Goal: Task Accomplishment & Management: Manage account settings

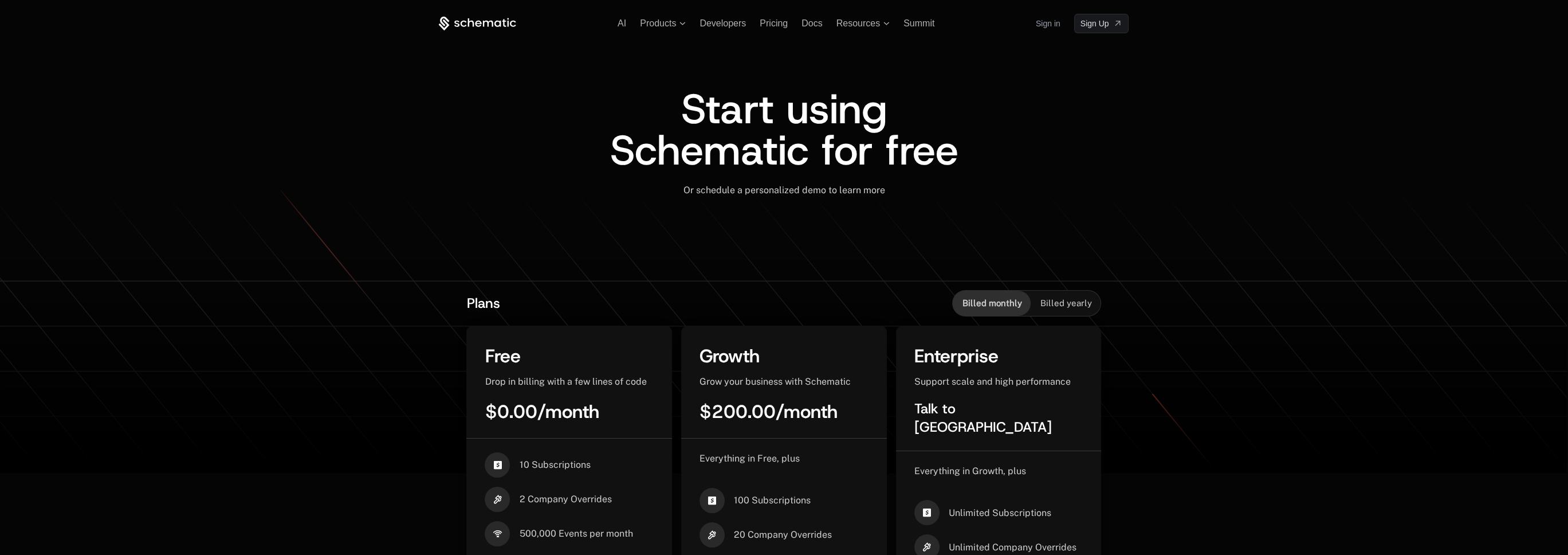
click at [1052, 24] on link "Sign in" at bounding box center [1048, 24] width 24 height 18
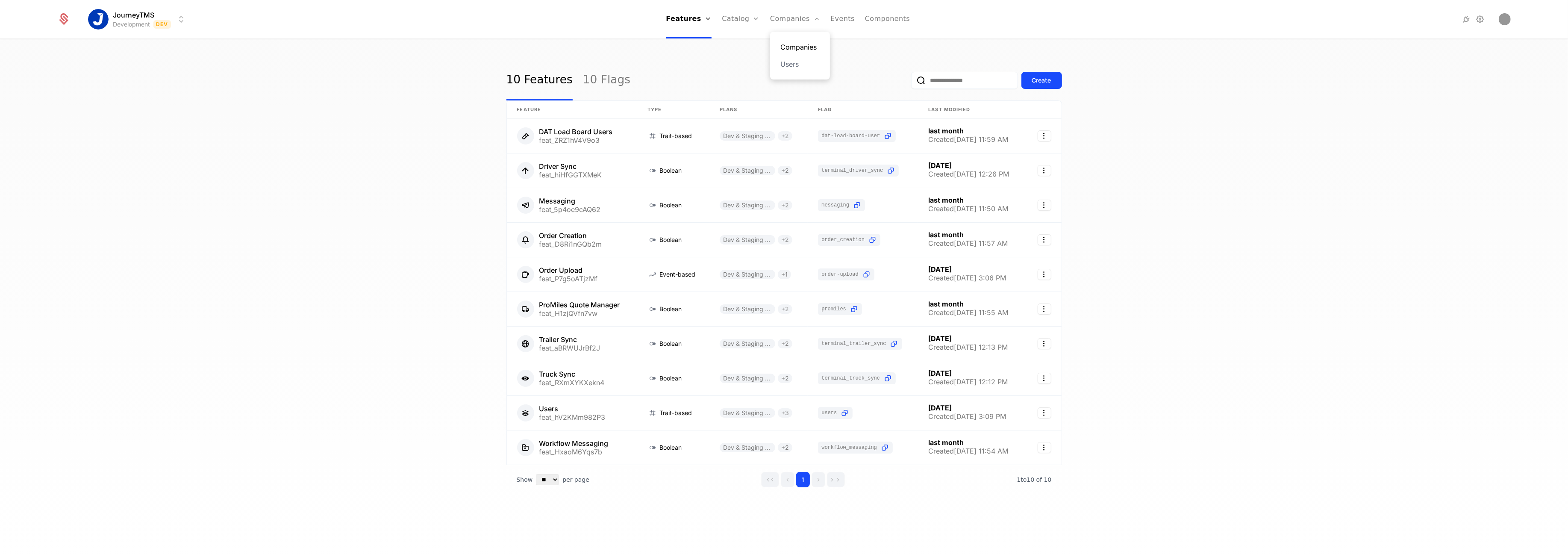
click at [785, 48] on link "Companies" at bounding box center [800, 47] width 40 height 10
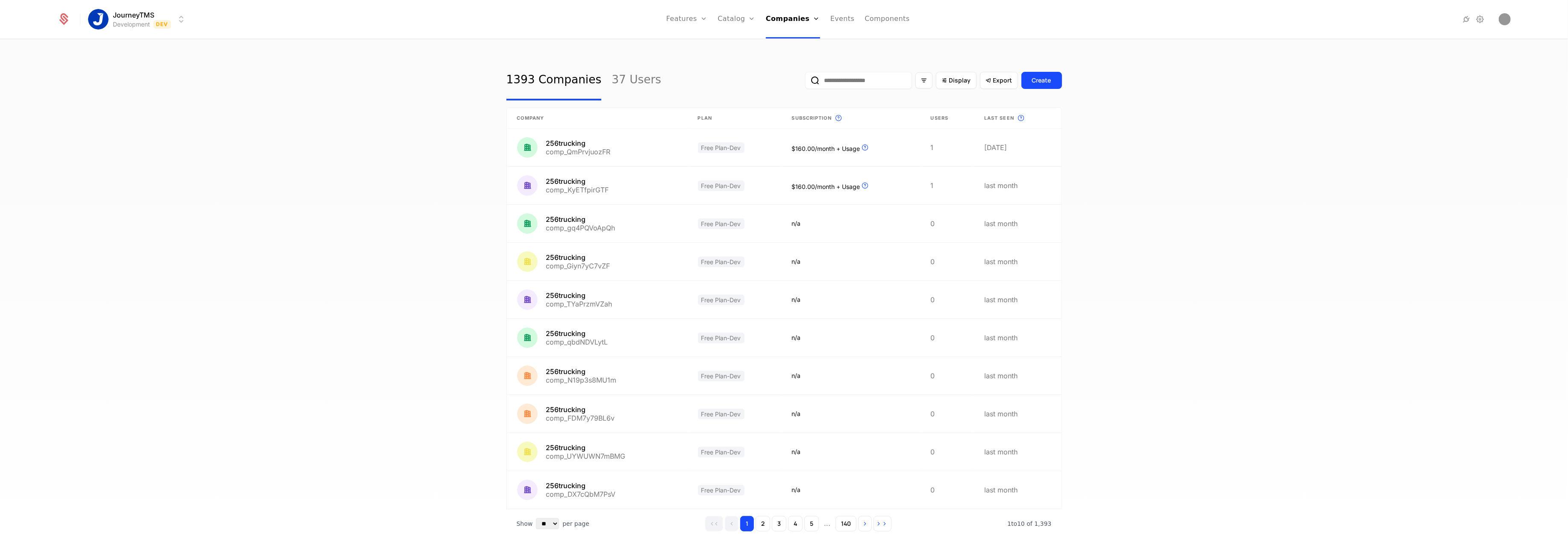
click at [814, 87] on input "email" at bounding box center [859, 80] width 107 height 17
type input "*****"
click at [805, 82] on button "submit" at bounding box center [805, 82] width 0 height 0
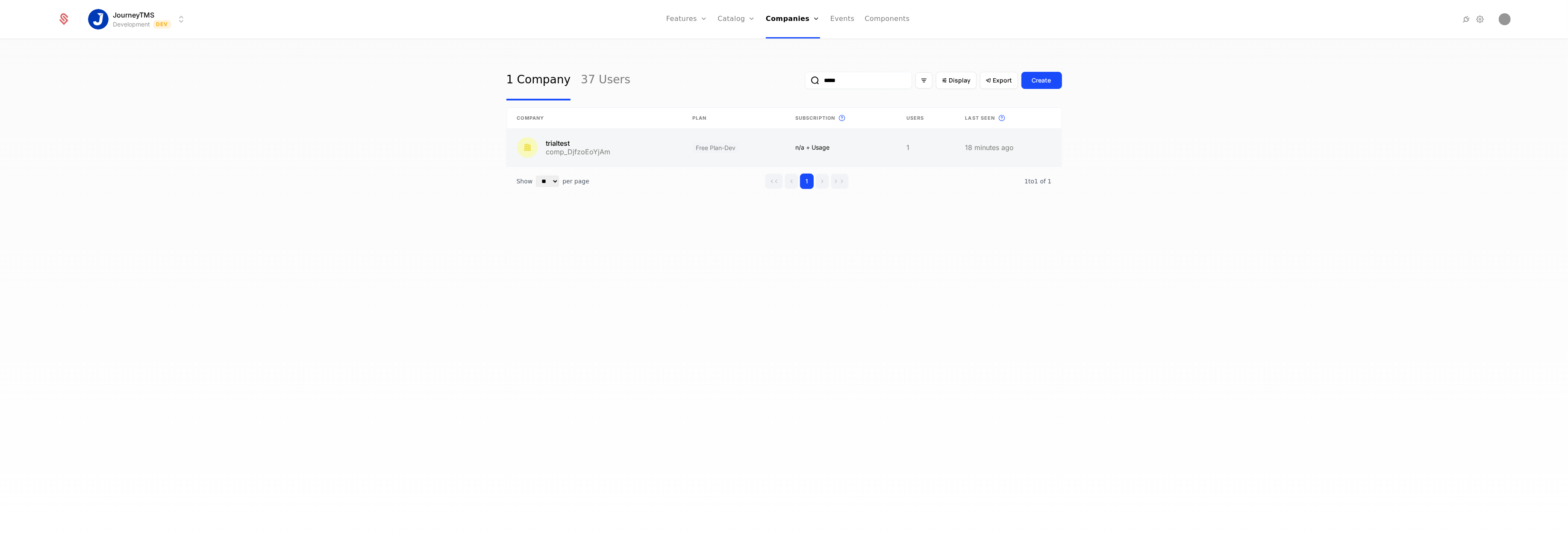
click at [625, 152] on link at bounding box center [595, 147] width 175 height 38
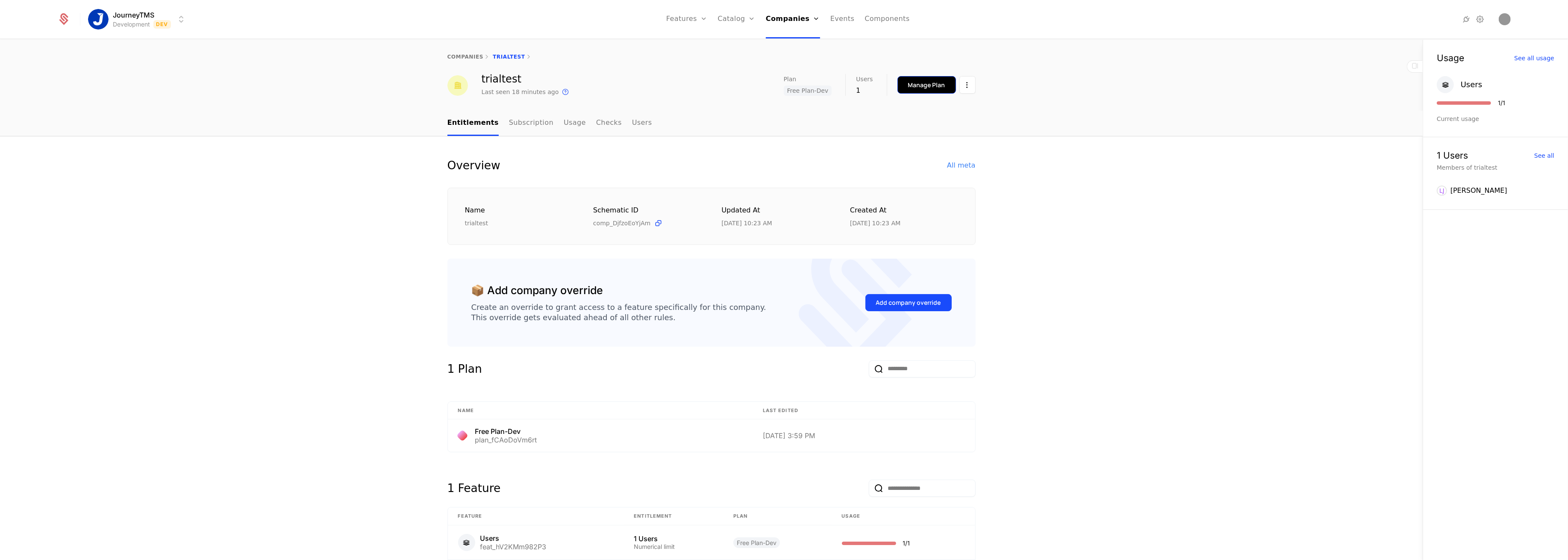
click at [936, 85] on div "Manage Plan" at bounding box center [926, 85] width 37 height 9
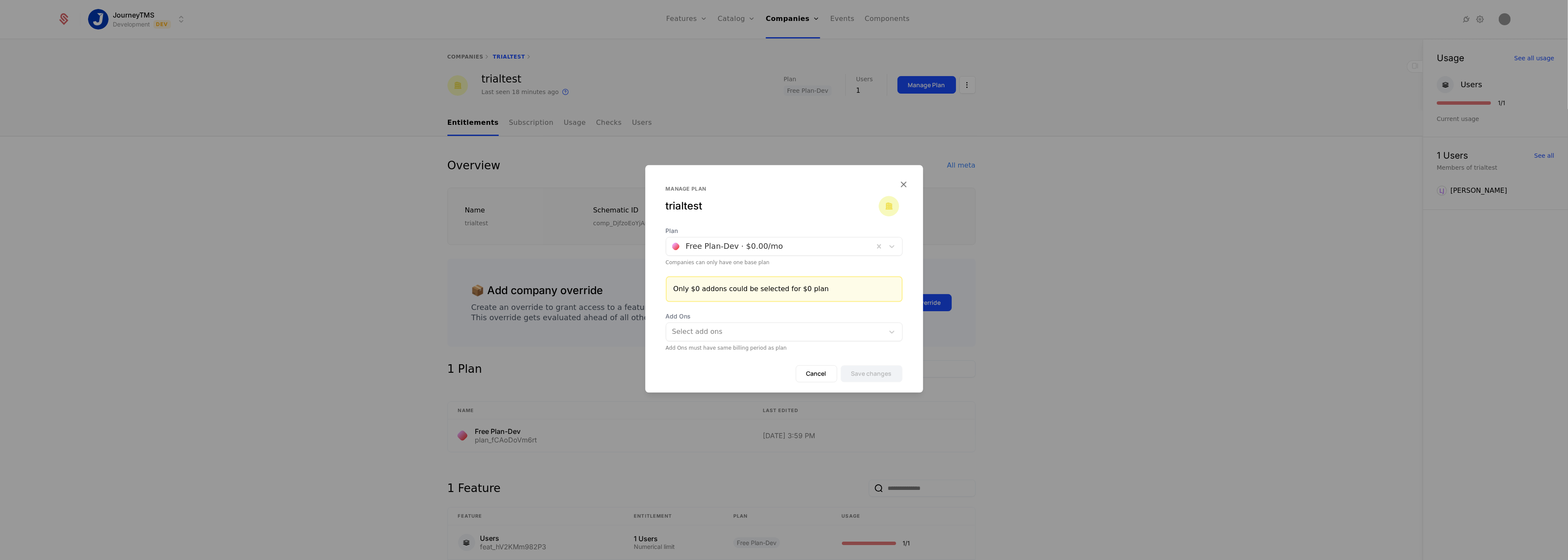
click at [796, 248] on div at bounding box center [770, 247] width 196 height 12
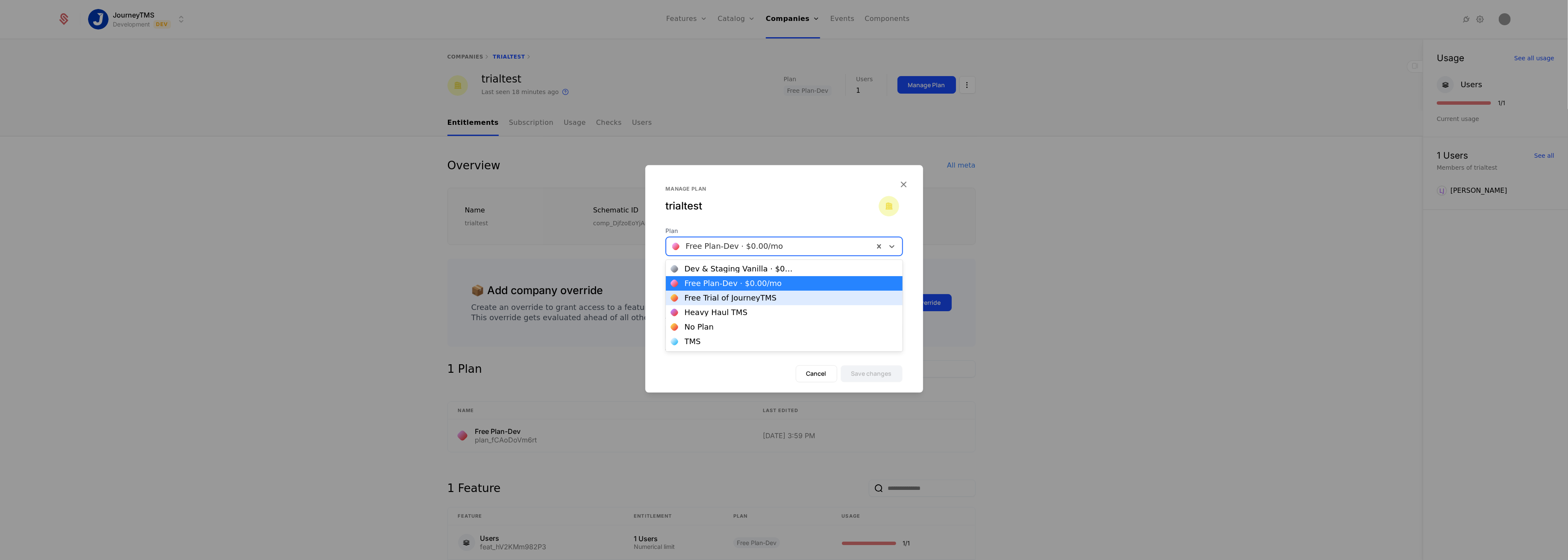
click at [699, 296] on div "Free Trial of JourneyTMS" at bounding box center [730, 298] width 92 height 8
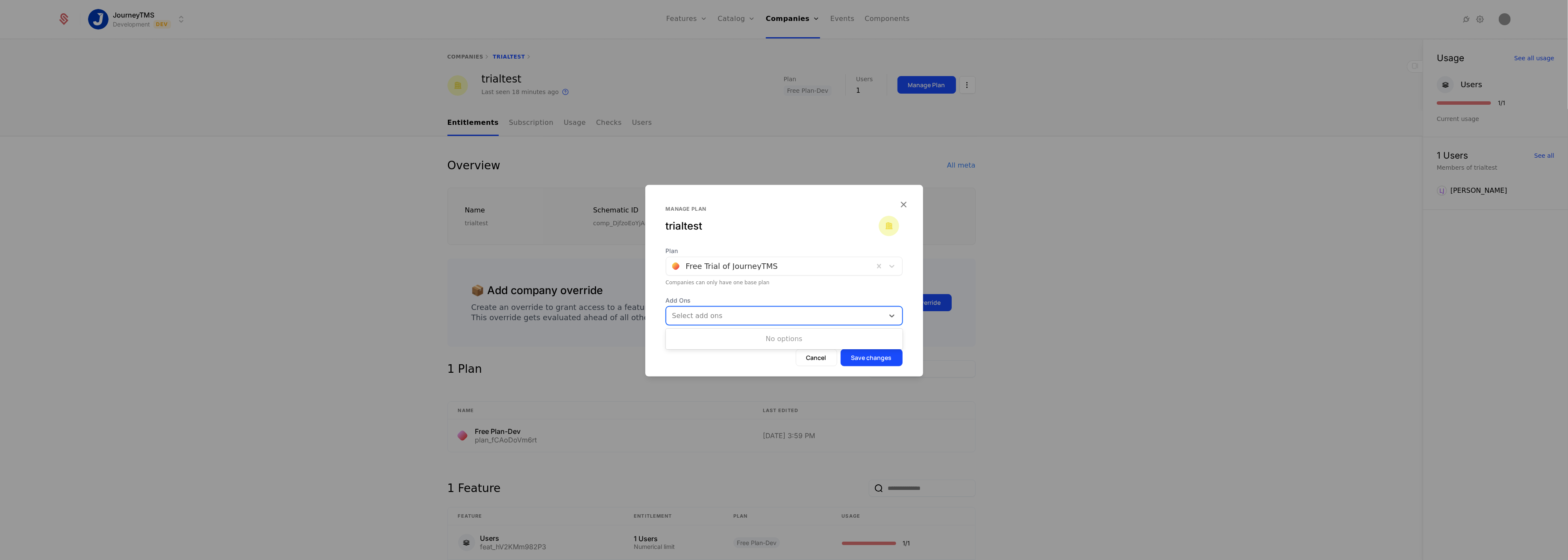
click at [724, 319] on div at bounding box center [776, 316] width 206 height 12
click at [775, 290] on div "Plan Free Trial of JourneyTMS Companies can only have one base plan Add Ons Use…" at bounding box center [784, 291] width 278 height 89
click at [866, 354] on button "Save changes" at bounding box center [872, 358] width 62 height 17
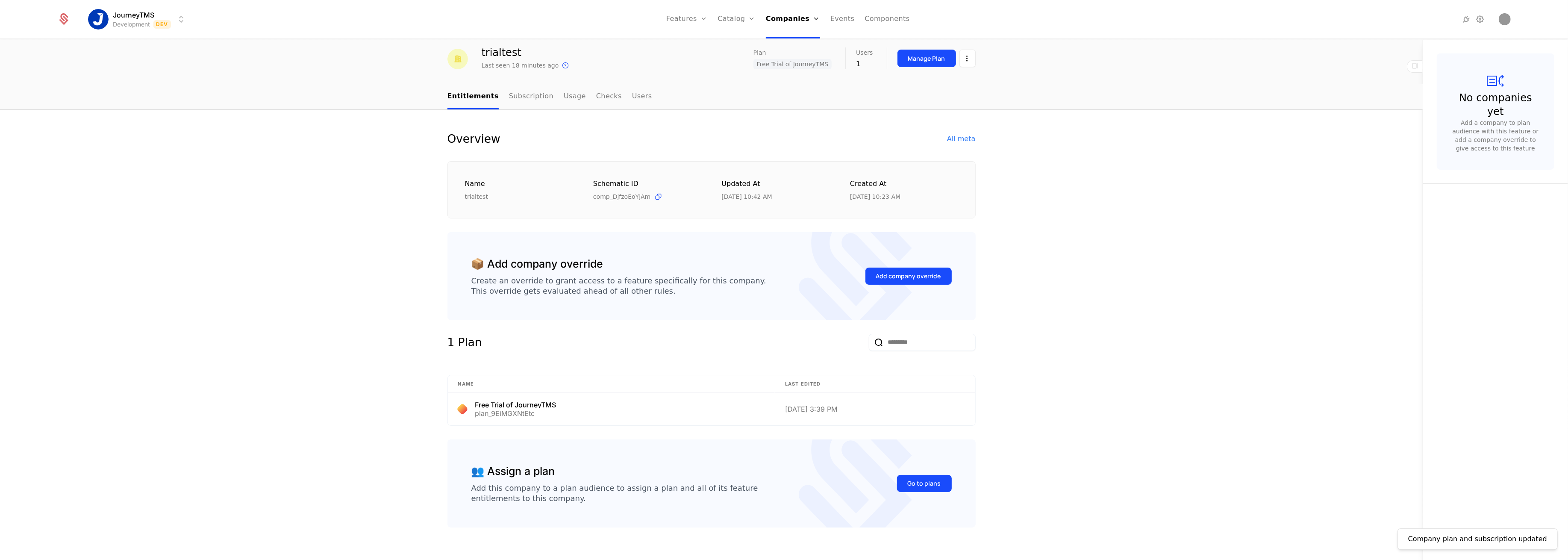
scroll to position [40, 0]
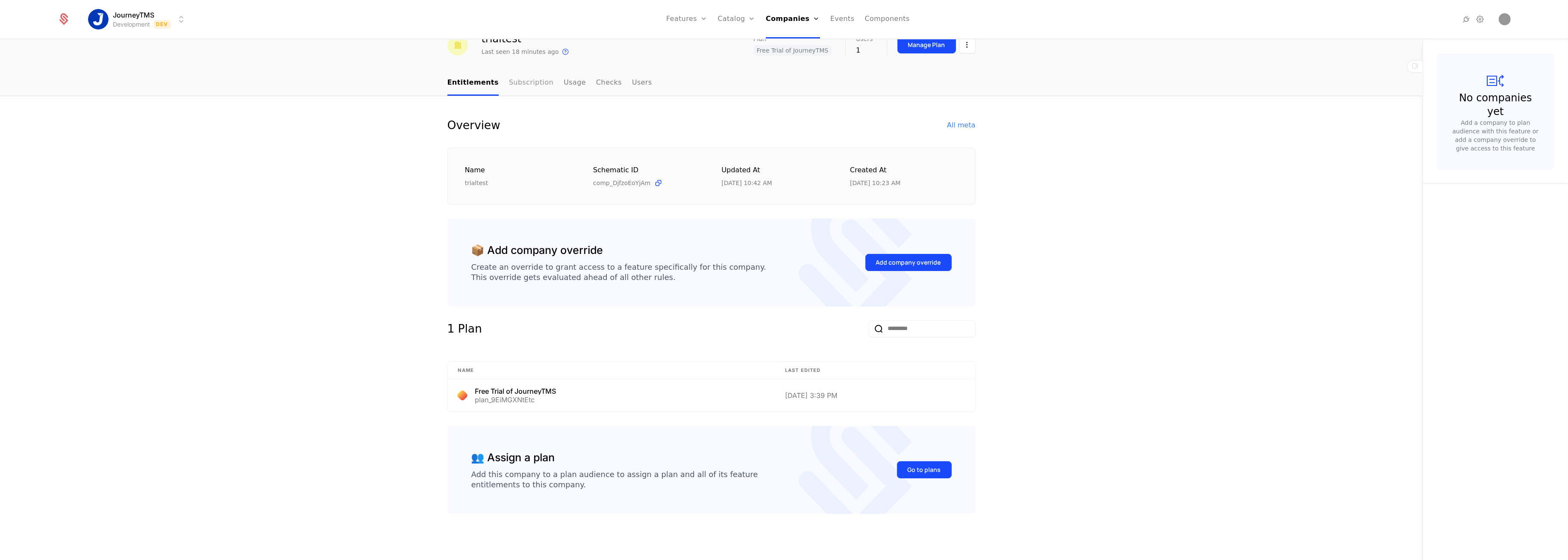
click at [512, 83] on link "Subscription" at bounding box center [531, 83] width 44 height 25
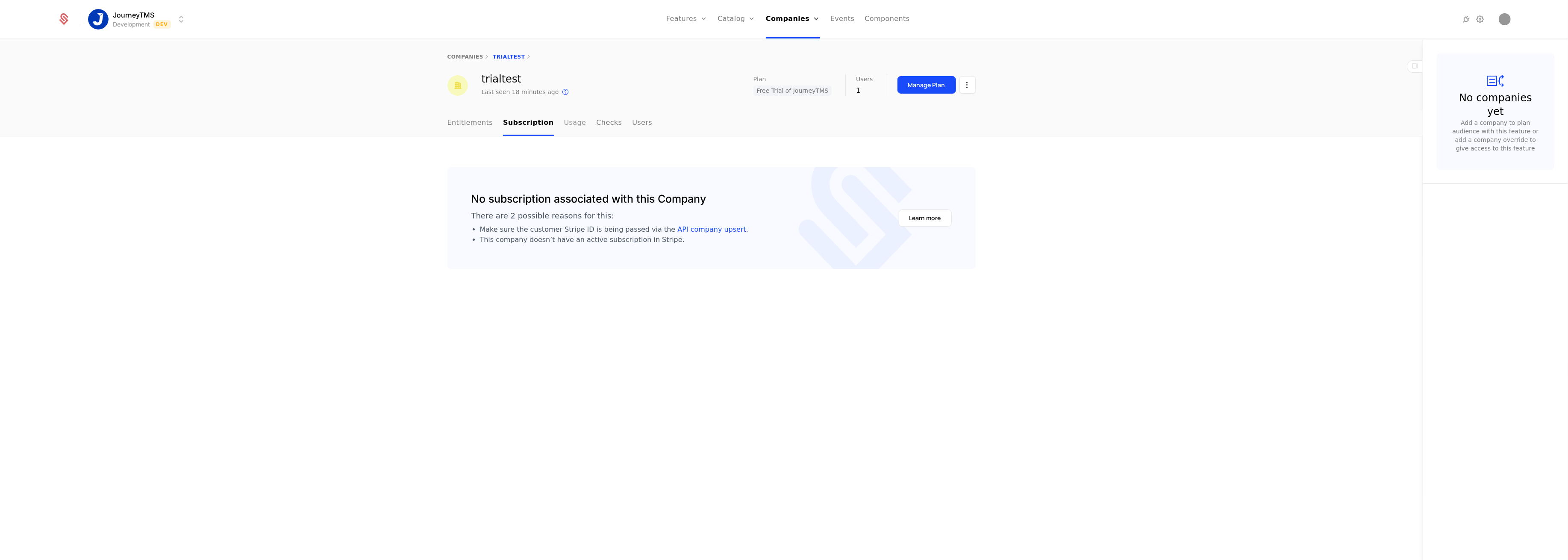
click at [564, 122] on link "Usage" at bounding box center [575, 123] width 23 height 25
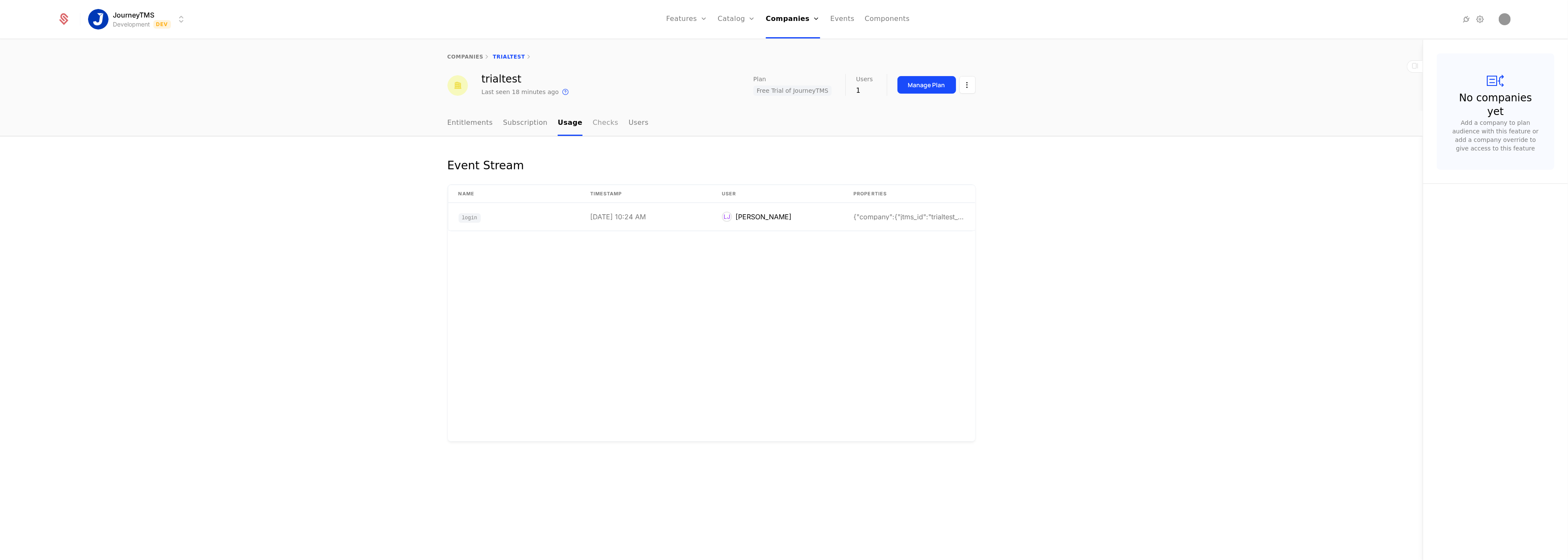
click at [595, 124] on link "Checks" at bounding box center [606, 123] width 26 height 25
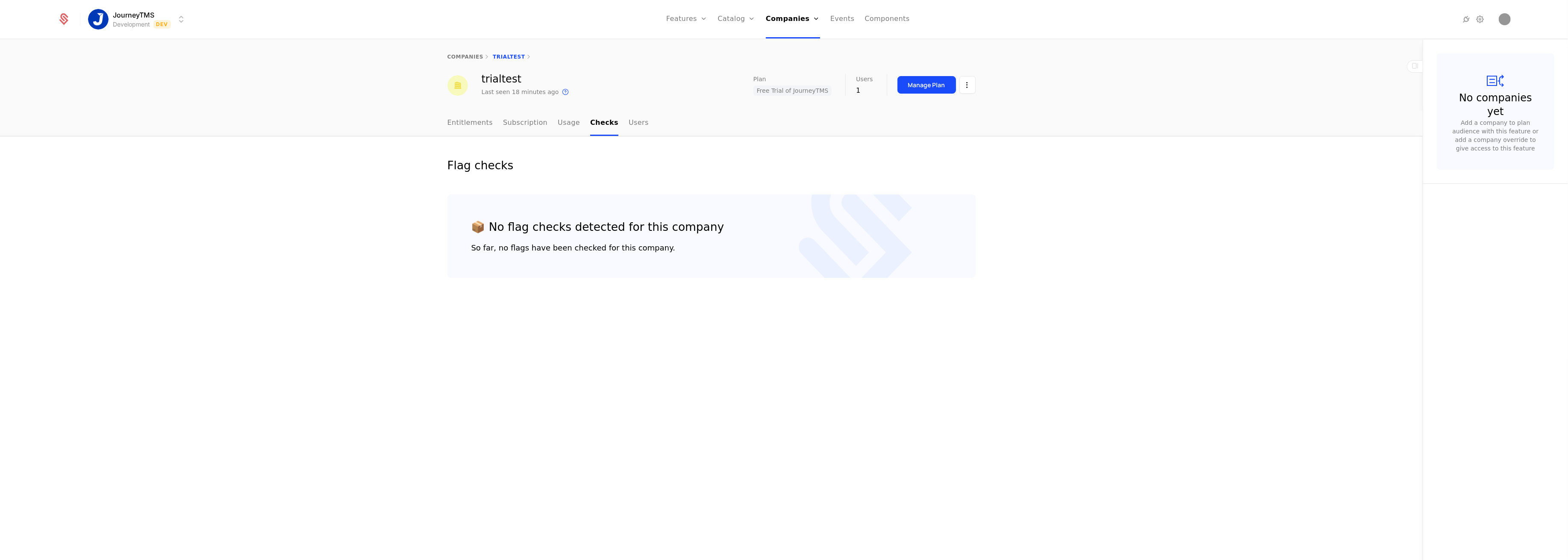
click at [634, 124] on nav "Entitlements Subscription Usage Checks Users" at bounding box center [712, 123] width 528 height 25
click at [629, 121] on link "Users" at bounding box center [639, 123] width 20 height 25
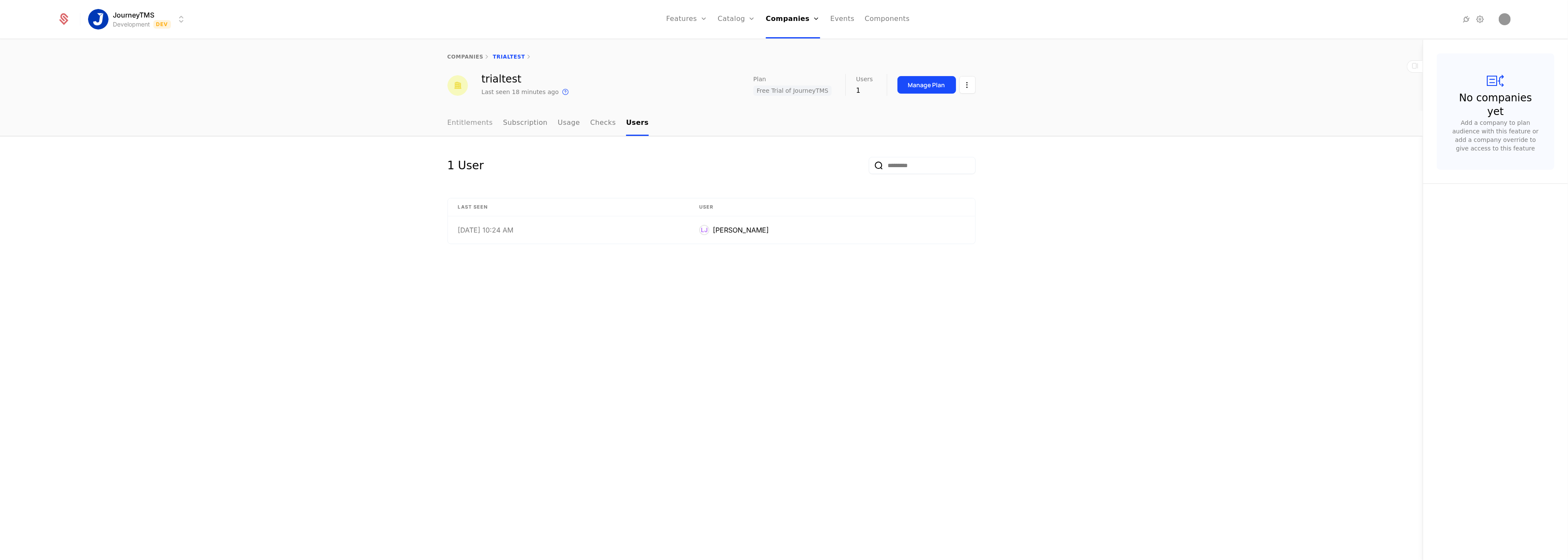
click at [483, 126] on link "Entitlements" at bounding box center [470, 123] width 46 height 25
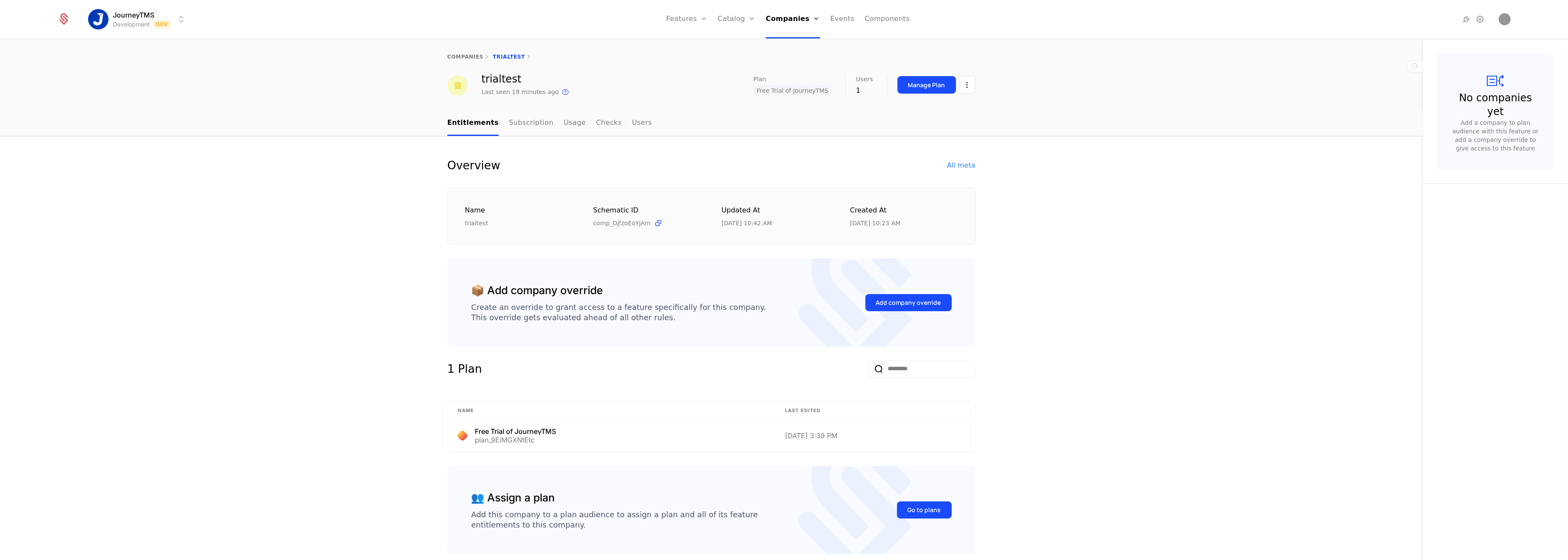
click at [377, 174] on div "Overview All meta Name trialtest Schematic ID comp_DjfzoEoYjAm Updated at [DATE…" at bounding box center [711, 369] width 1423 height 466
click at [736, 44] on link "Plans" at bounding box center [750, 47] width 44 height 10
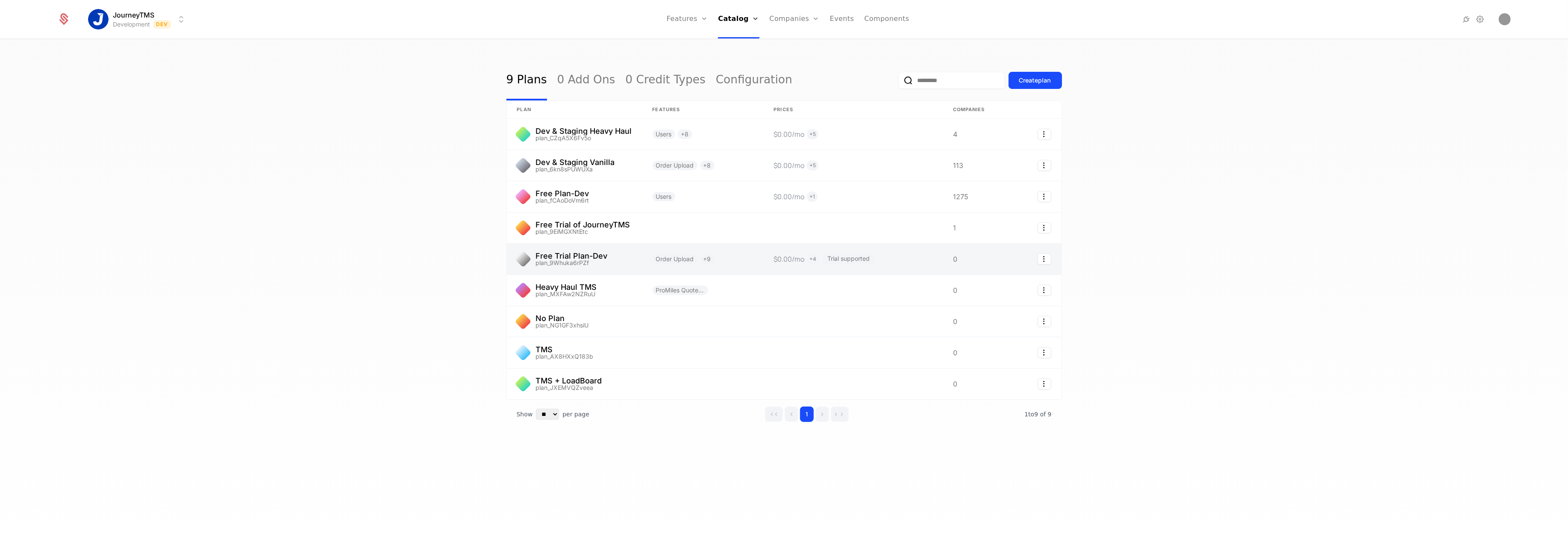
click at [592, 262] on link at bounding box center [575, 259] width 136 height 31
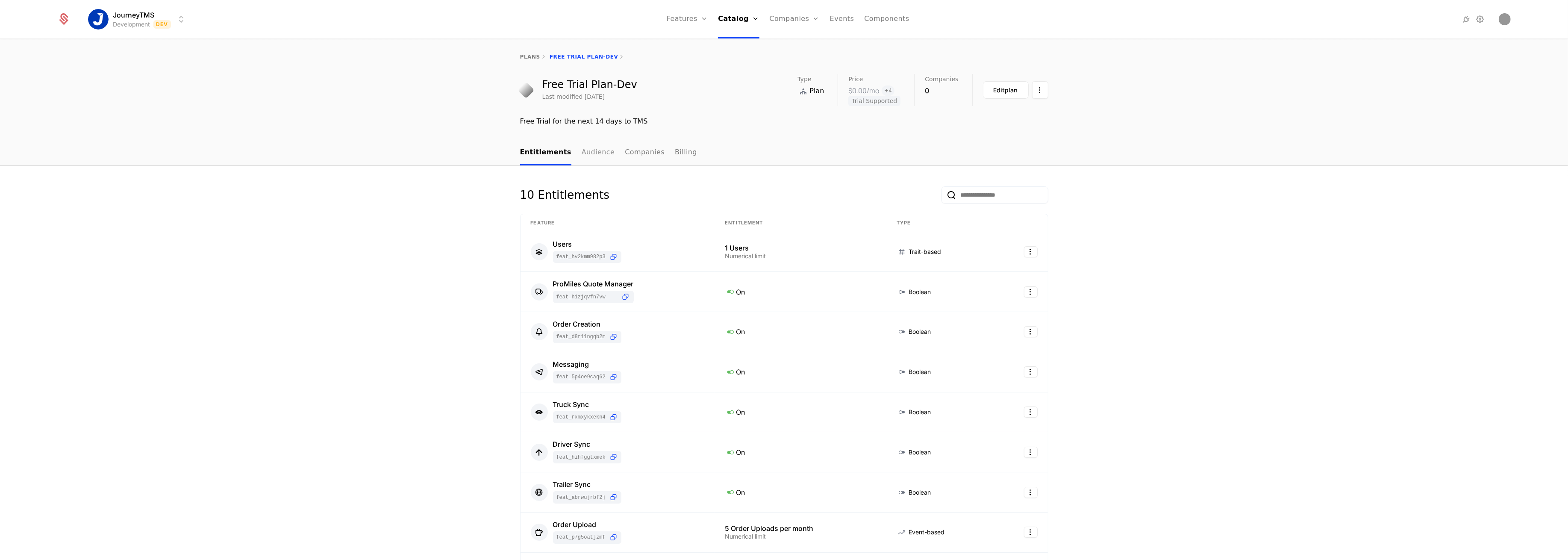
click at [598, 150] on link "Audience" at bounding box center [598, 152] width 33 height 25
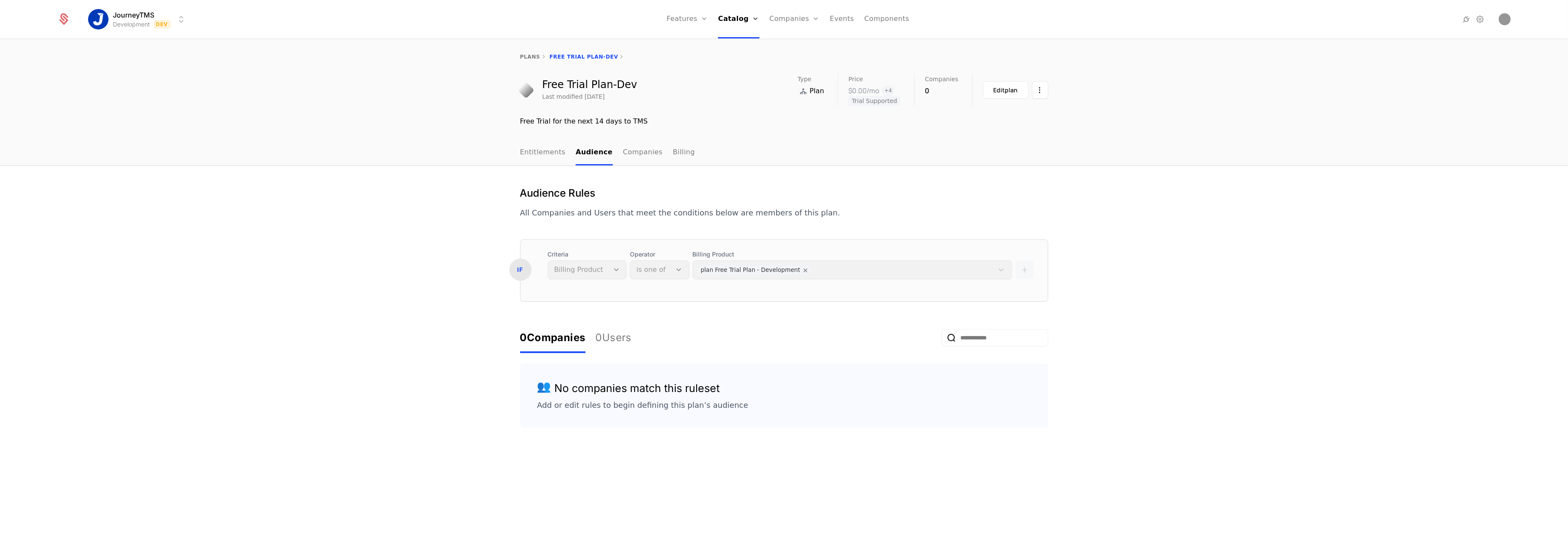
click at [634, 150] on link "Companies" at bounding box center [643, 152] width 40 height 25
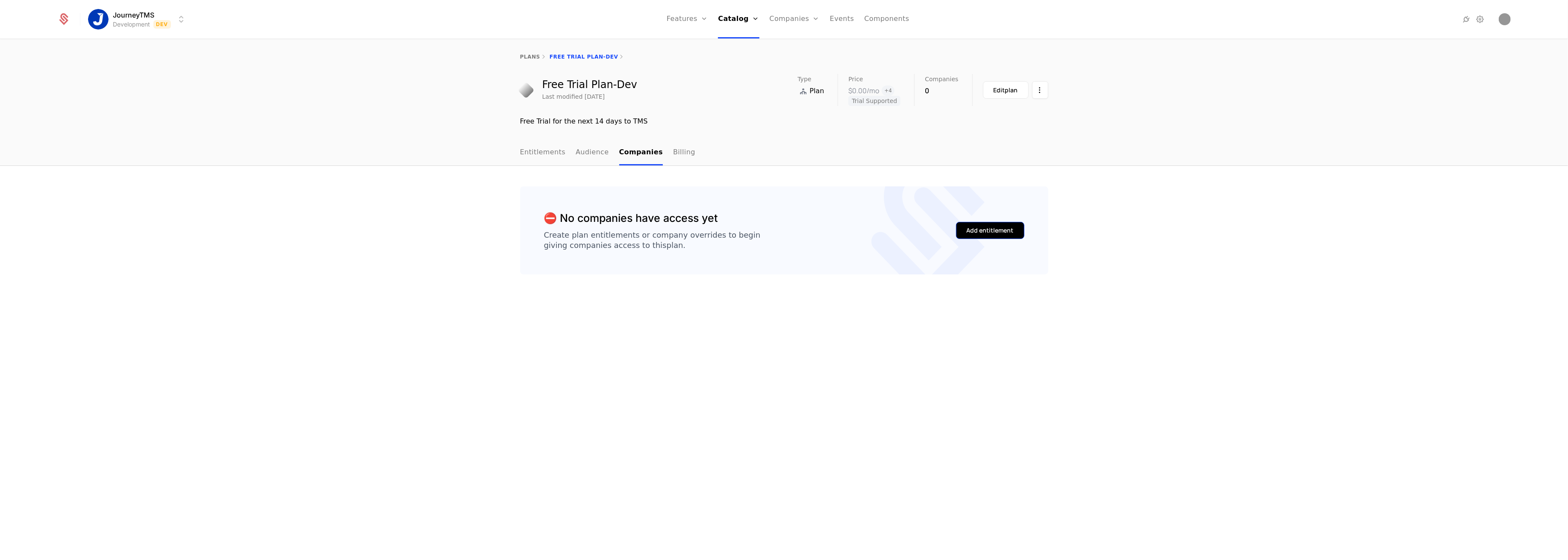
click at [993, 226] on div "Add entitlement" at bounding box center [990, 230] width 47 height 9
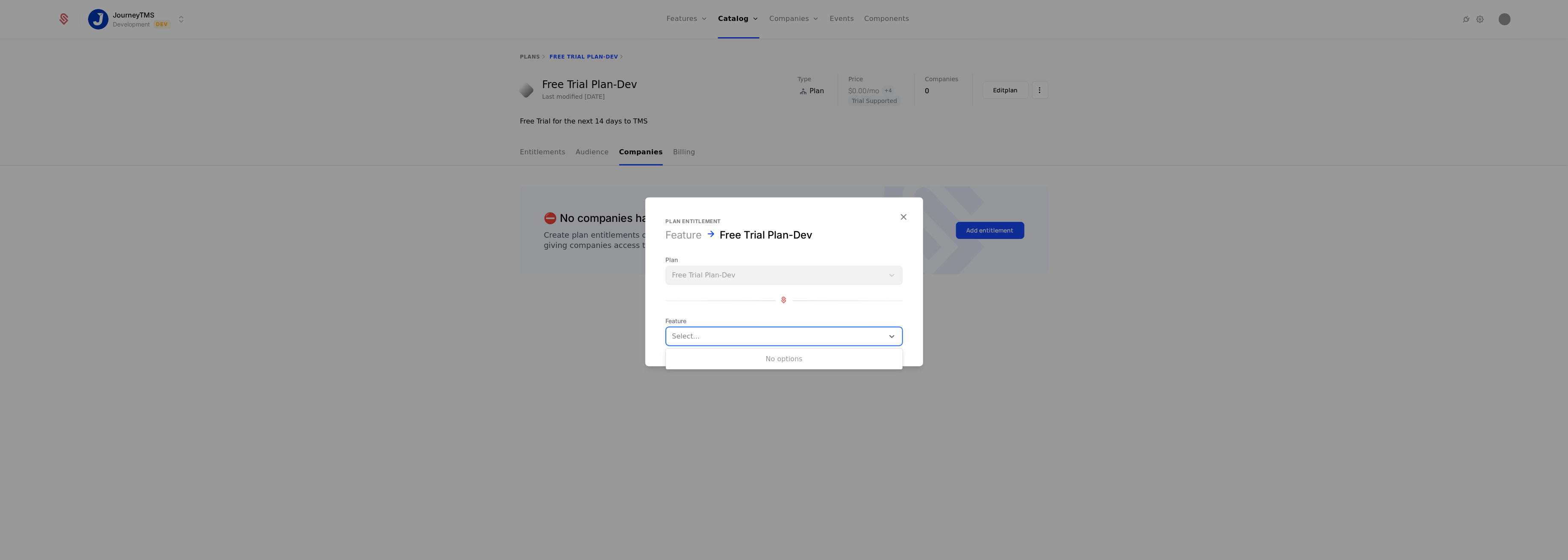
click at [685, 342] on div "Select..." at bounding box center [775, 336] width 218 height 15
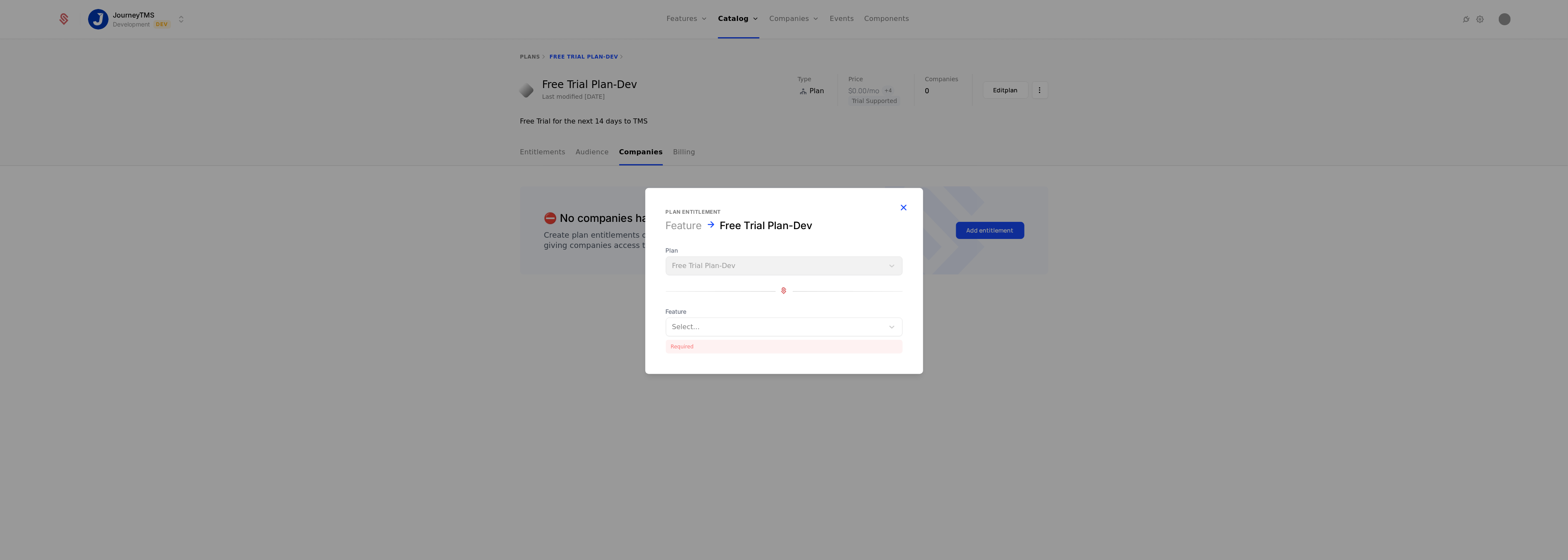
click at [908, 212] on icon "button" at bounding box center [904, 207] width 11 height 11
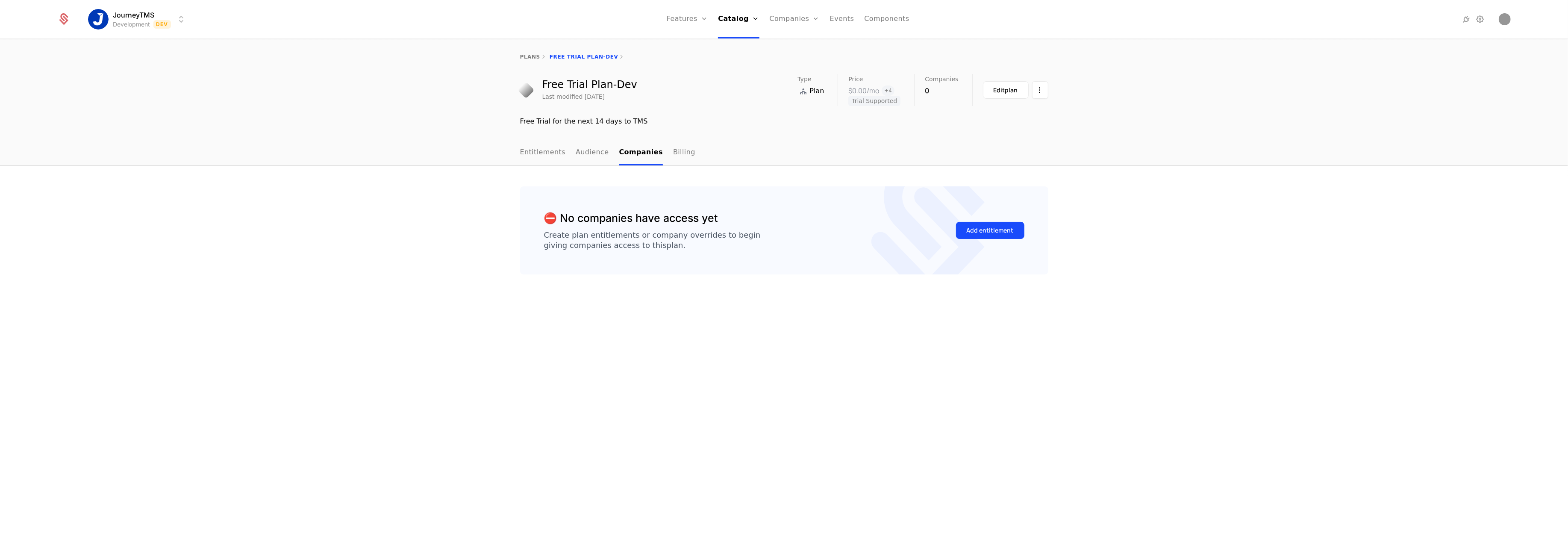
click at [565, 150] on ul "Entitlements Audience Companies Billing" at bounding box center [607, 152] width 175 height 25
click at [554, 148] on link "Entitlements" at bounding box center [542, 152] width 46 height 25
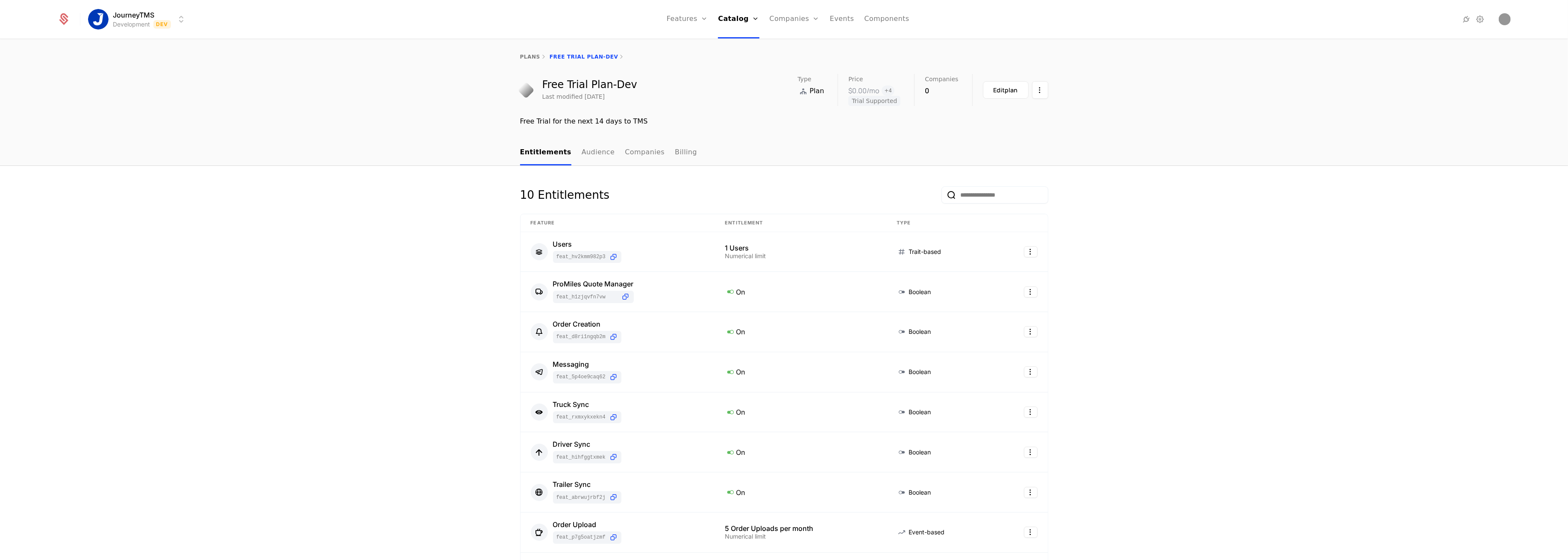
click at [1436, 446] on div "10 Entitlements Feature Entitlement Type Users feat_hV2KMm982P3 1 Users Numeric…" at bounding box center [784, 494] width 1568 height 657
click at [583, 153] on link "Audience" at bounding box center [598, 152] width 33 height 25
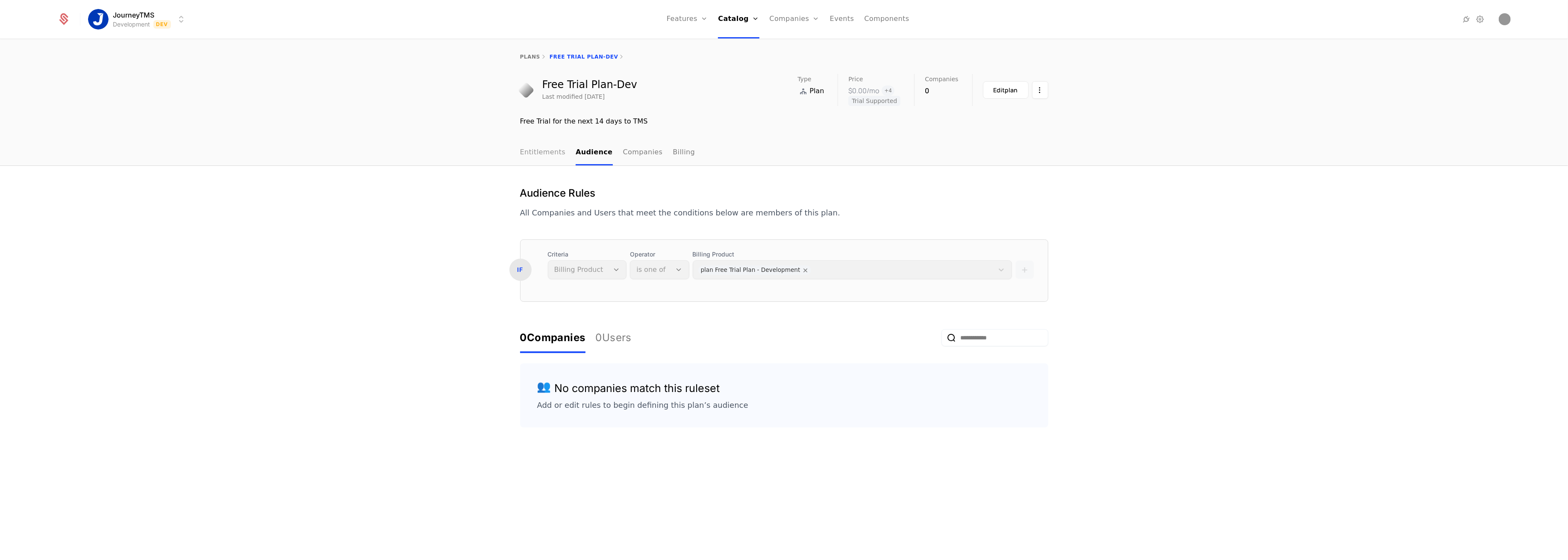
click at [543, 150] on link "Entitlements" at bounding box center [542, 152] width 46 height 25
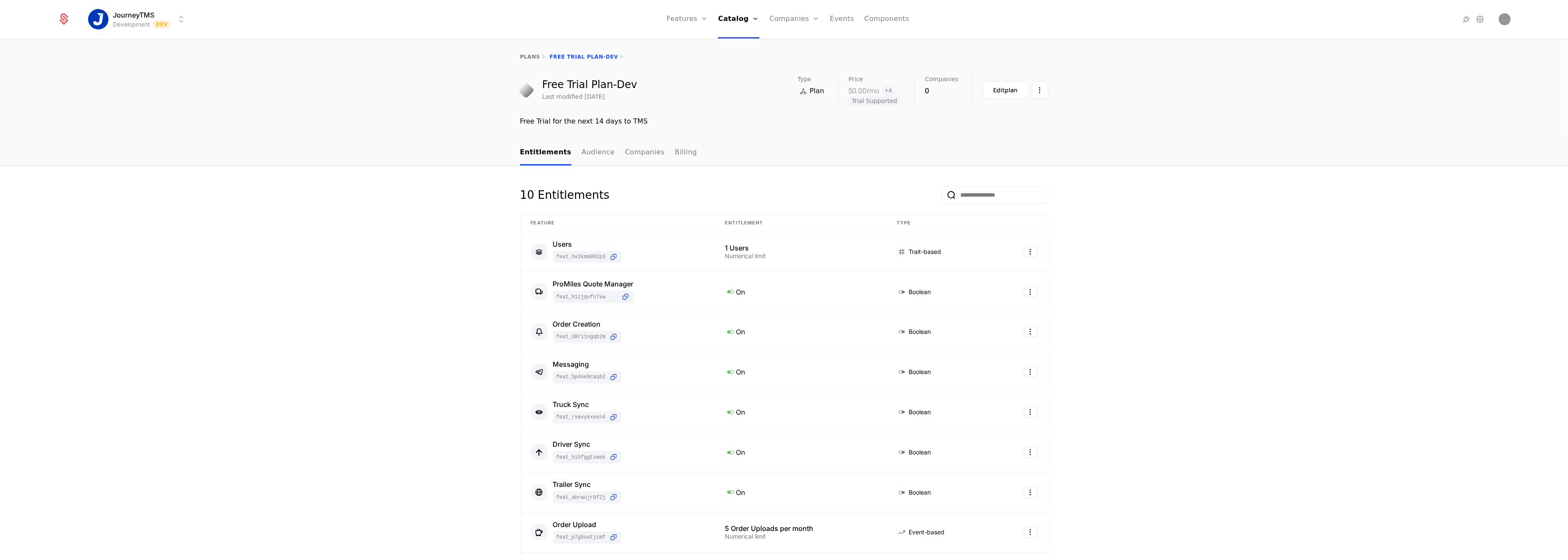
drag, startPoint x: 63, startPoint y: 376, endPoint x: 85, endPoint y: 369, distance: 23.1
click at [63, 376] on div "10 Entitlements Feature Entitlement Type Users feat_hV2KMm982P3 1 Users Numeric…" at bounding box center [784, 494] width 1568 height 657
click at [587, 156] on link "Audience" at bounding box center [598, 152] width 33 height 25
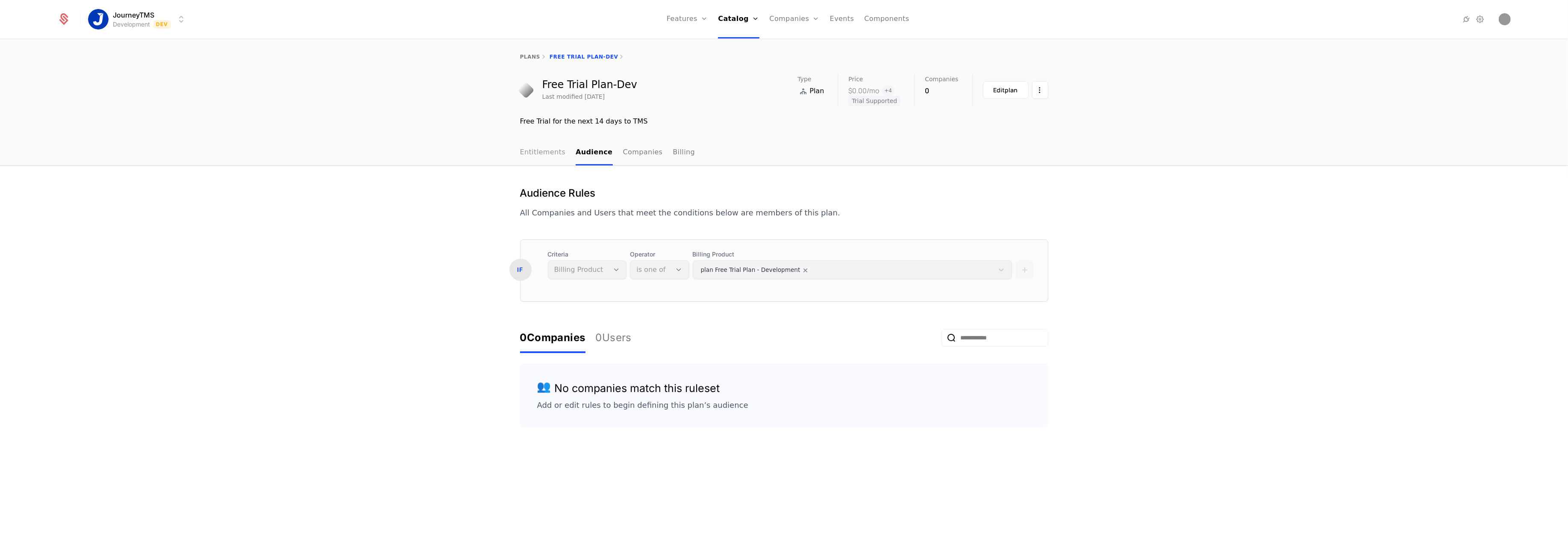
click at [534, 156] on link "Entitlements" at bounding box center [542, 152] width 46 height 25
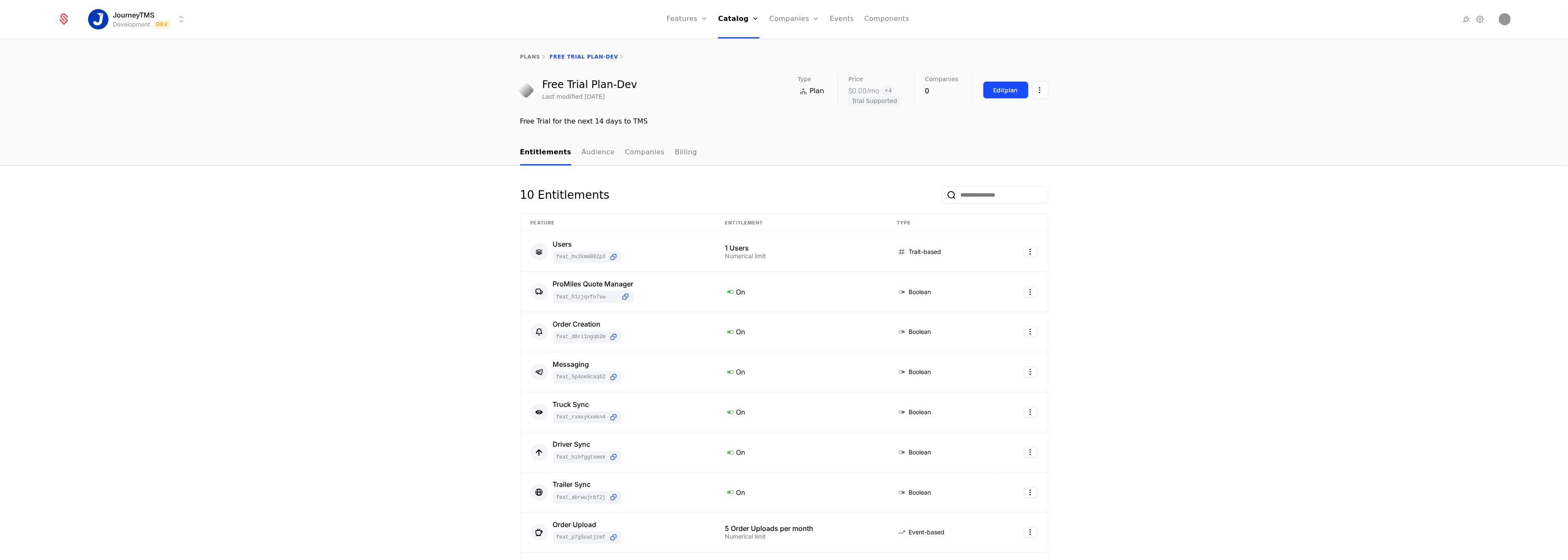
click at [1003, 89] on div "Edit plan" at bounding box center [1006, 90] width 24 height 9
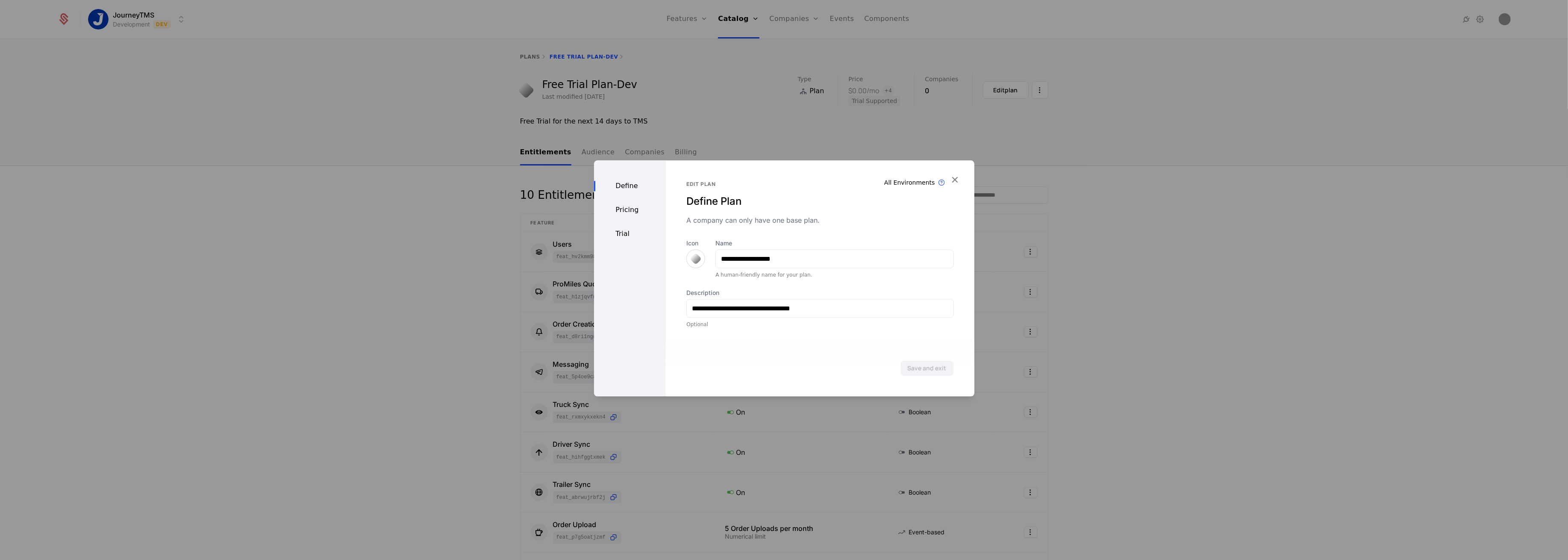
click at [614, 235] on div "Trial" at bounding box center [630, 234] width 72 height 10
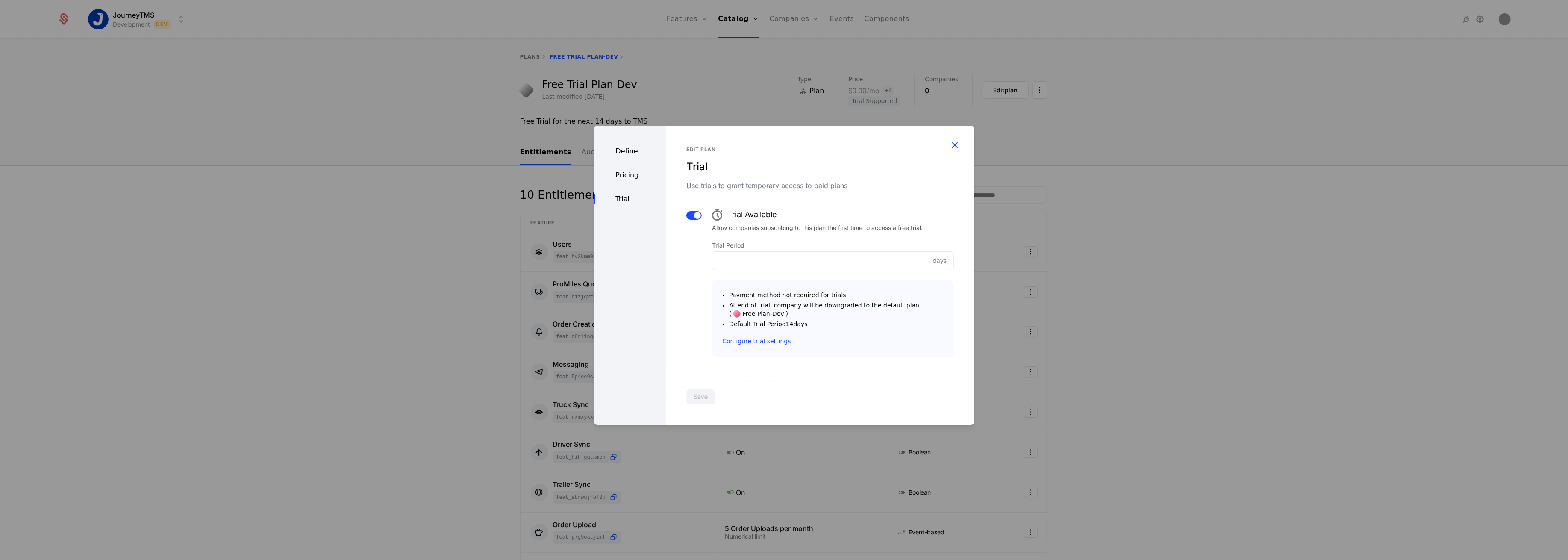
click at [950, 146] on icon "button" at bounding box center [955, 145] width 11 height 11
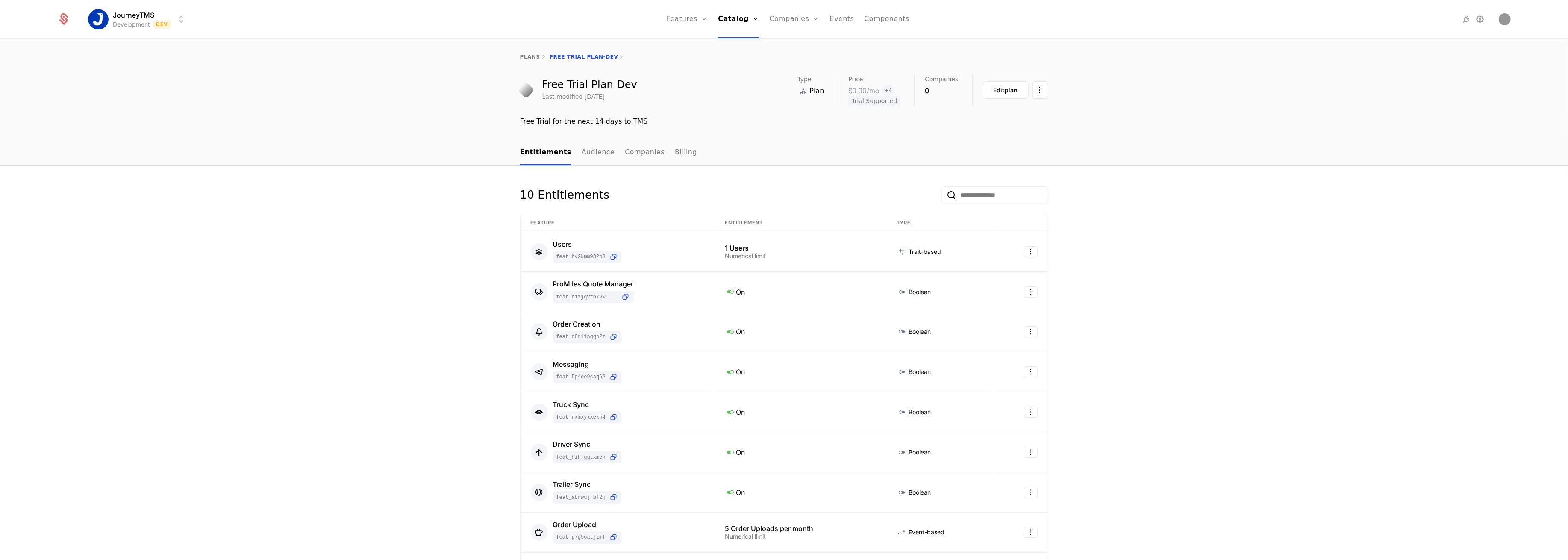
click at [467, 251] on div "10 Entitlements Feature Entitlement Type Users feat_hV2KMm982P3 1 Users Numeric…" at bounding box center [784, 494] width 1568 height 657
click at [128, 25] on html "JourneyTMS Development Dev Features Features Flags Catalog Plans Add Ons Credit…" at bounding box center [784, 280] width 1568 height 560
click at [138, 61] on div "Production" at bounding box center [119, 61] width 43 height 9
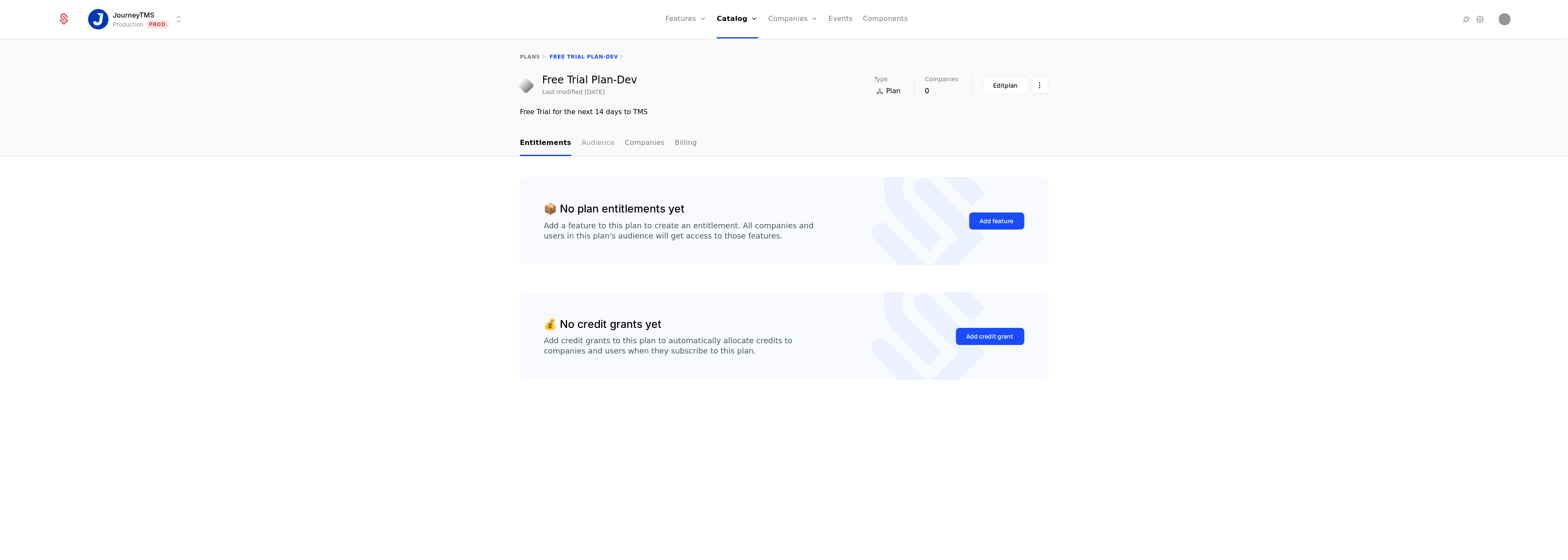
click at [582, 141] on link "Audience" at bounding box center [598, 143] width 33 height 25
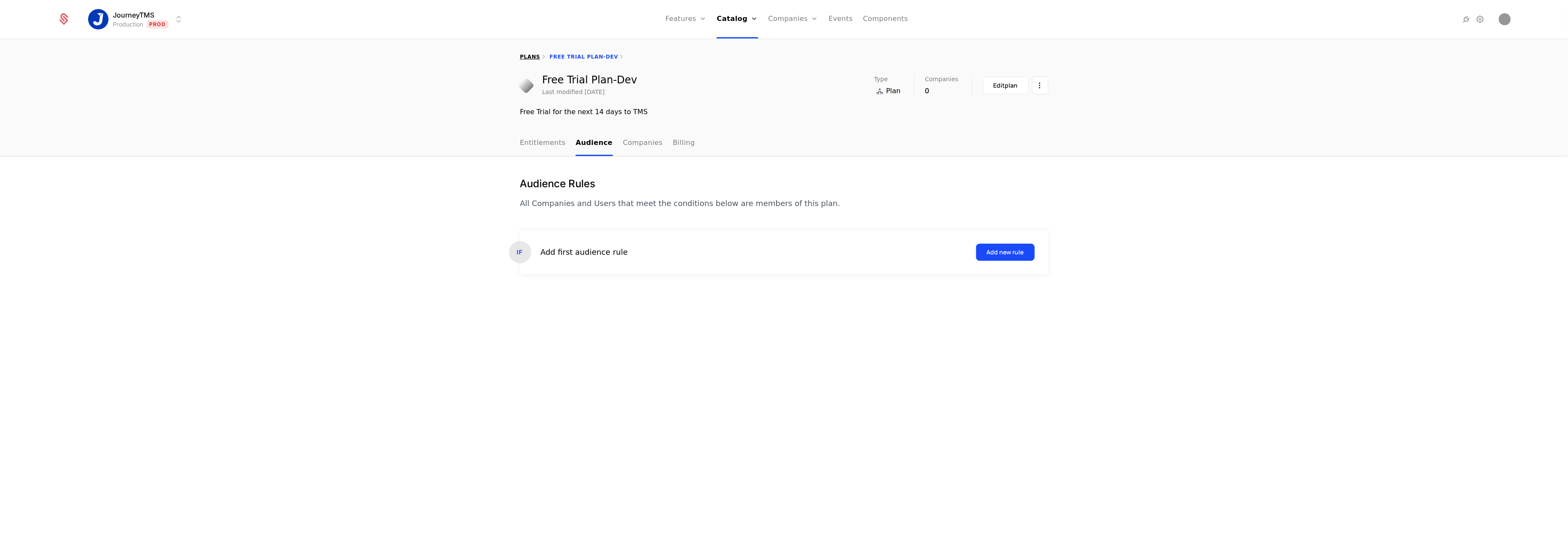
click at [523, 57] on link "plans" at bounding box center [530, 57] width 20 height 6
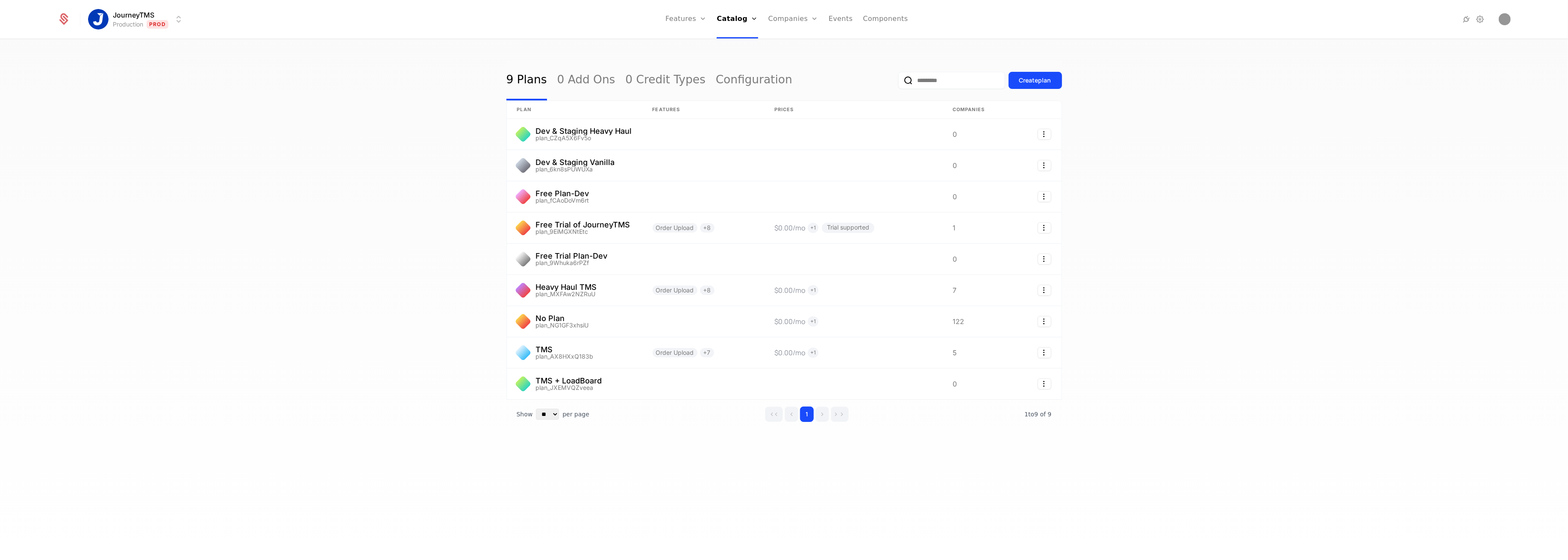
click at [382, 506] on div "9 Plans 0 Add Ons 0 Credit Types Configuration Create plan plan Features Prices…" at bounding box center [784, 302] width 1568 height 525
click at [575, 229] on link at bounding box center [575, 228] width 136 height 31
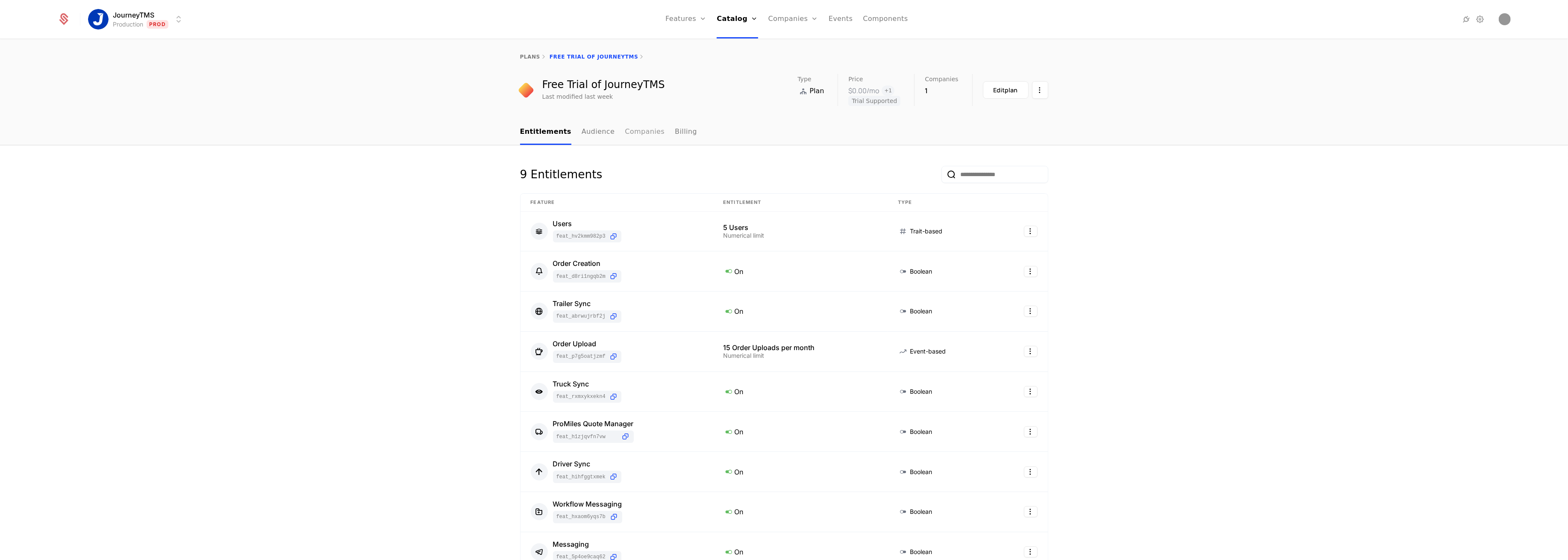
click at [628, 134] on link "Companies" at bounding box center [644, 132] width 40 height 25
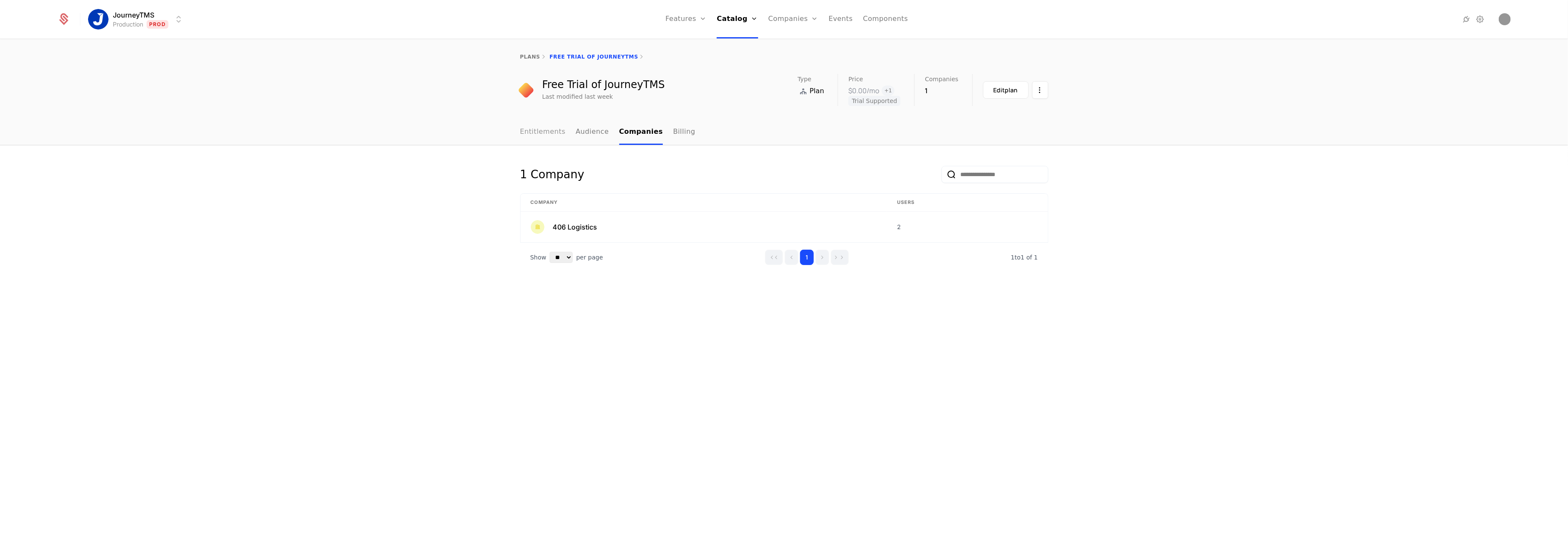
click at [530, 135] on link "Entitlements" at bounding box center [542, 132] width 46 height 25
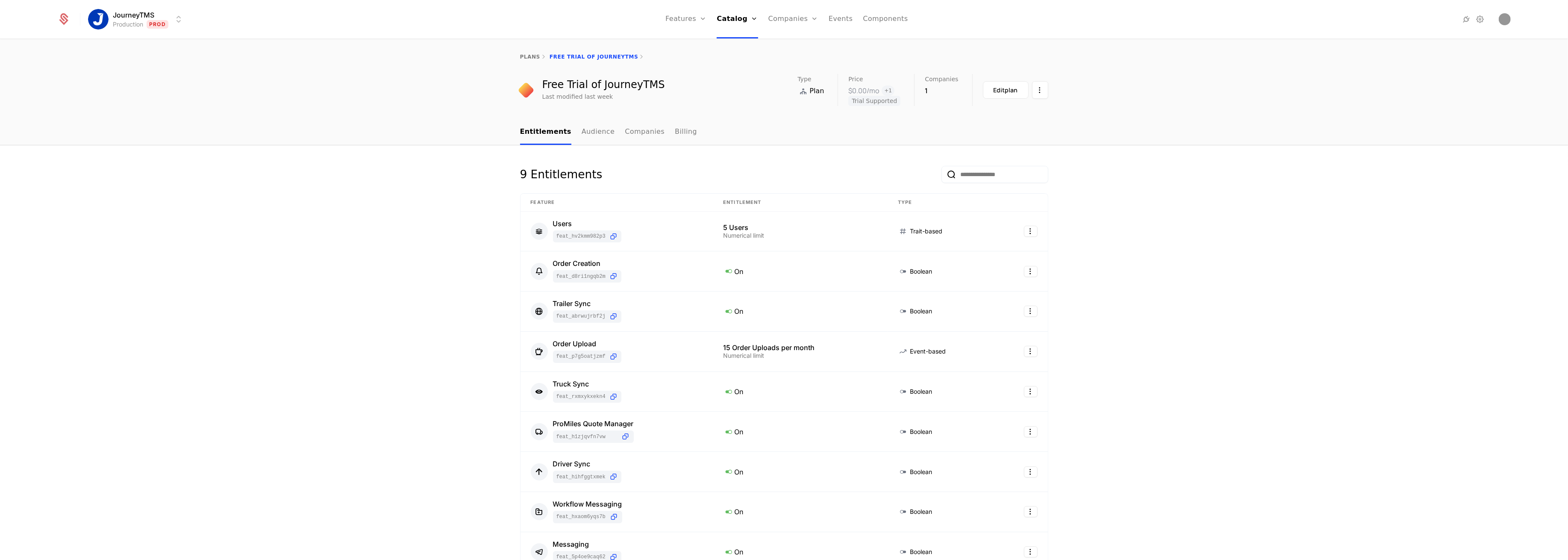
click at [336, 205] on div "9 Entitlements Feature Entitlement Type Users feat_hV2KMm982P3 5 Users Numerica…" at bounding box center [784, 454] width 1568 height 617
drag, startPoint x: 1168, startPoint y: 170, endPoint x: 1068, endPoint y: 149, distance: 102.2
click at [1168, 170] on div "9 Entitlements Feature Entitlement Type Users feat_hV2KMm982P3 5 Users Numerica…" at bounding box center [784, 454] width 1568 height 617
click at [745, 42] on link "Plans" at bounding box center [749, 47] width 44 height 10
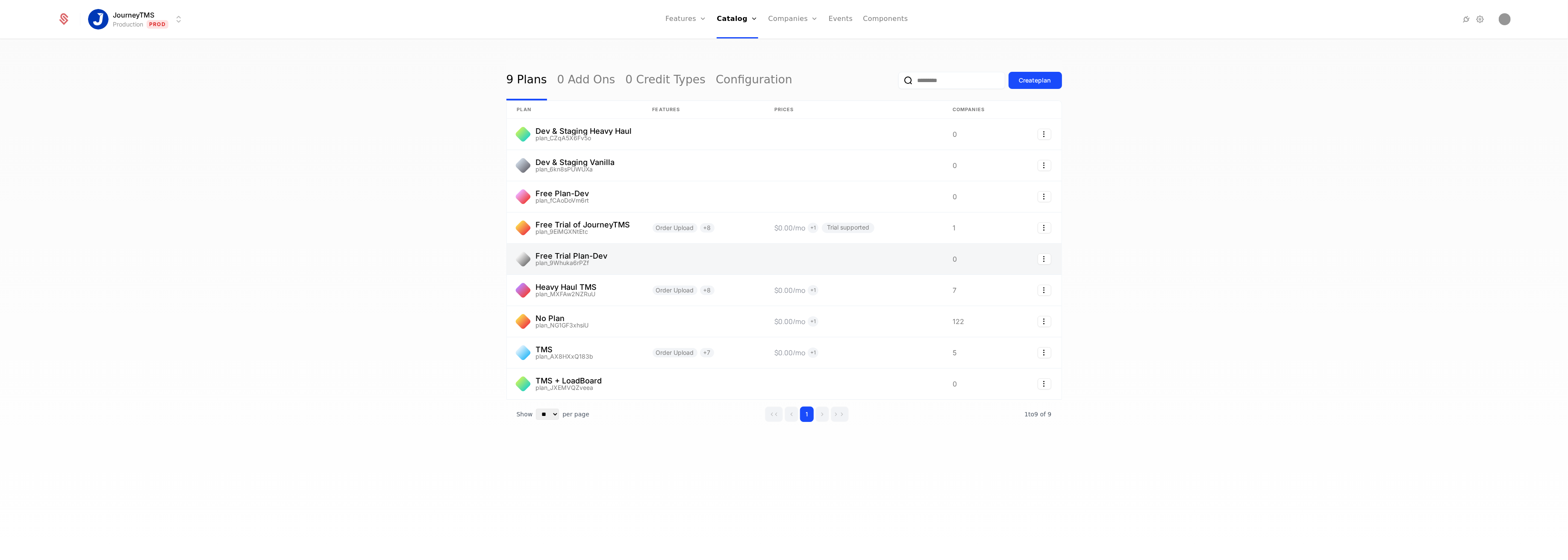
click at [655, 253] on link at bounding box center [703, 259] width 122 height 31
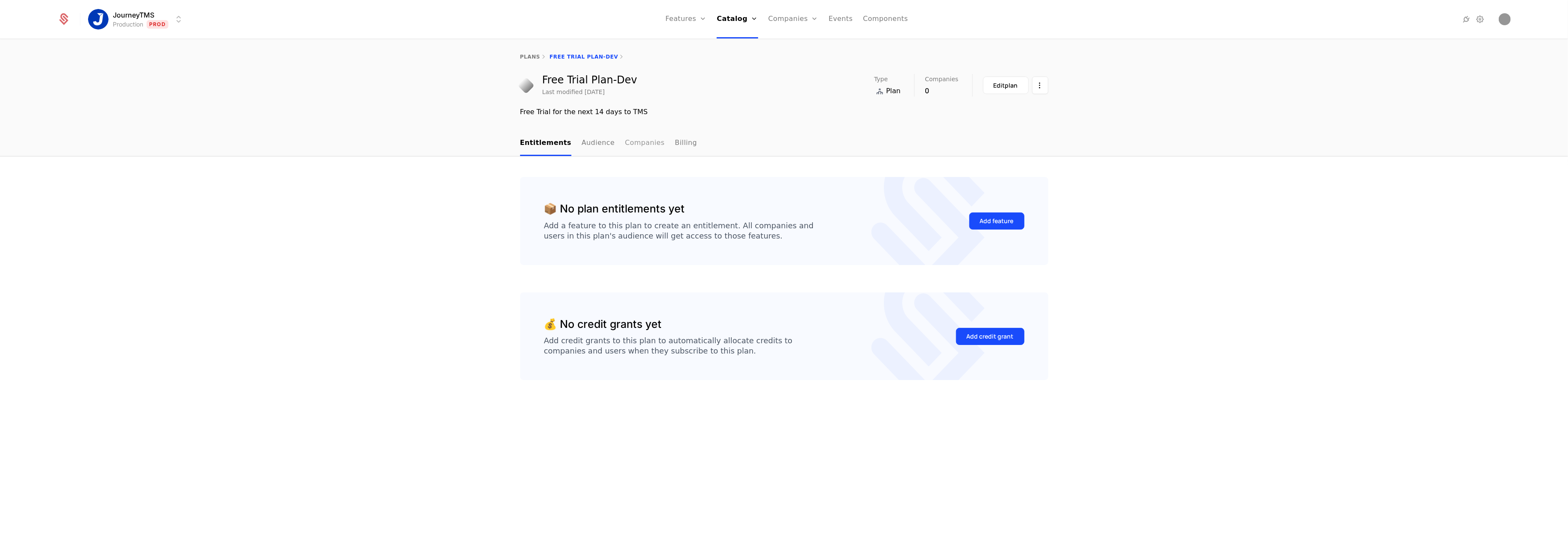
click at [625, 142] on link "Companies" at bounding box center [644, 143] width 40 height 25
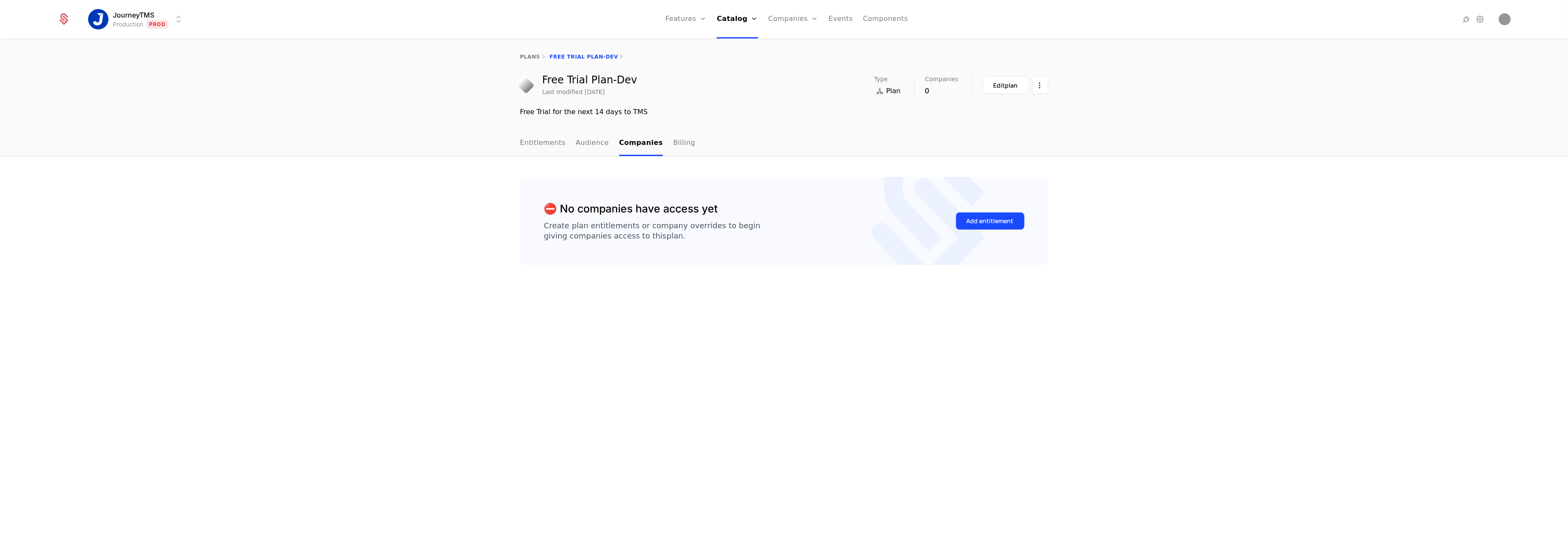
click at [561, 147] on link "Entitlements" at bounding box center [542, 143] width 46 height 25
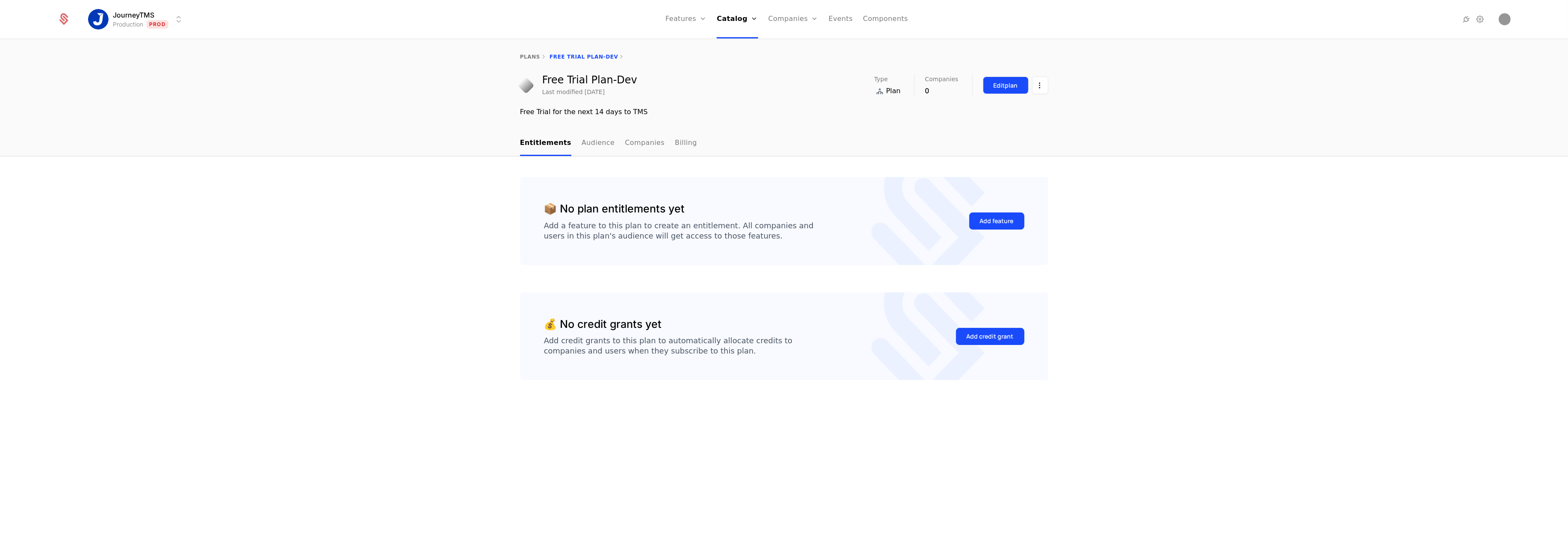
click at [1011, 81] on div "Edit plan" at bounding box center [1006, 85] width 24 height 9
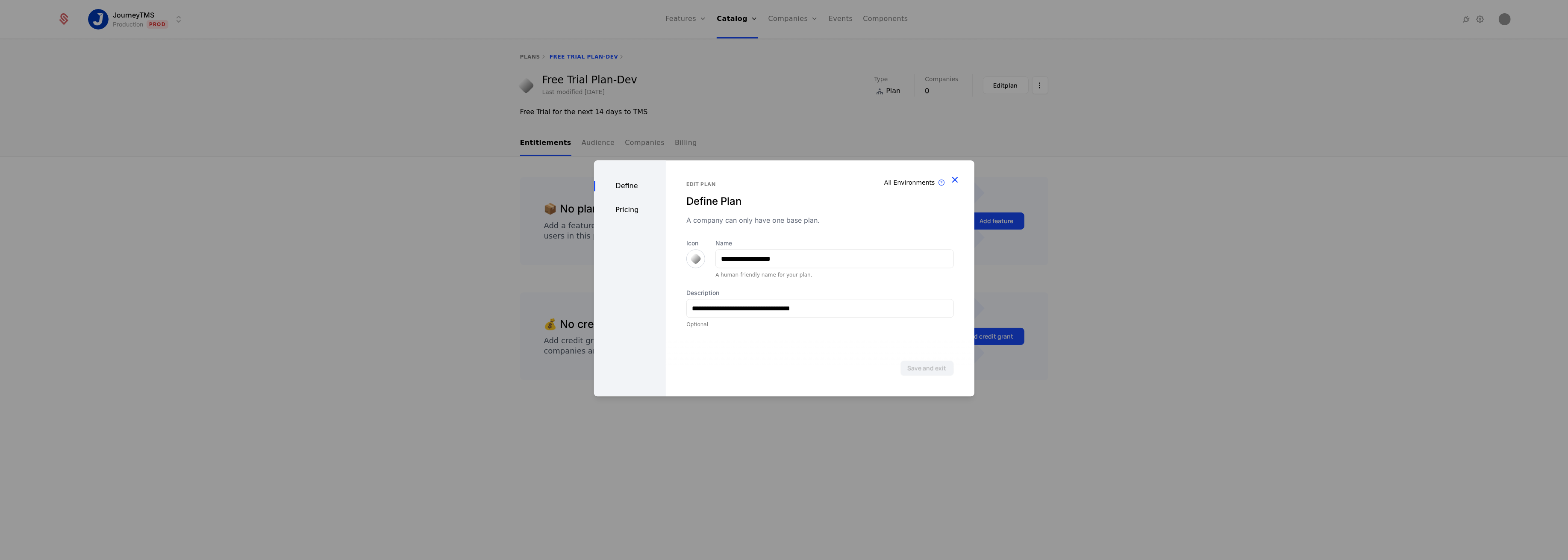
click at [959, 174] on icon "button" at bounding box center [955, 180] width 11 height 11
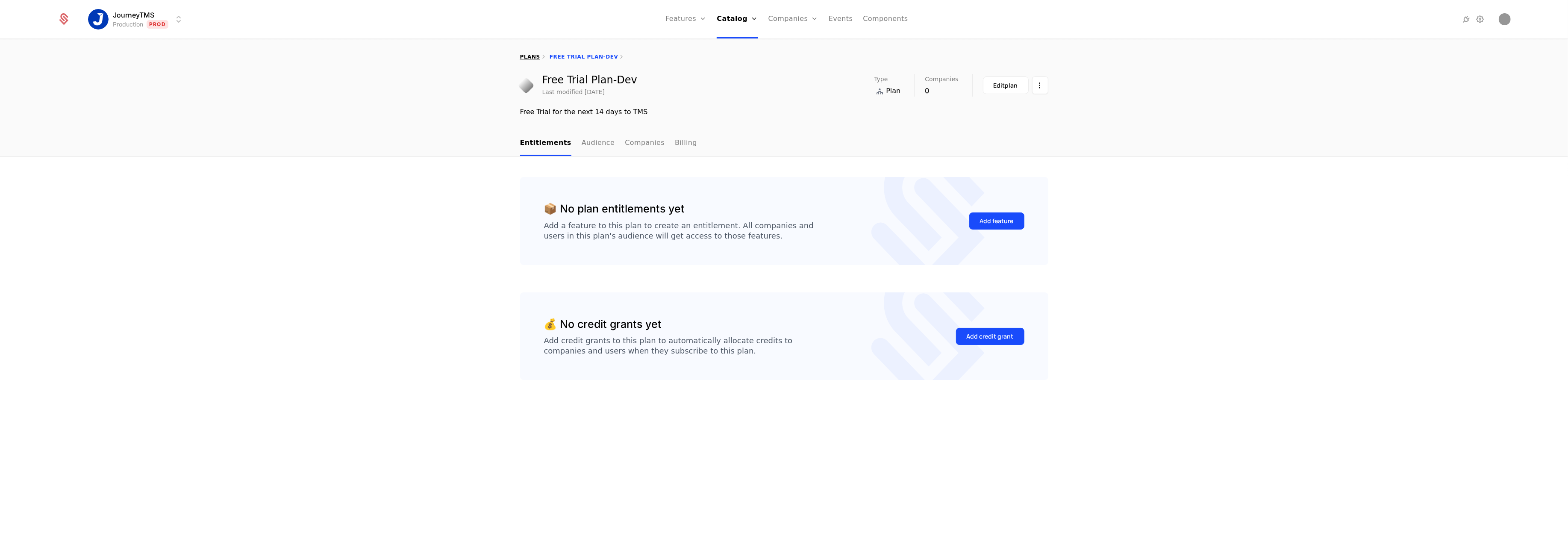
click at [523, 54] on link "plans" at bounding box center [530, 57] width 20 height 6
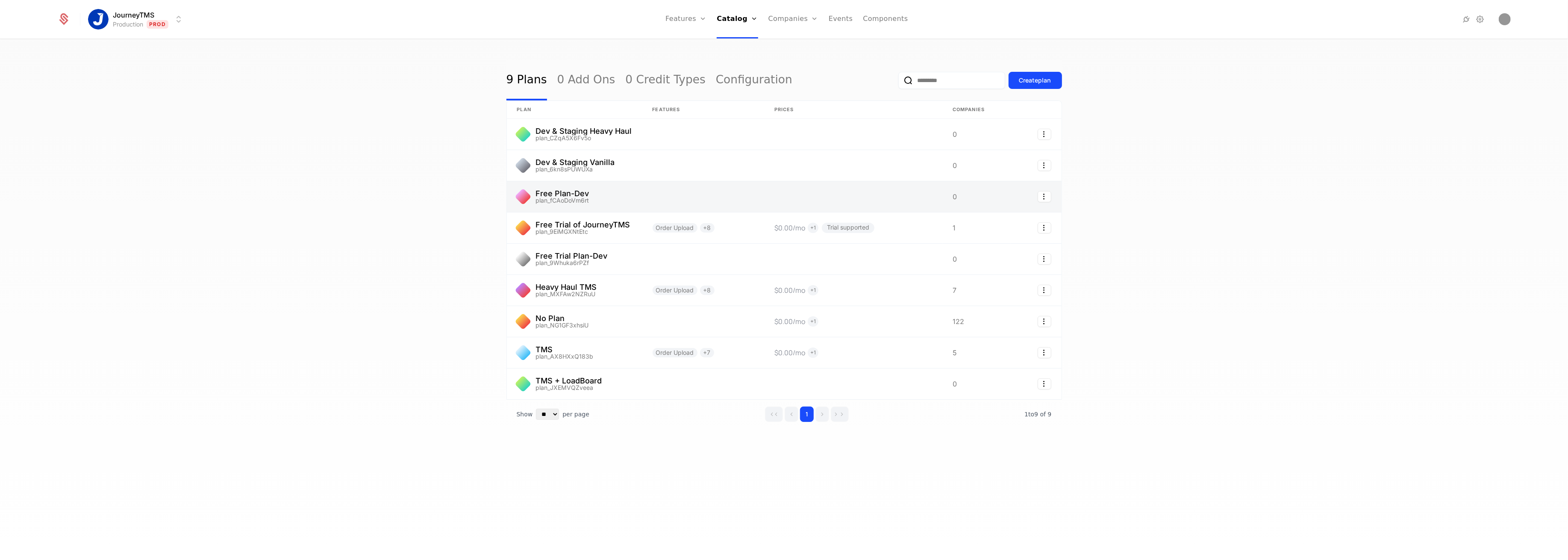
click at [614, 194] on link at bounding box center [575, 197] width 136 height 31
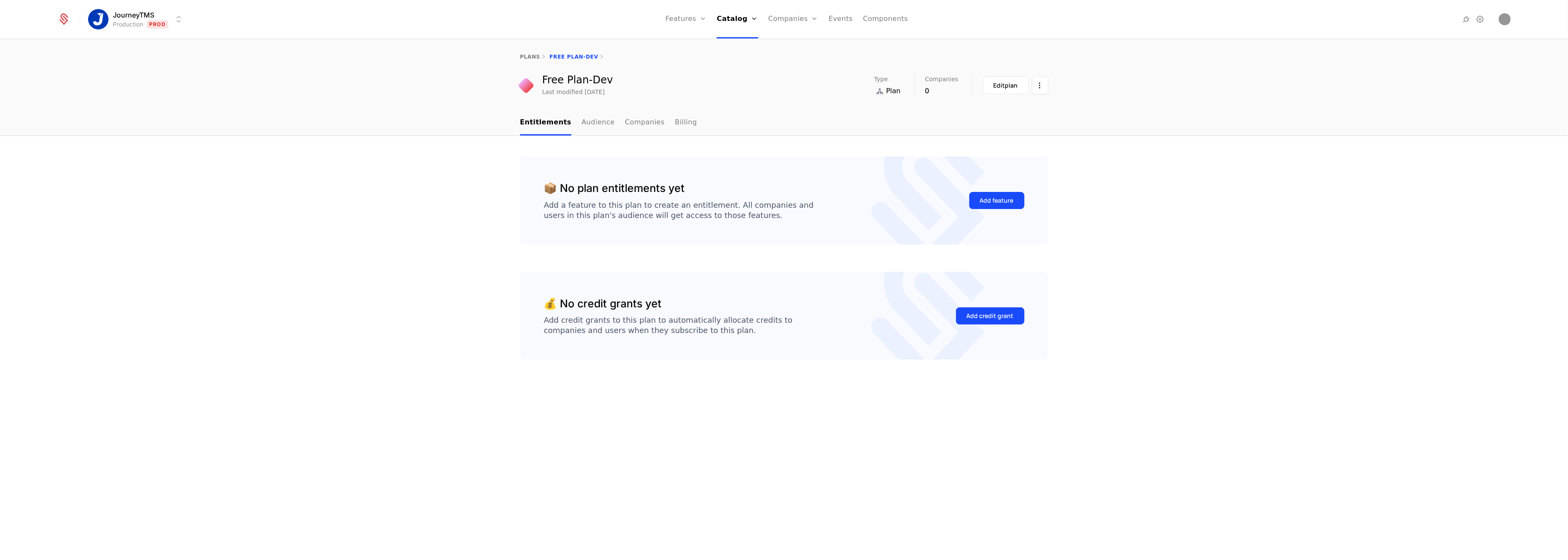
click at [572, 120] on ul "Entitlements Audience Companies Billing" at bounding box center [608, 122] width 177 height 25
click at [583, 123] on link "Audience" at bounding box center [598, 122] width 33 height 25
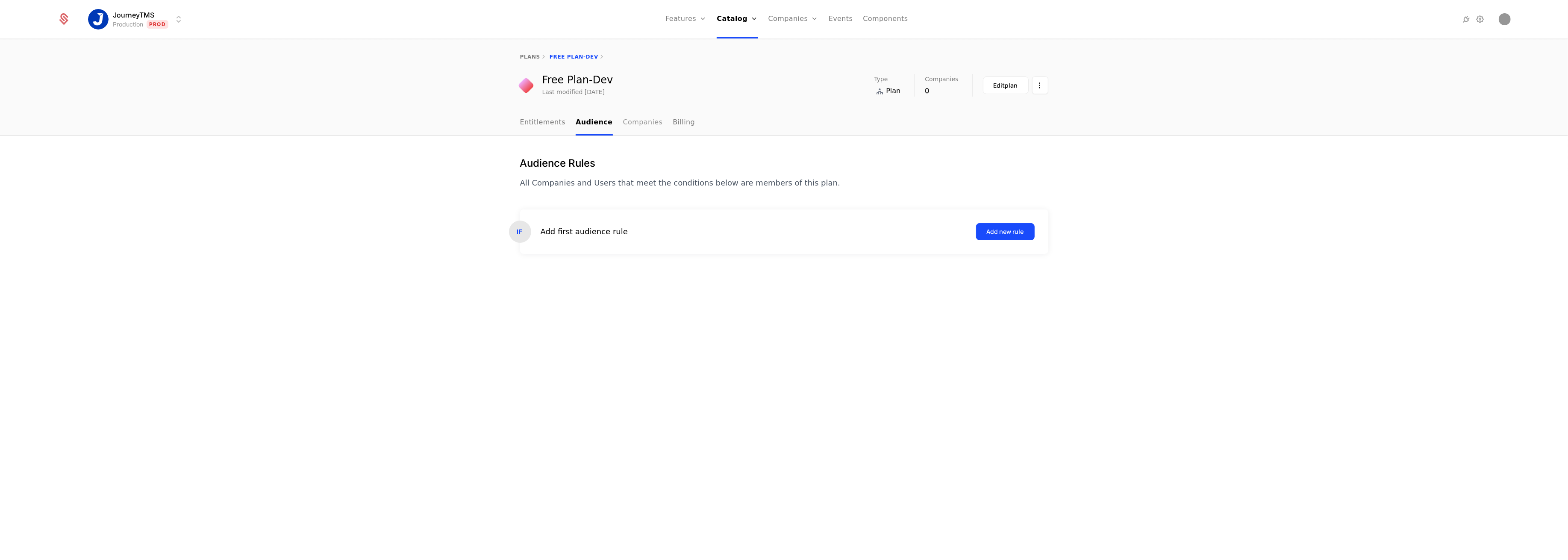
click at [623, 122] on link "Companies" at bounding box center [643, 122] width 40 height 25
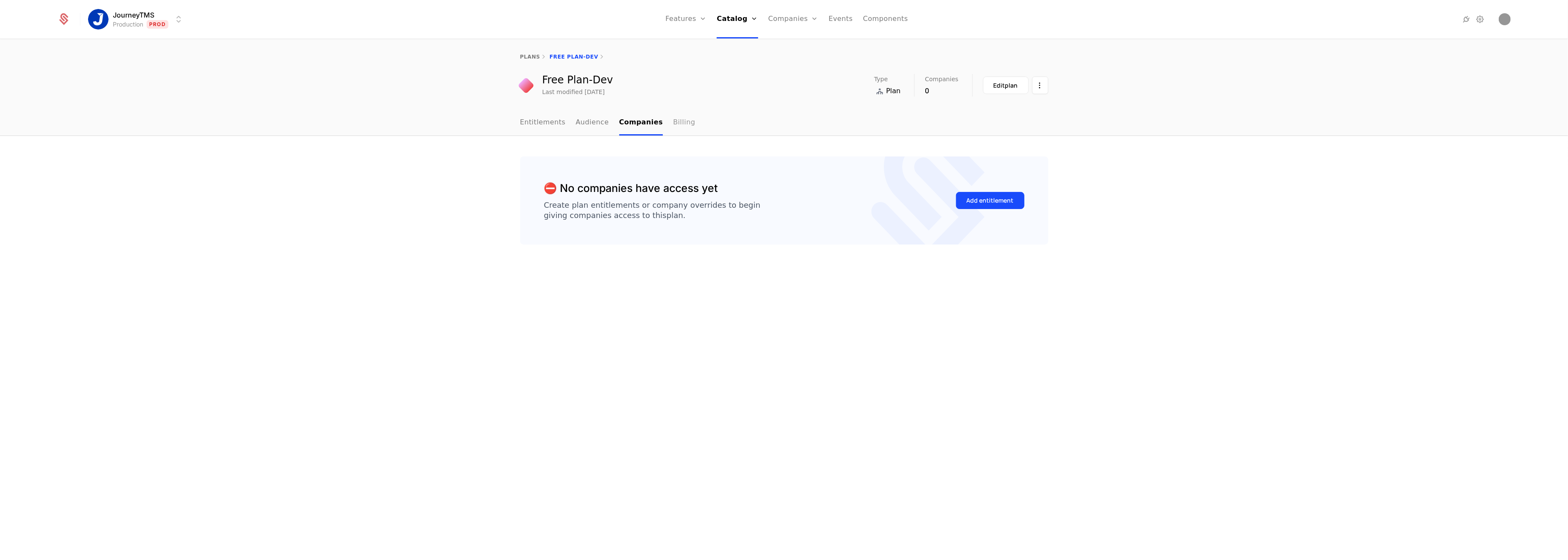
click at [673, 121] on link "Billing" at bounding box center [684, 122] width 23 height 25
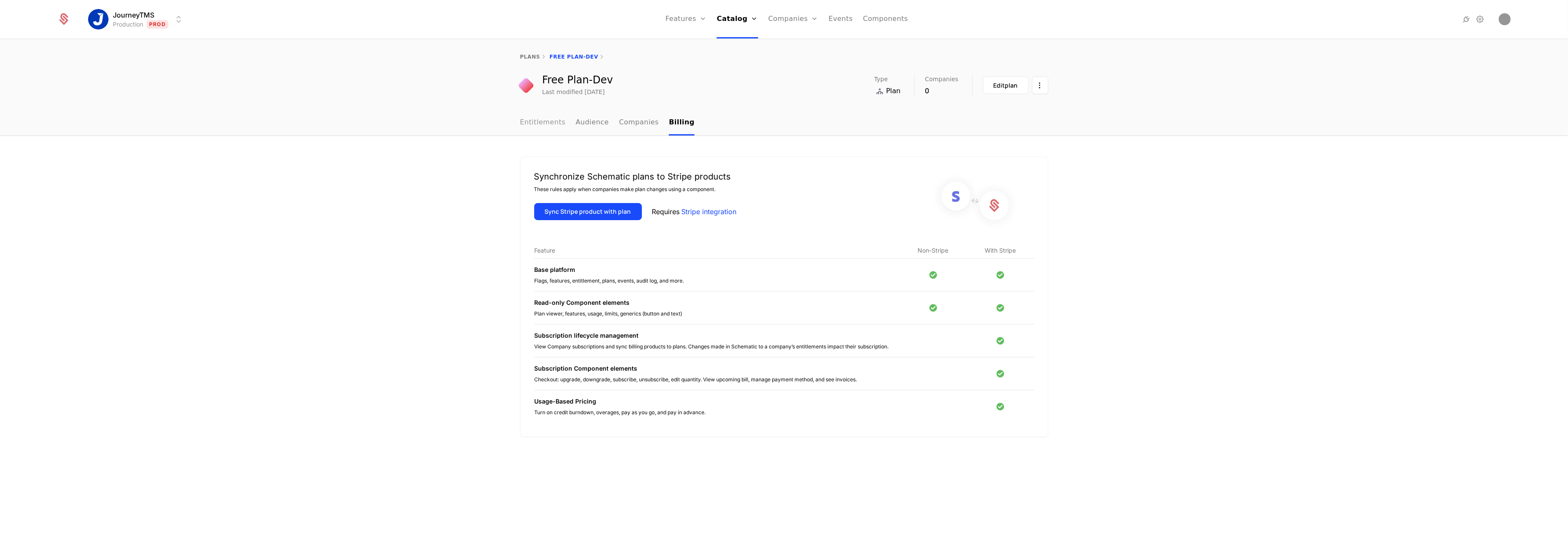
click at [523, 128] on link "Entitlements" at bounding box center [542, 122] width 46 height 25
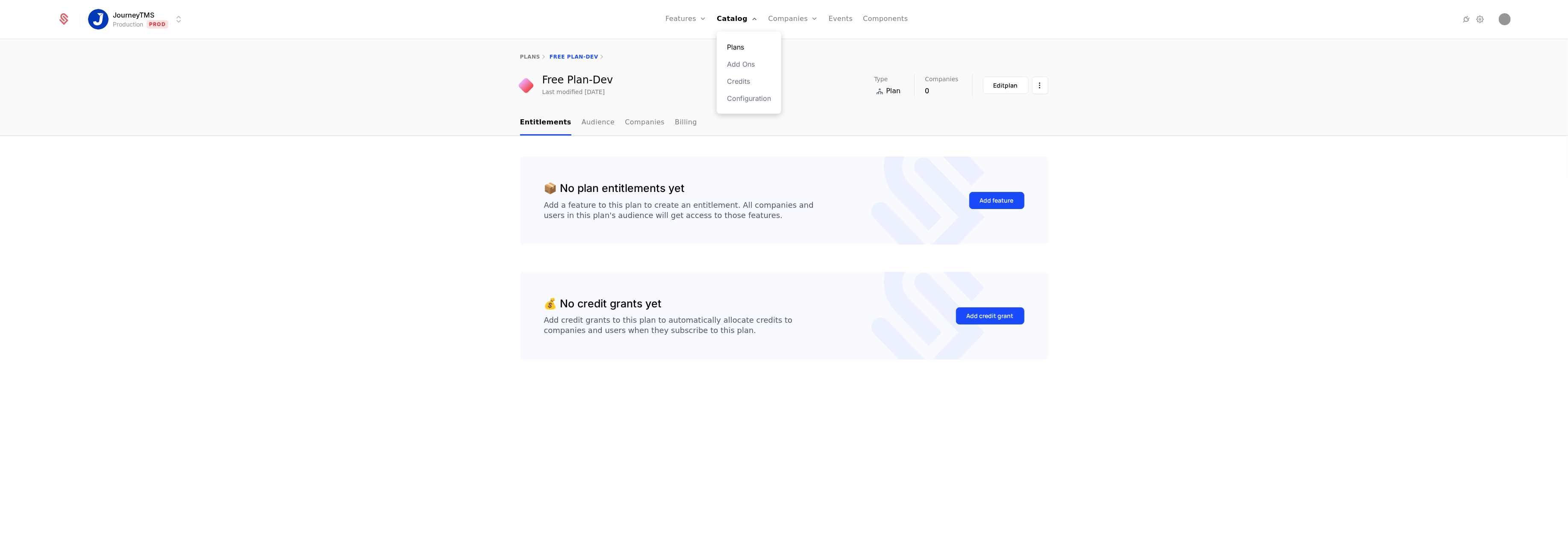
click at [737, 42] on link "Plans" at bounding box center [749, 47] width 44 height 10
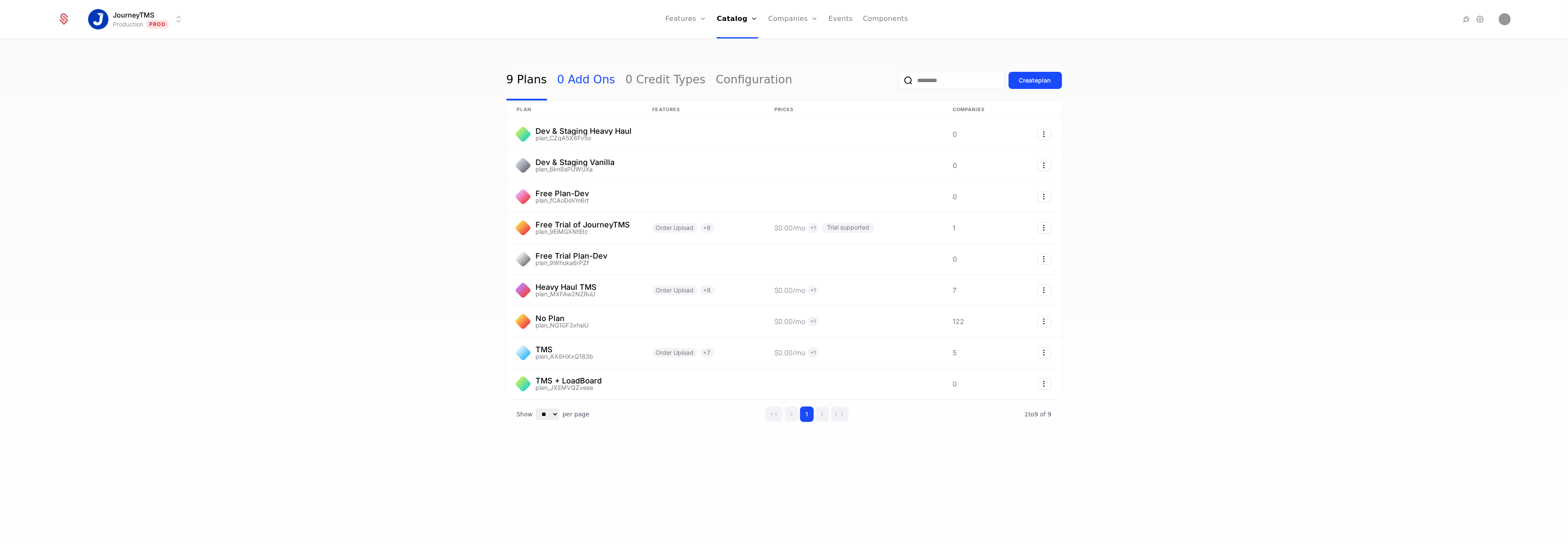
click at [583, 82] on link "0 Add Ons" at bounding box center [586, 80] width 58 height 40
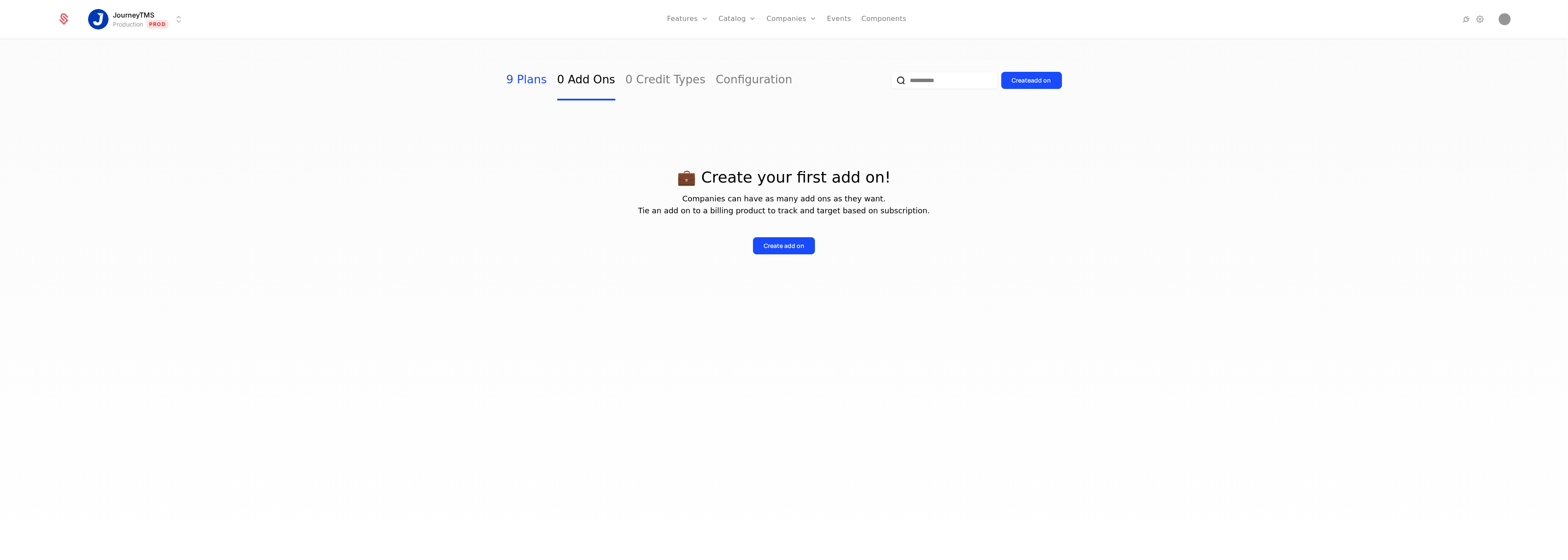
click at [517, 84] on link "9 Plans" at bounding box center [527, 80] width 41 height 40
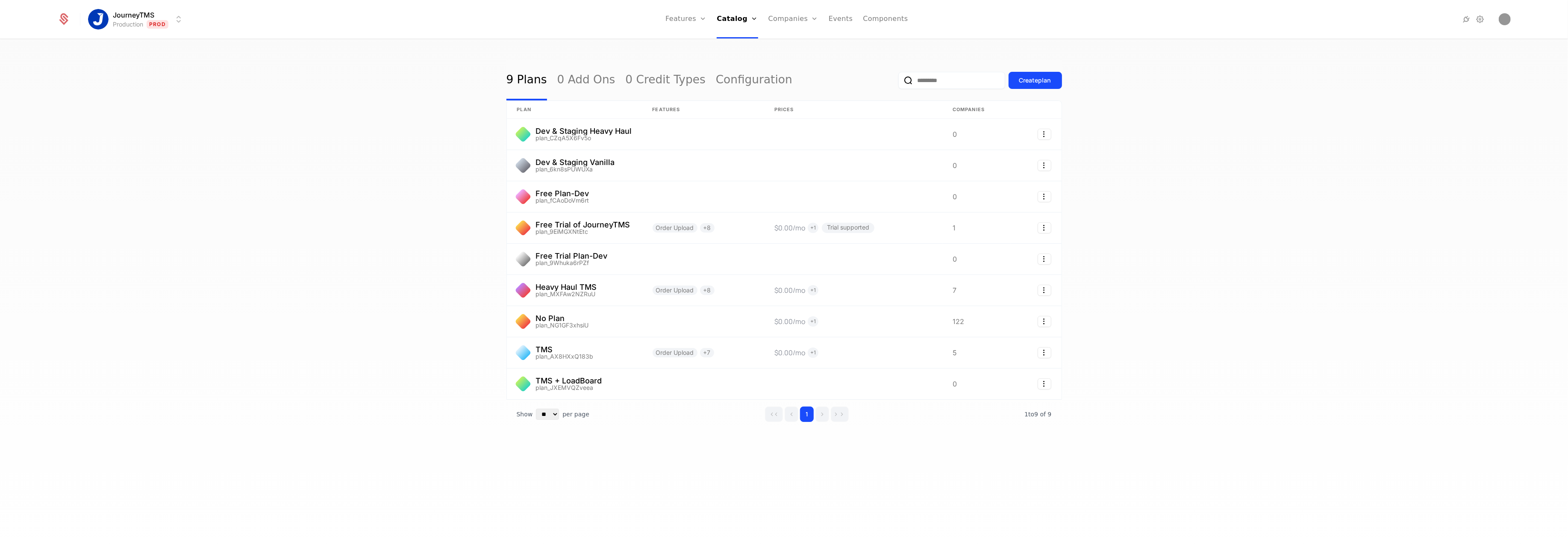
click at [1028, 458] on div "9 Plans 0 Add Ons 0 Credit Types Configuration Create plan plan Features Prices…" at bounding box center [784, 302] width 1568 height 525
click at [137, 21] on html "JourneyTMS Production Prod Features Features Flags Catalog Plans Add Ons Credit…" at bounding box center [784, 280] width 1568 height 560
click at [138, 41] on div "Development" at bounding box center [121, 44] width 46 height 7
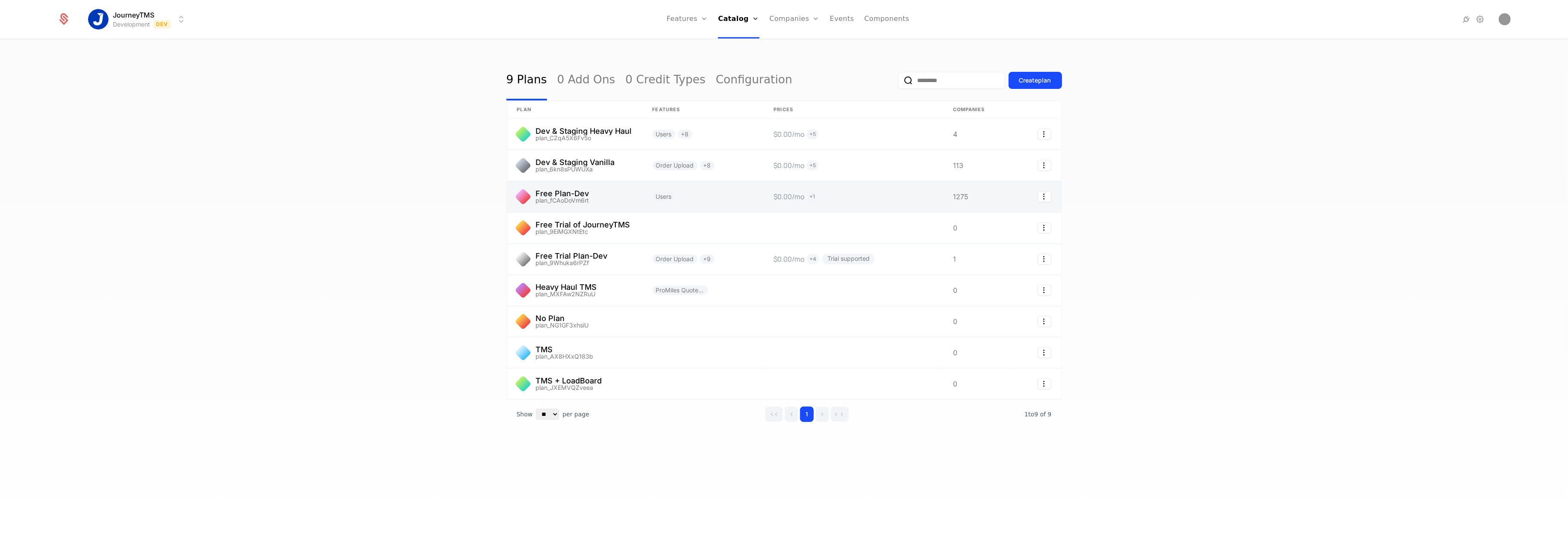
click at [566, 194] on link at bounding box center [575, 197] width 136 height 31
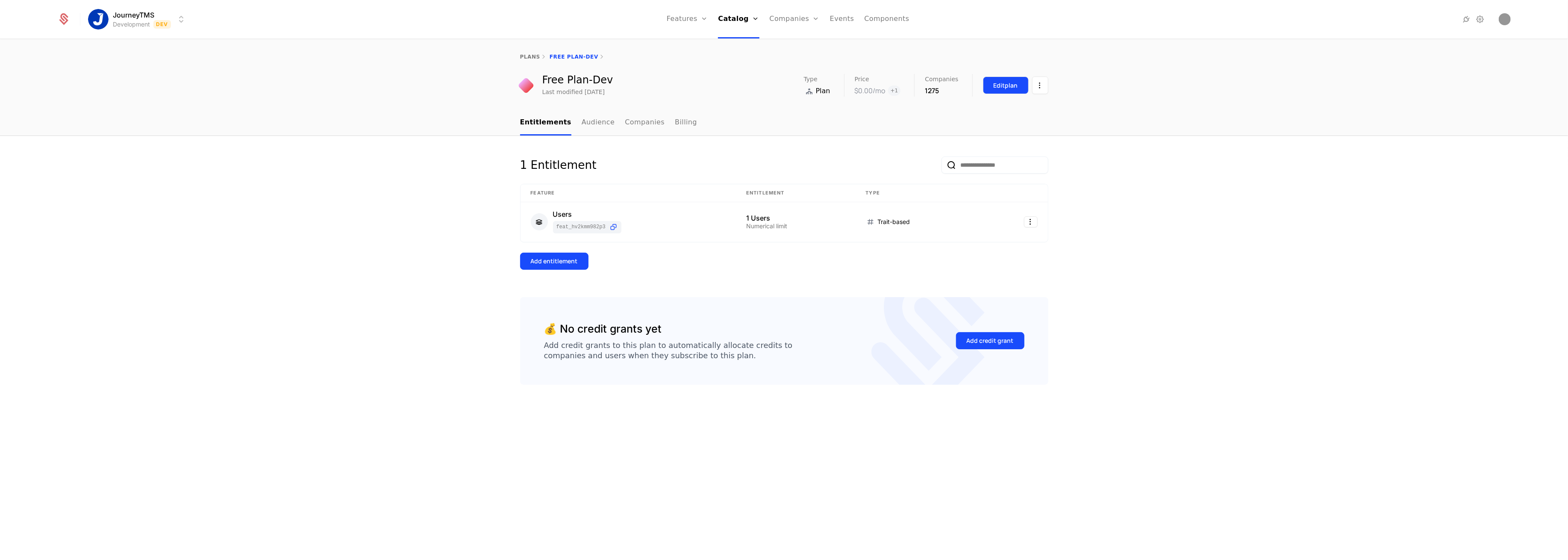
click at [1013, 86] on div "Edit plan" at bounding box center [1006, 85] width 24 height 9
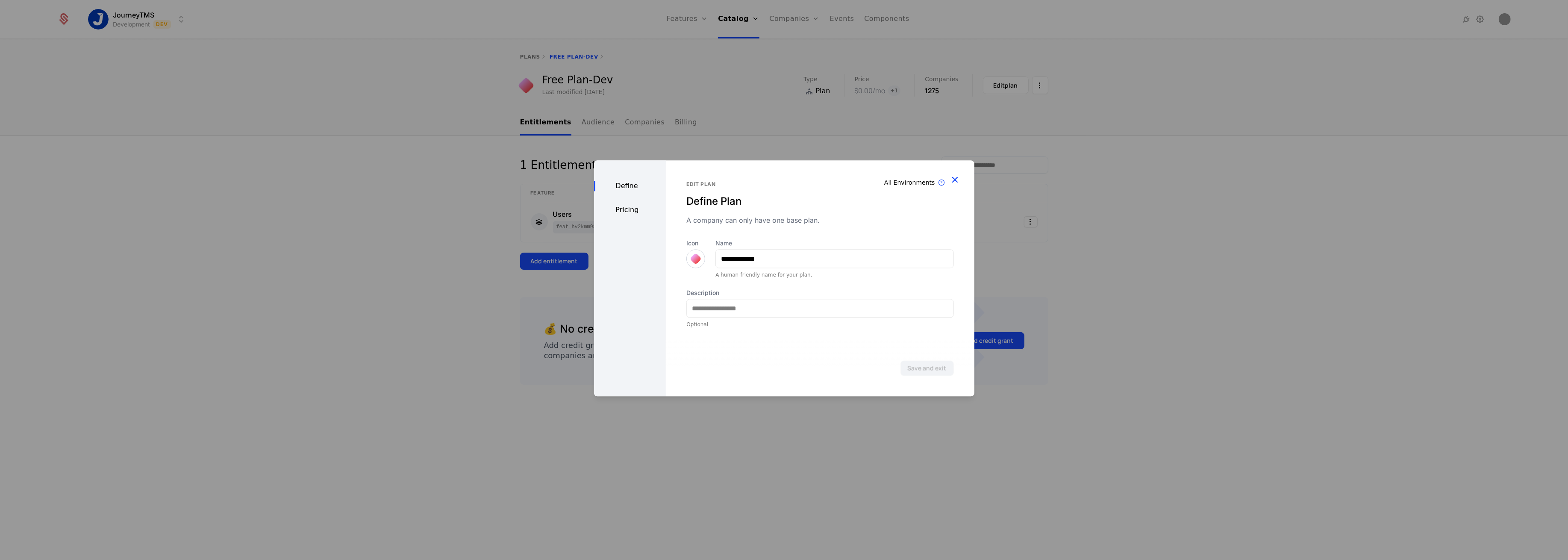
click at [953, 175] on icon "button" at bounding box center [955, 180] width 11 height 11
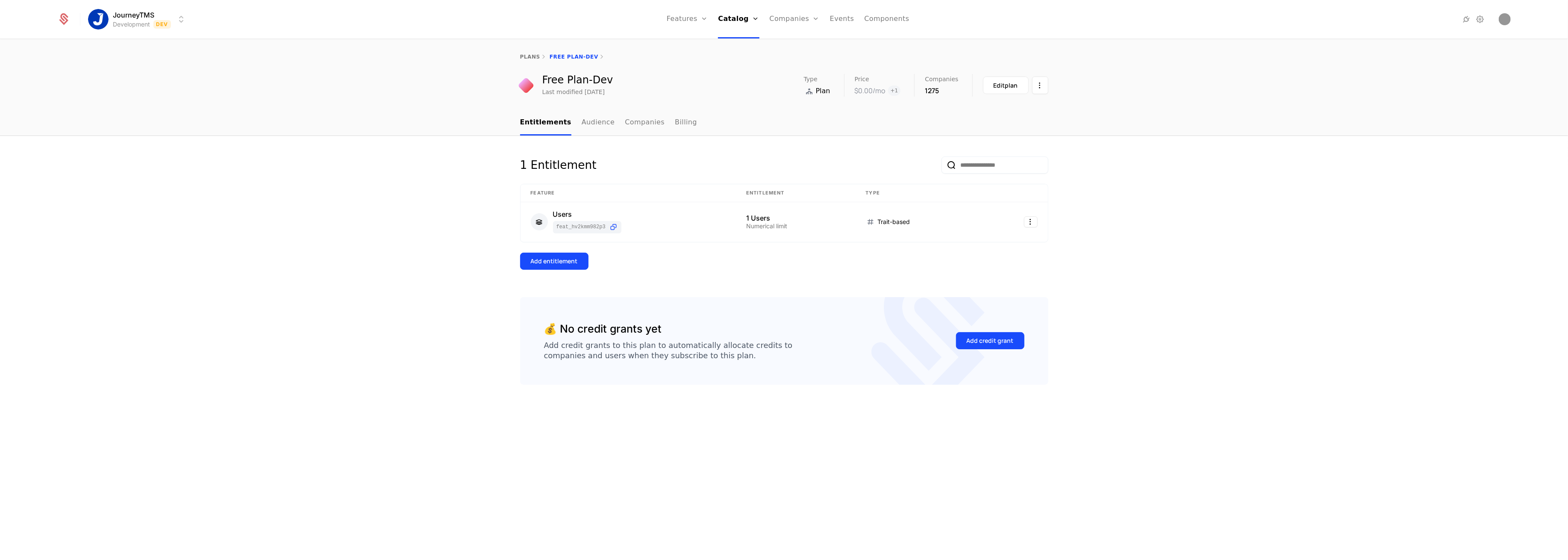
click at [520, 61] on div "plans Free Plan-Dev" at bounding box center [784, 57] width 1568 height 34
click at [522, 58] on link "plans" at bounding box center [530, 57] width 20 height 6
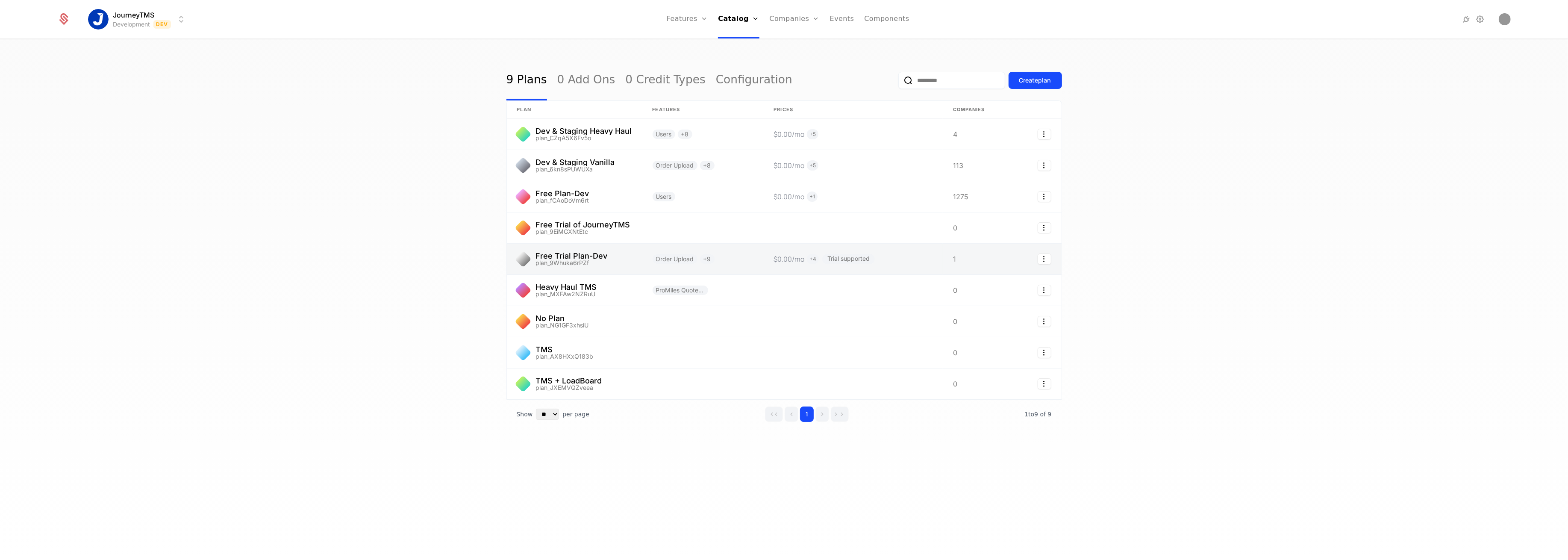
click at [600, 257] on link at bounding box center [575, 259] width 136 height 31
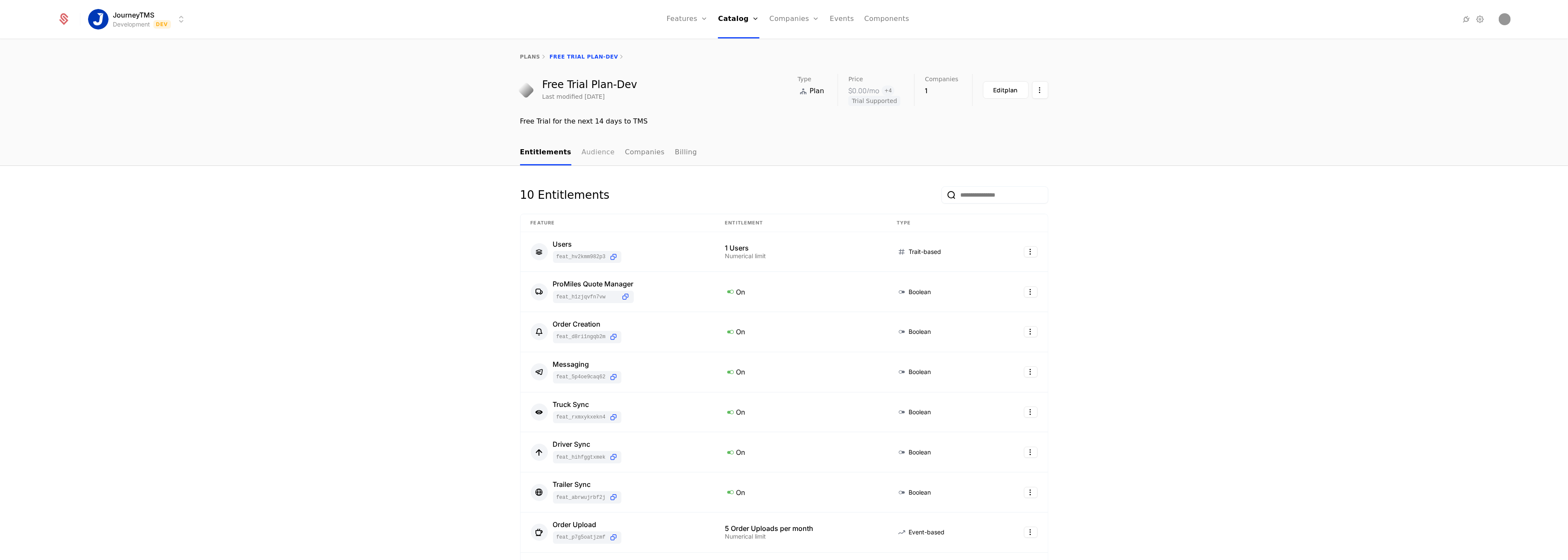
click at [582, 149] on link "Audience" at bounding box center [598, 152] width 33 height 25
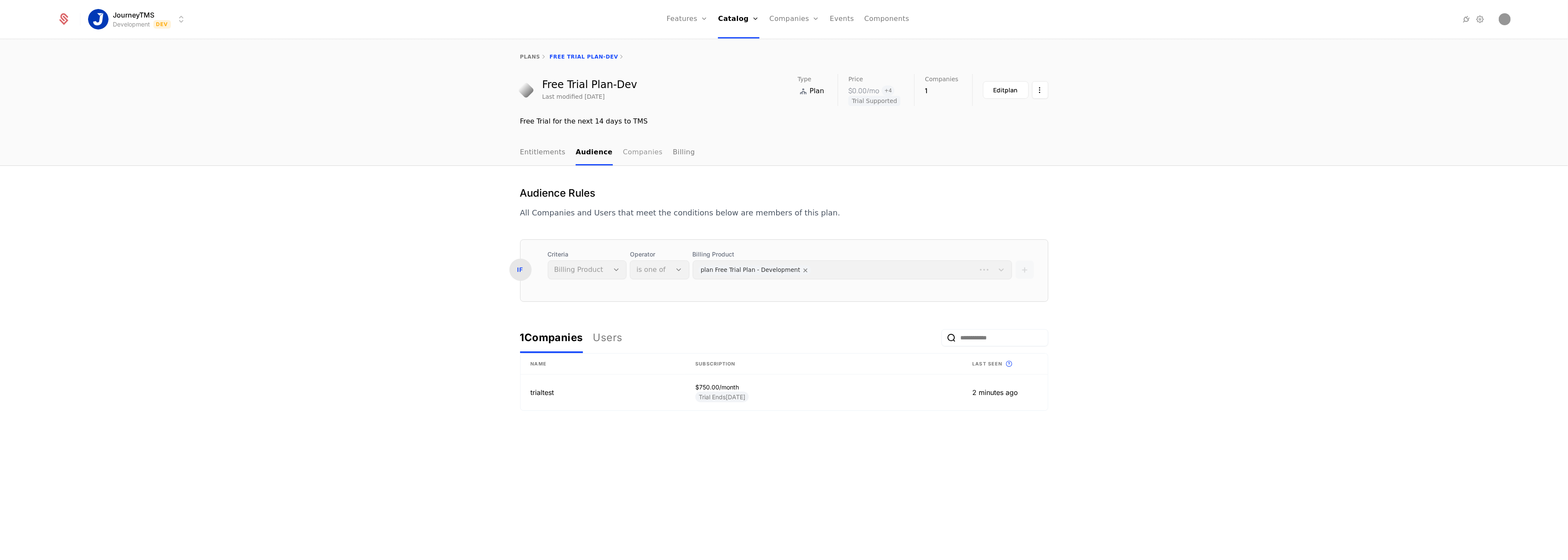
click at [626, 150] on link "Companies" at bounding box center [643, 152] width 40 height 25
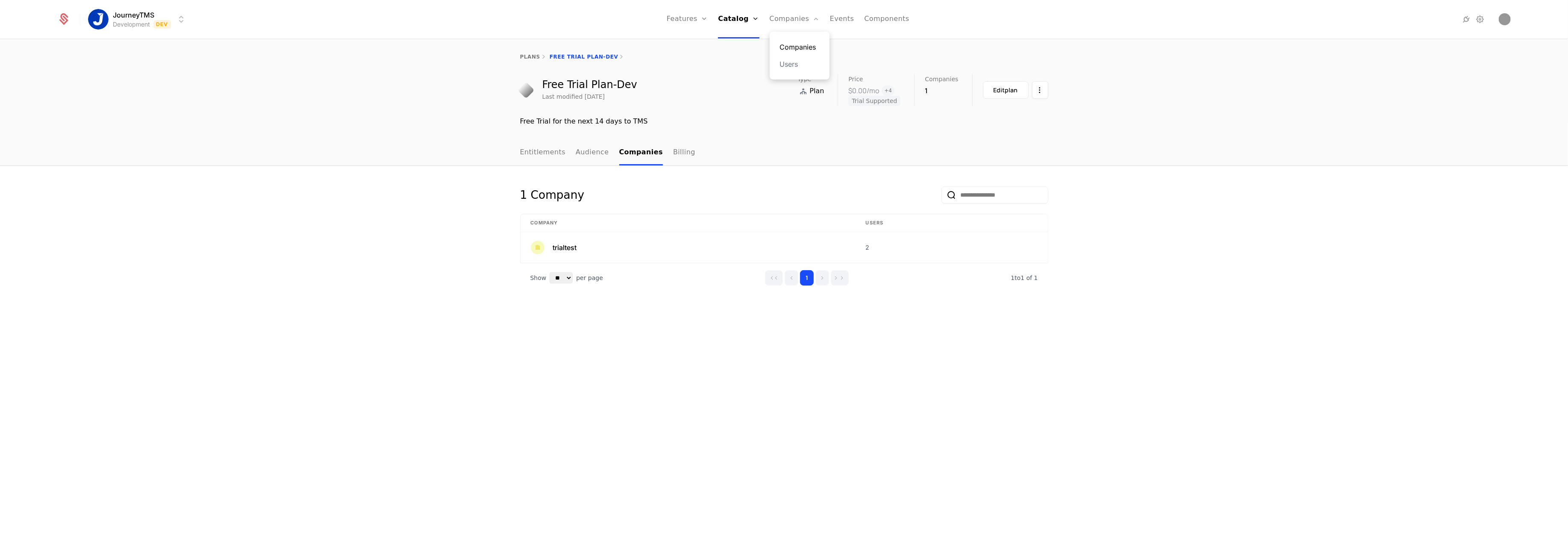
click at [783, 45] on link "Companies" at bounding box center [799, 47] width 40 height 10
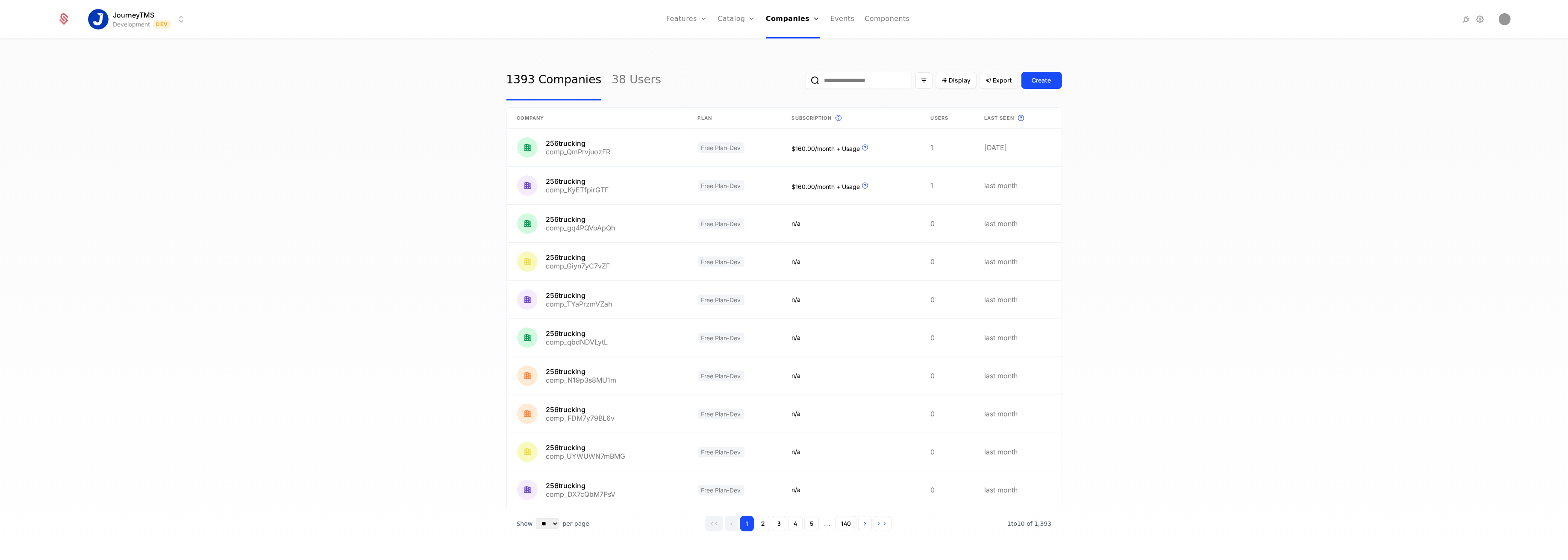
click at [831, 82] on input "email" at bounding box center [859, 80] width 107 height 17
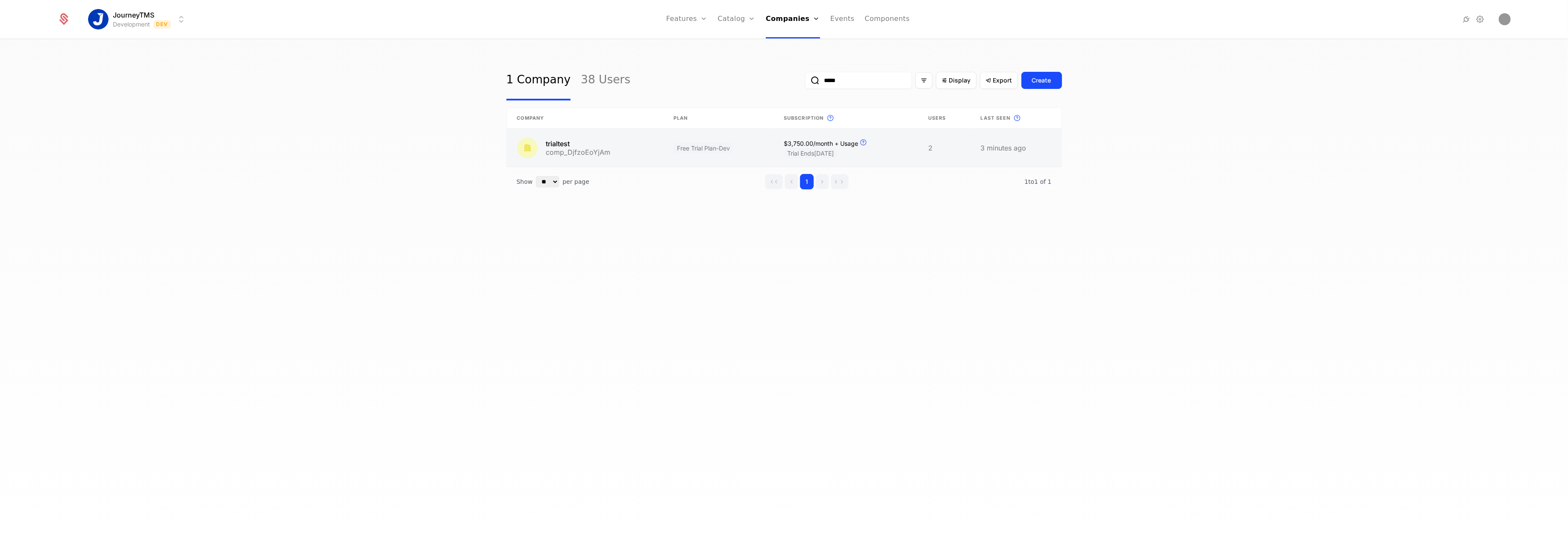
type input "*****"
click at [603, 146] on link at bounding box center [586, 147] width 157 height 38
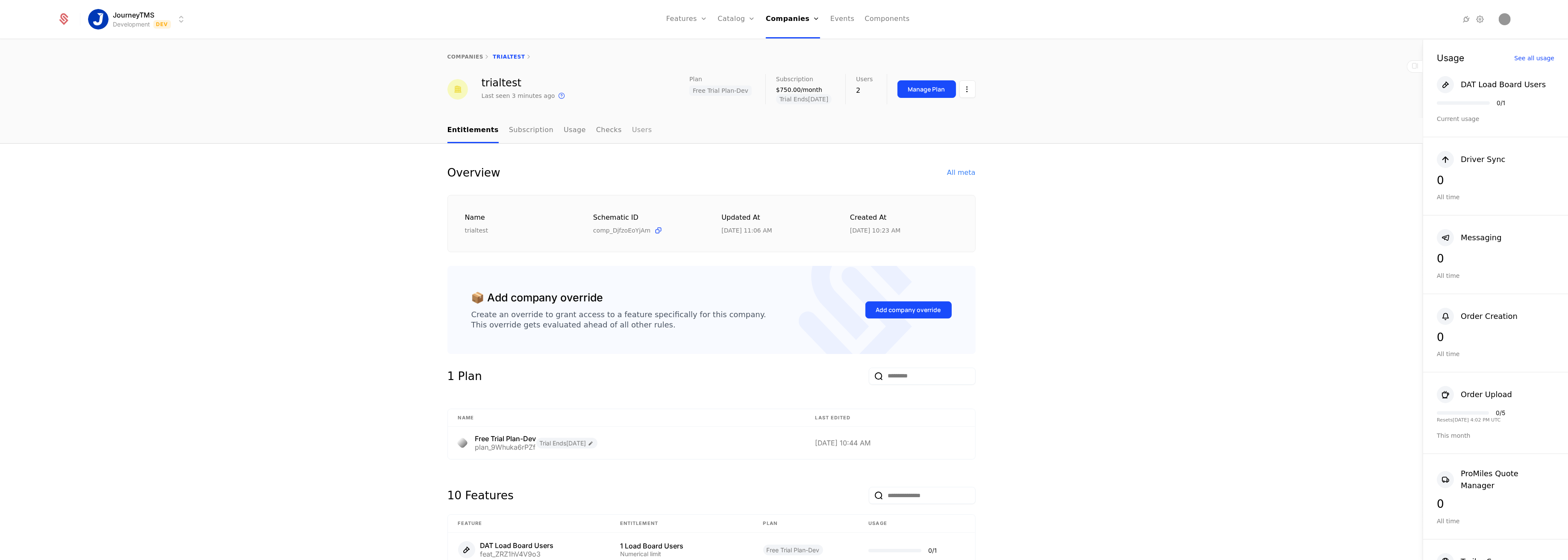
click at [632, 134] on link "Users" at bounding box center [642, 130] width 20 height 25
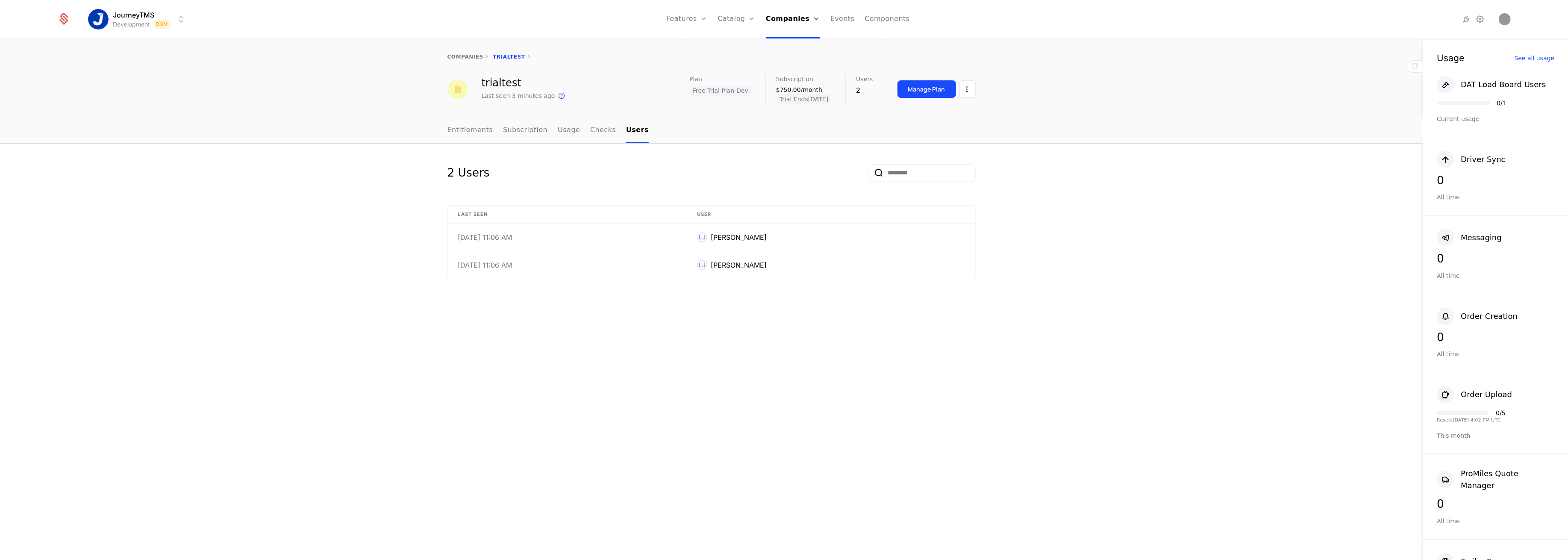
click at [598, 397] on div "2 Users Last Seen User [DATE] 11:06 AM [PERSON_NAME] [PERSON_NAME] [DATE] 11:06…" at bounding box center [711, 352] width 1423 height 417
click at [801, 232] on div "[PERSON_NAME] [PERSON_NAME]" at bounding box center [831, 237] width 268 height 10
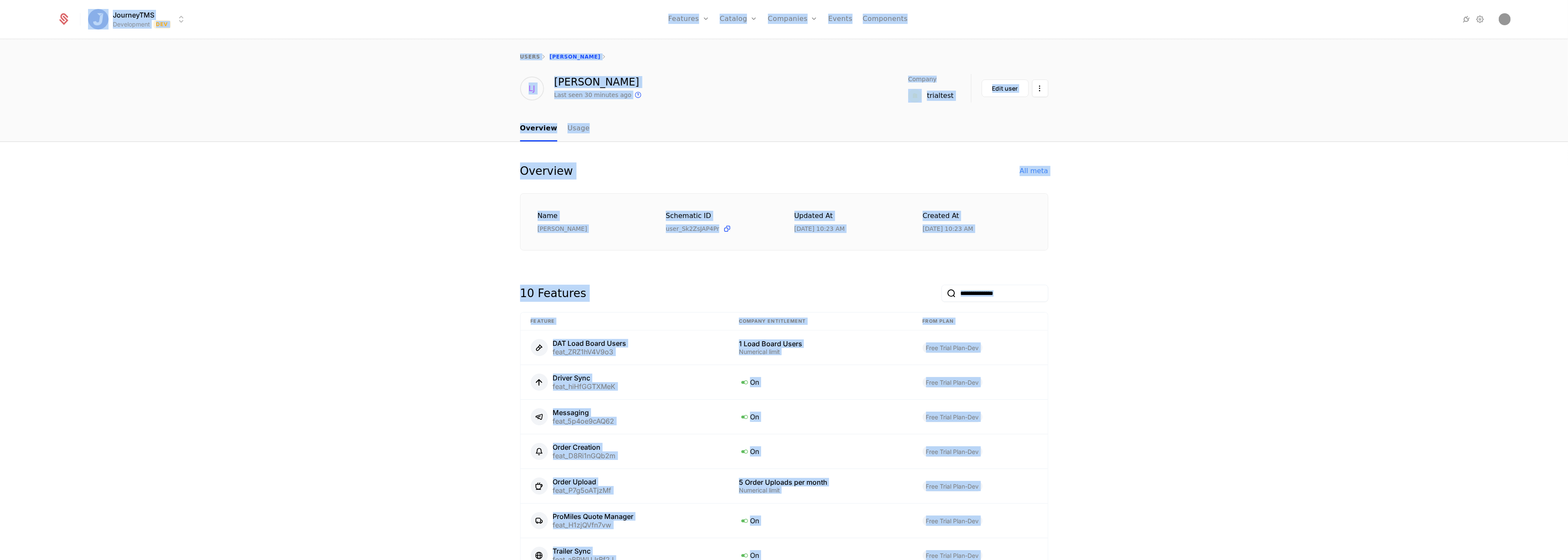
click at [467, 266] on div "Overview All meta Name [PERSON_NAME] ID user_Sk2ZsJAP4Pr Updated at [DATE] 10:2…" at bounding box center [784, 430] width 1568 height 576
click at [705, 271] on div "10 Features" at bounding box center [784, 291] width 528 height 41
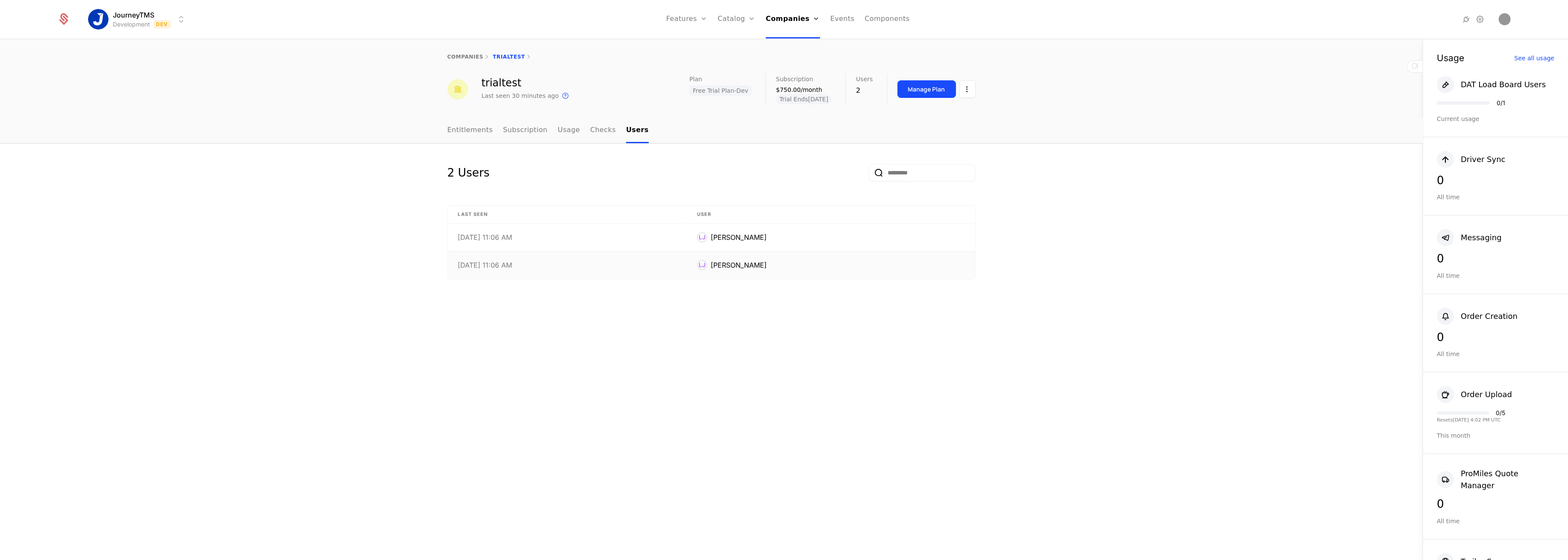
click at [767, 265] on div "[PERSON_NAME]" at bounding box center [739, 265] width 56 height 10
click at [767, 233] on div "[PERSON_NAME]" at bounding box center [739, 237] width 56 height 10
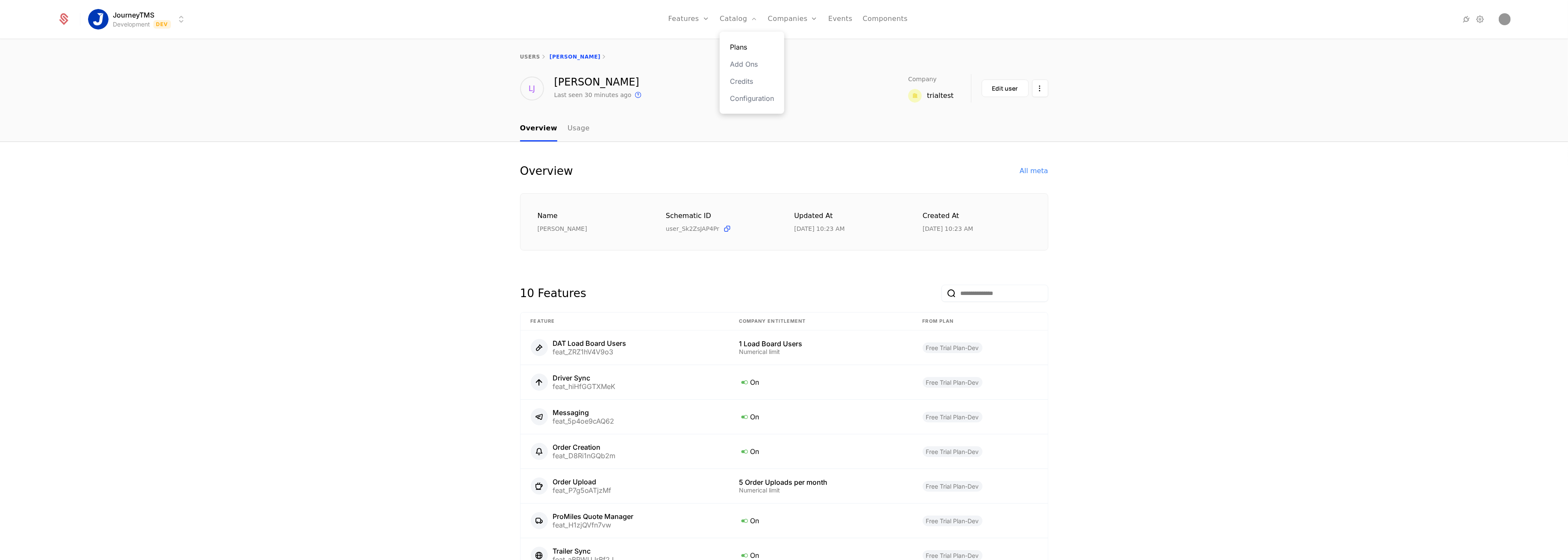
click at [752, 44] on link "Plans" at bounding box center [752, 47] width 44 height 10
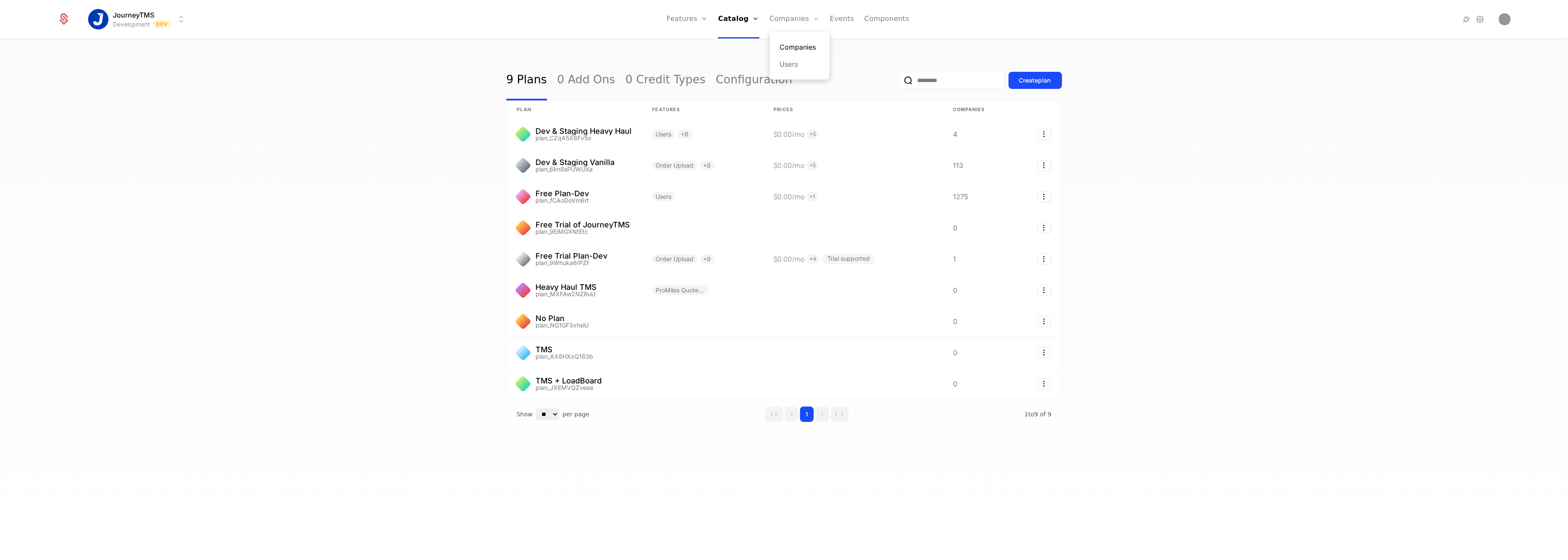
click at [790, 46] on link "Companies" at bounding box center [799, 47] width 40 height 10
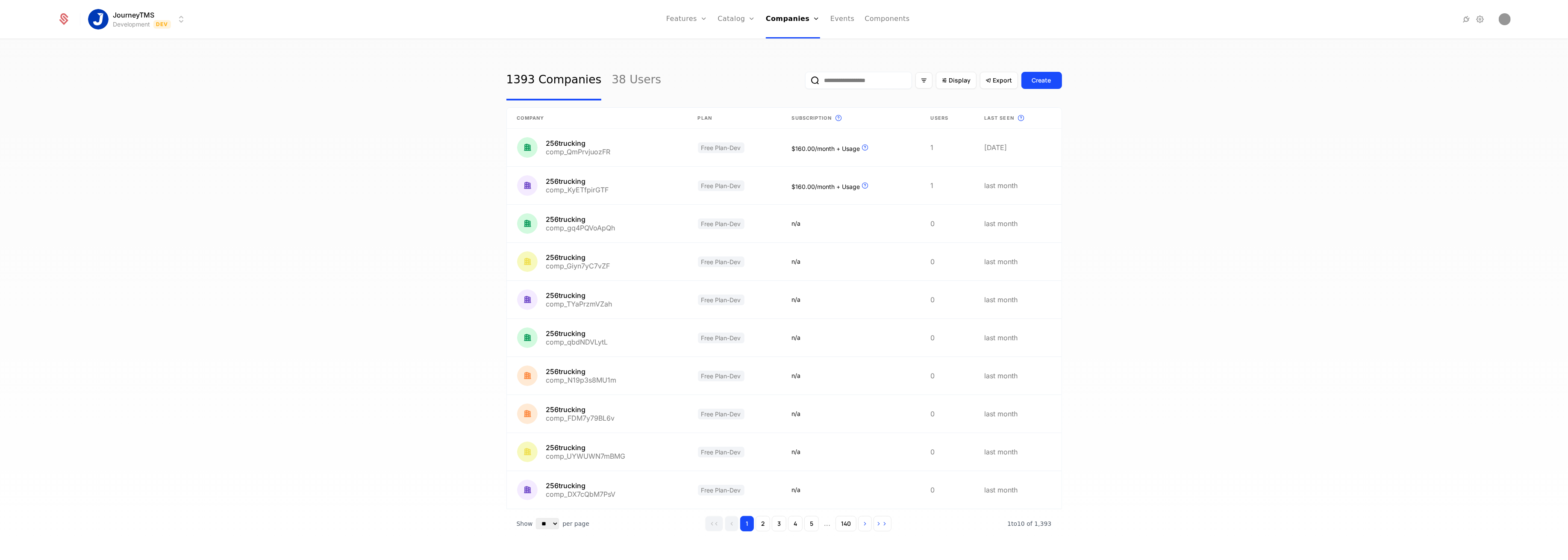
click at [835, 75] on input "email" at bounding box center [859, 80] width 107 height 17
type input "*****"
click at [805, 82] on button "submit" at bounding box center [805, 82] width 0 height 0
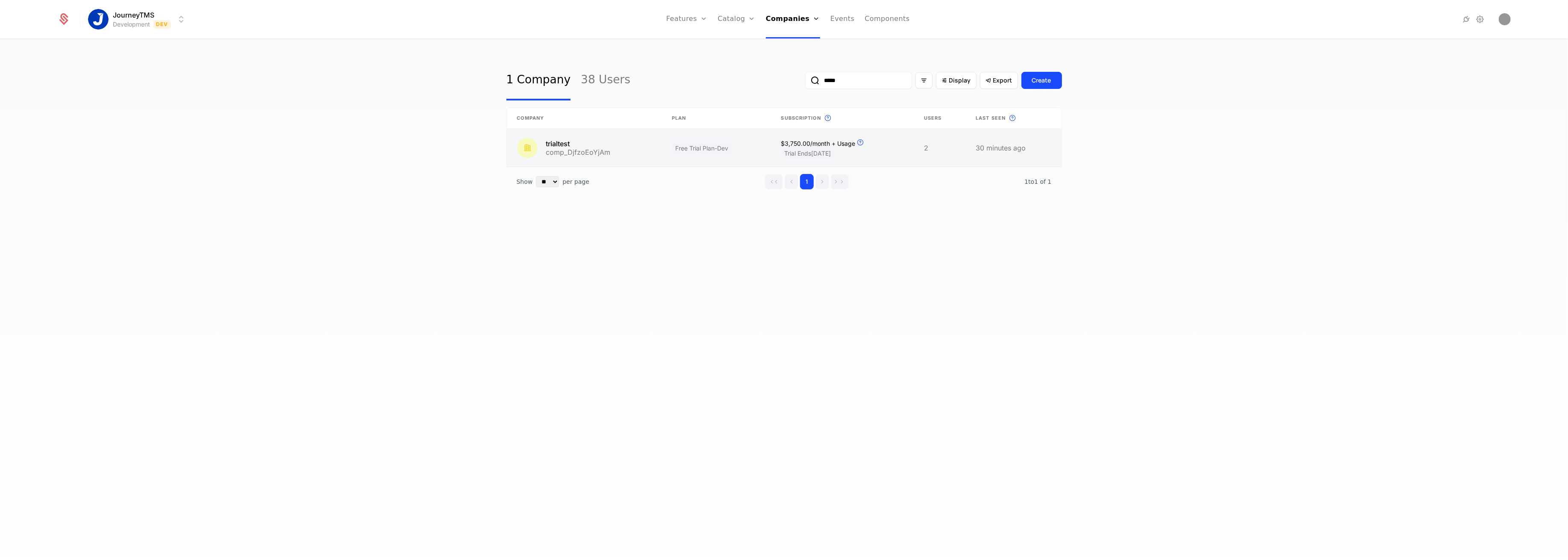
click at [622, 156] on link at bounding box center [584, 147] width 155 height 38
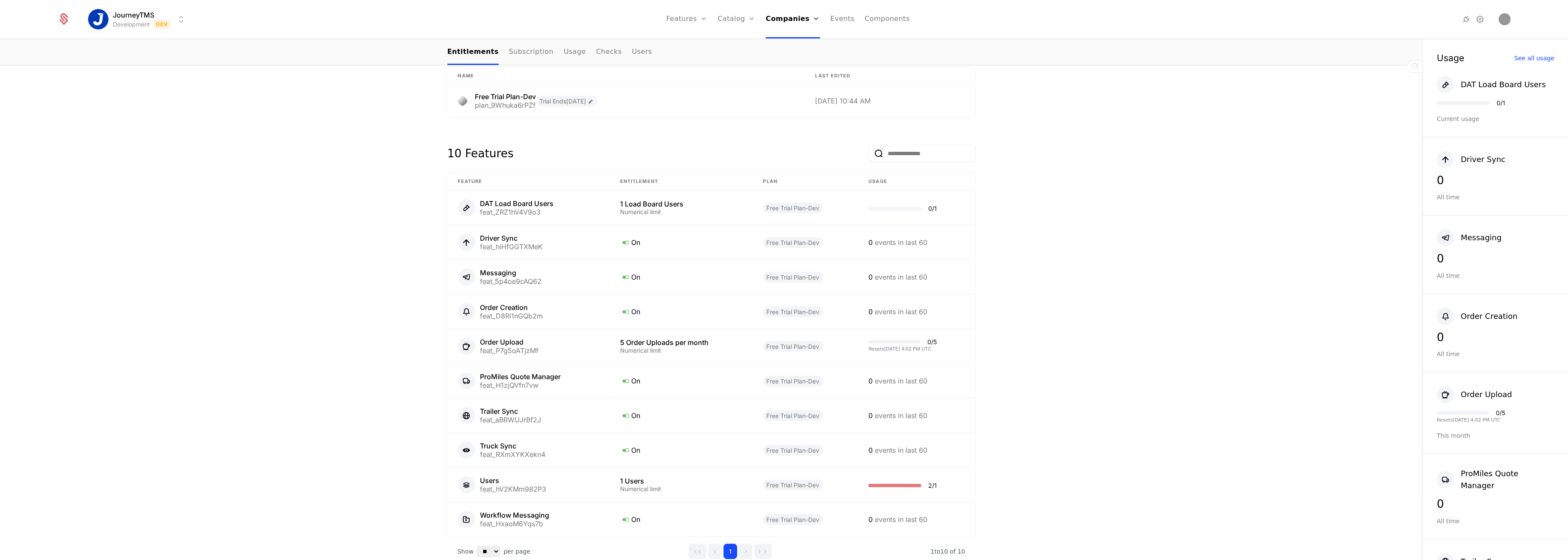
scroll to position [395, 0]
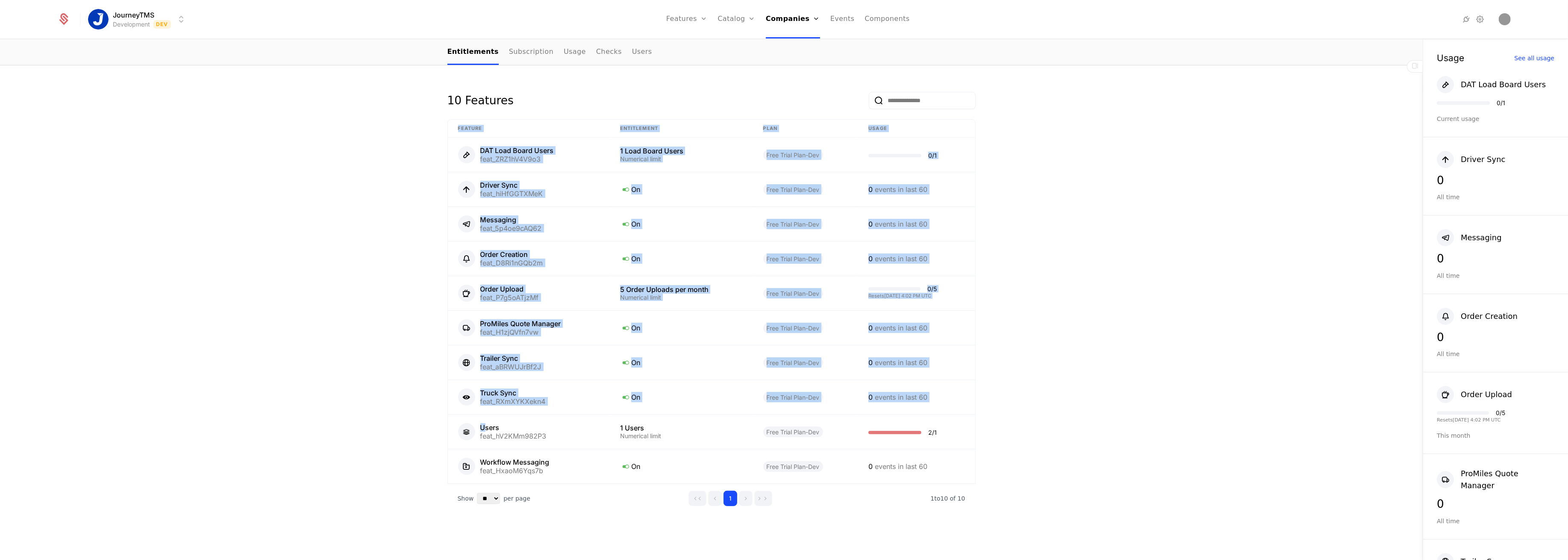
drag, startPoint x: 480, startPoint y: 427, endPoint x: 998, endPoint y: 433, distance: 518.0
click at [998, 433] on div "Overview All meta Name trialtest Schematic ID comp_DjfzoEoYjAm Updated at [DATE…" at bounding box center [711, 155] width 1423 height 812
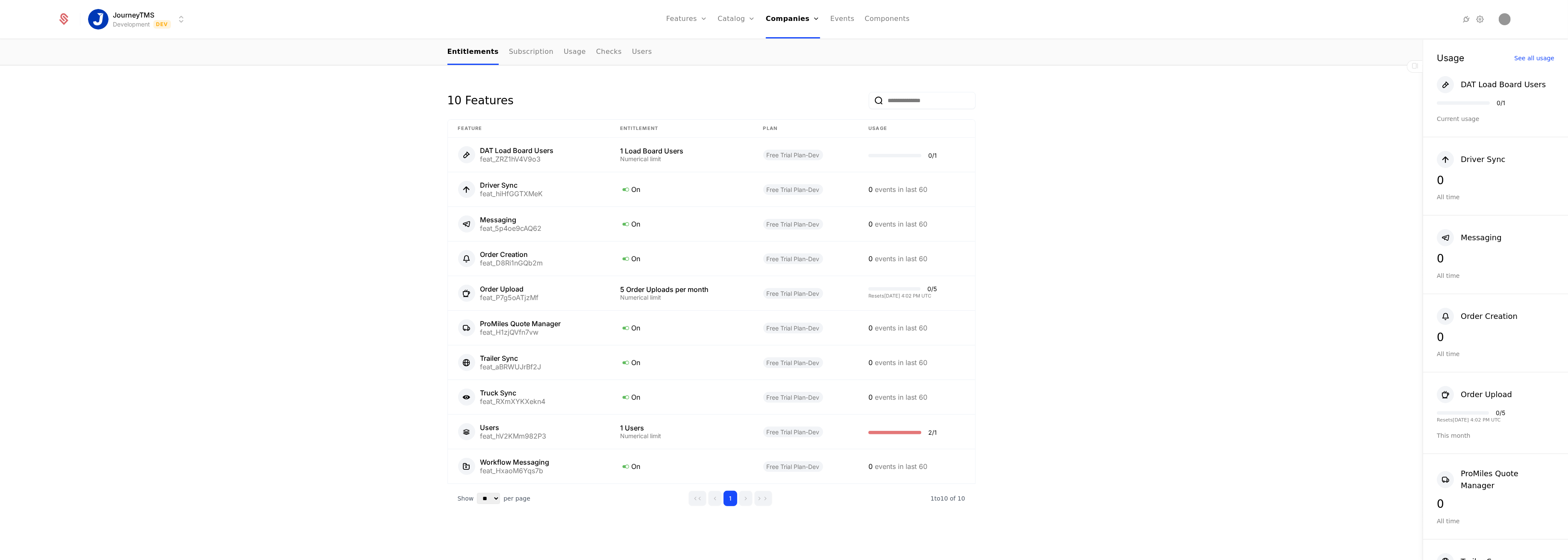
click at [378, 408] on div "Overview All meta Name trialtest Schematic ID comp_DjfzoEoYjAm Updated at [DATE…" at bounding box center [711, 155] width 1423 height 812
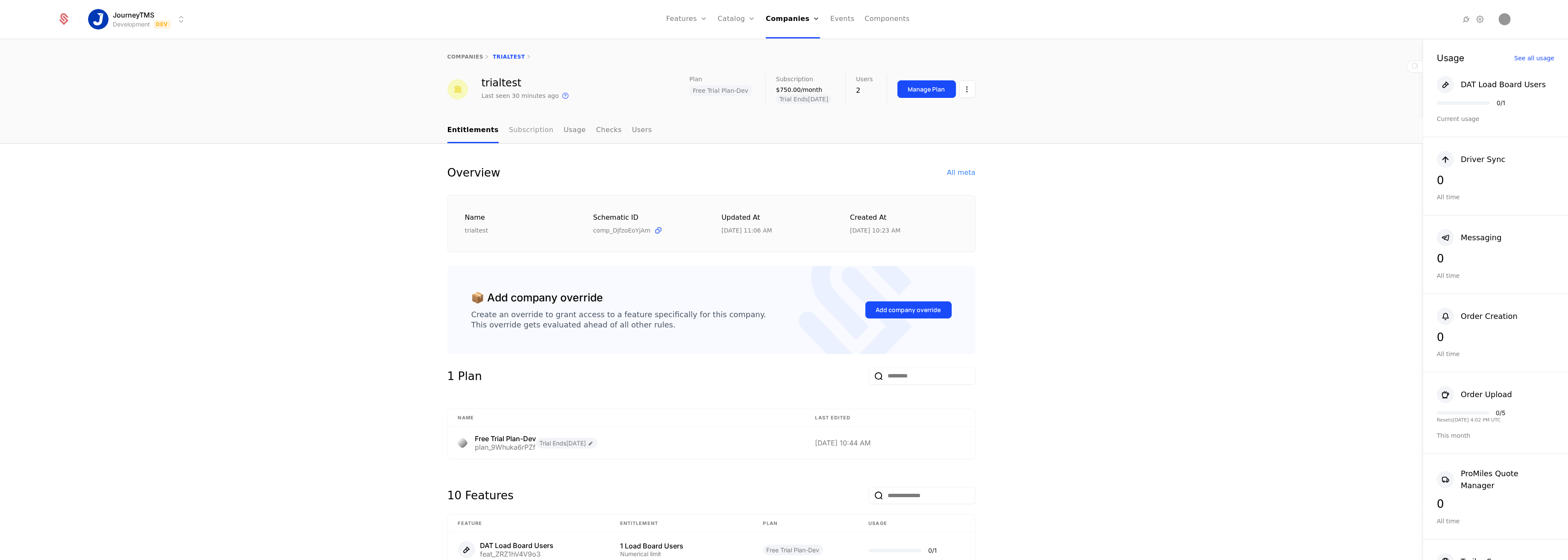
click at [519, 136] on link "Subscription" at bounding box center [531, 130] width 44 height 25
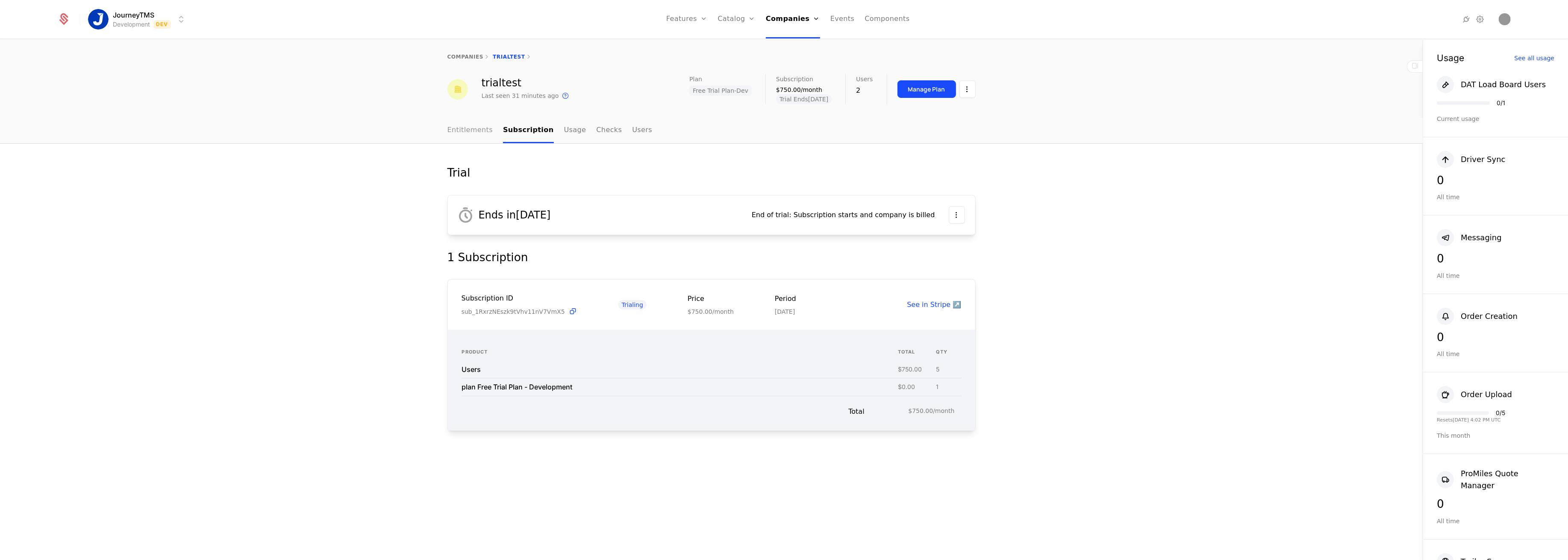
click at [472, 126] on link "Entitlements" at bounding box center [470, 130] width 46 height 25
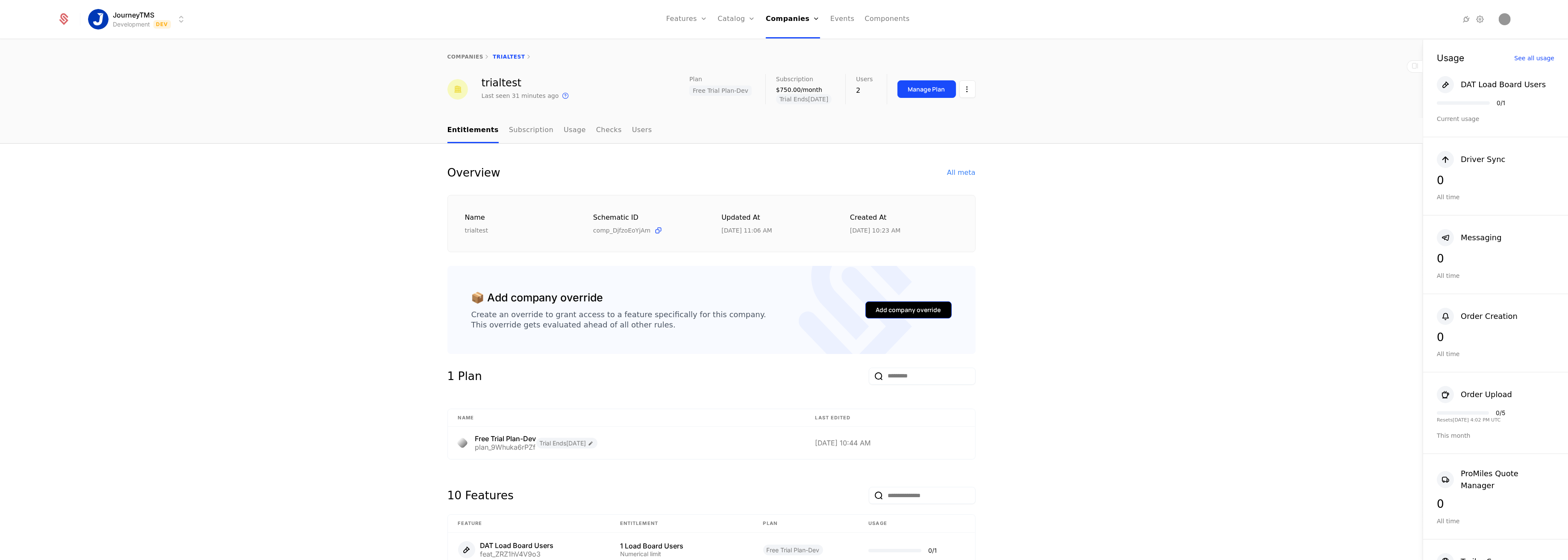
click at [897, 306] on div "Add company override" at bounding box center [908, 310] width 65 height 9
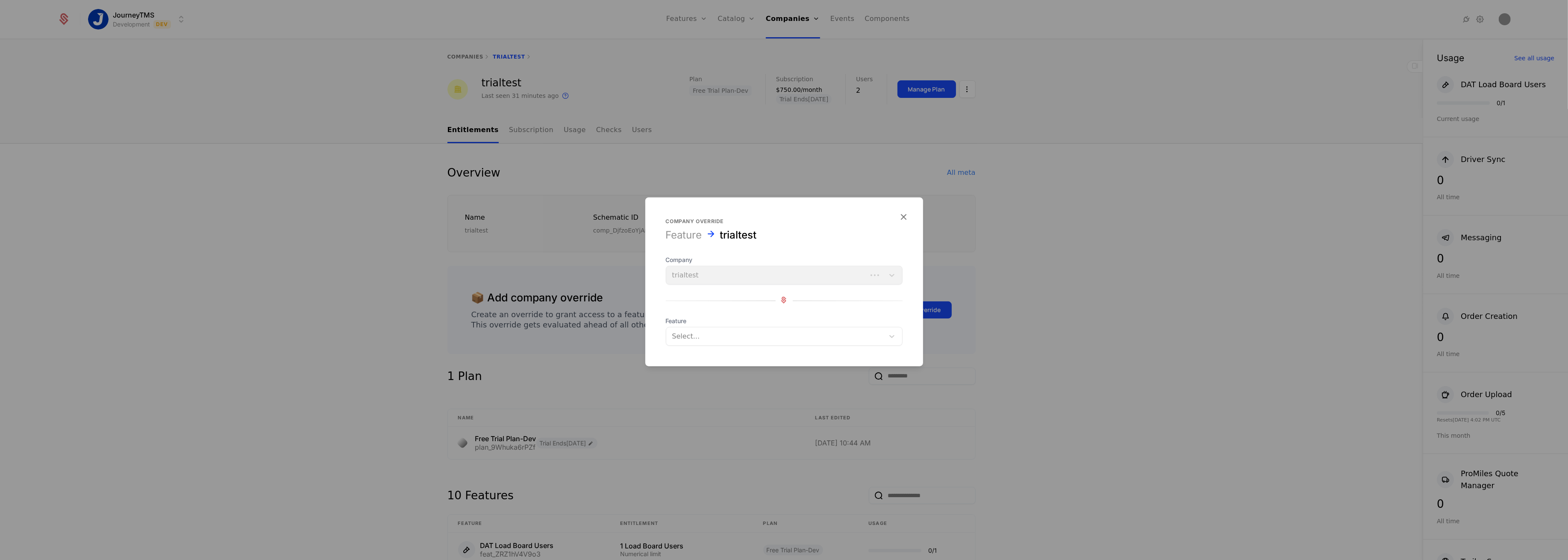
click at [710, 331] on div at bounding box center [775, 337] width 206 height 12
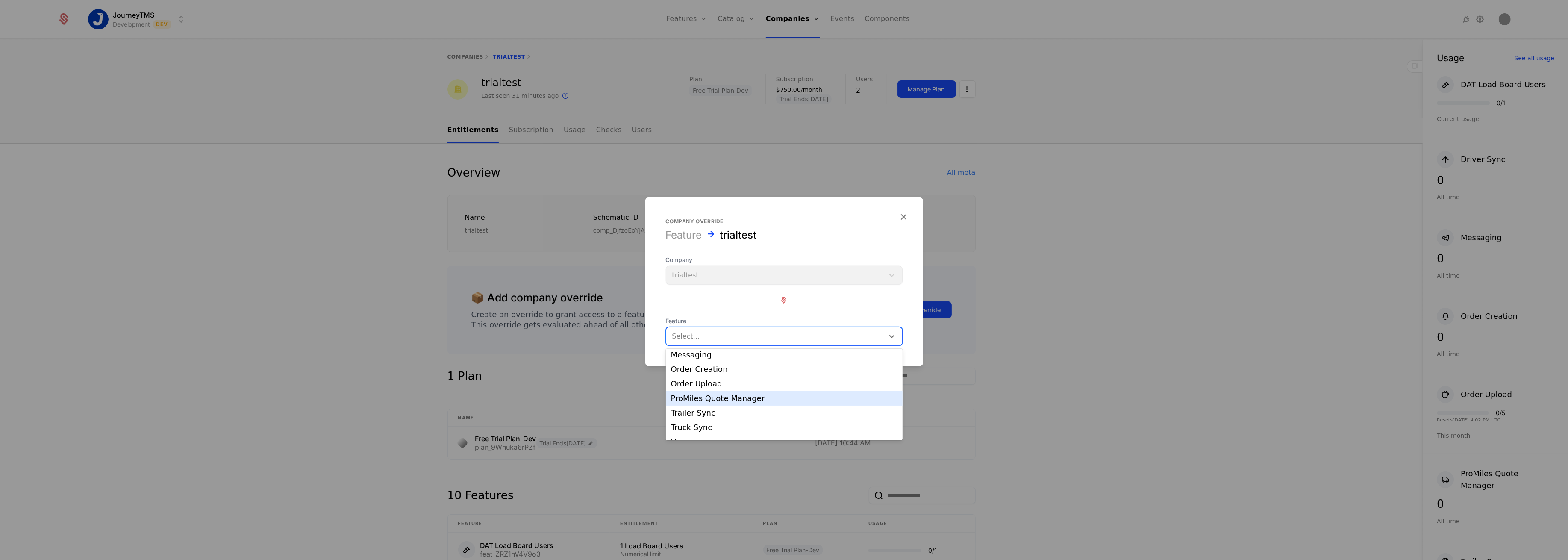
scroll to position [57, 0]
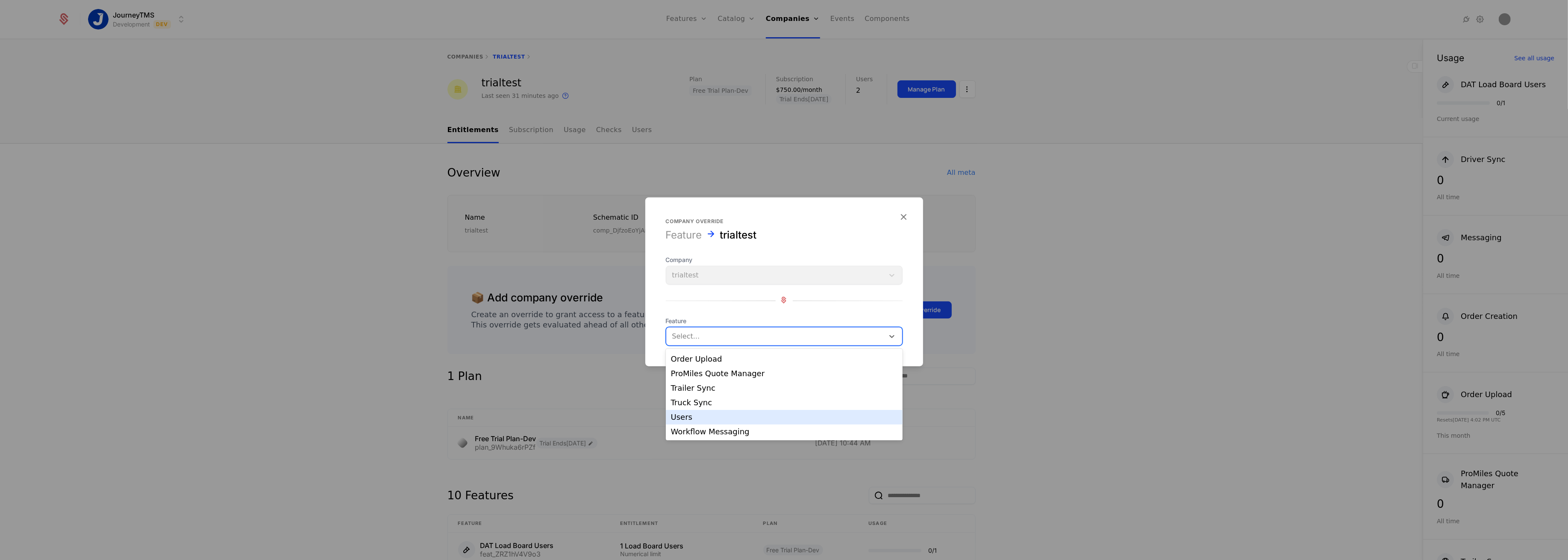
click at [681, 422] on div "Users" at bounding box center [784, 417] width 237 height 15
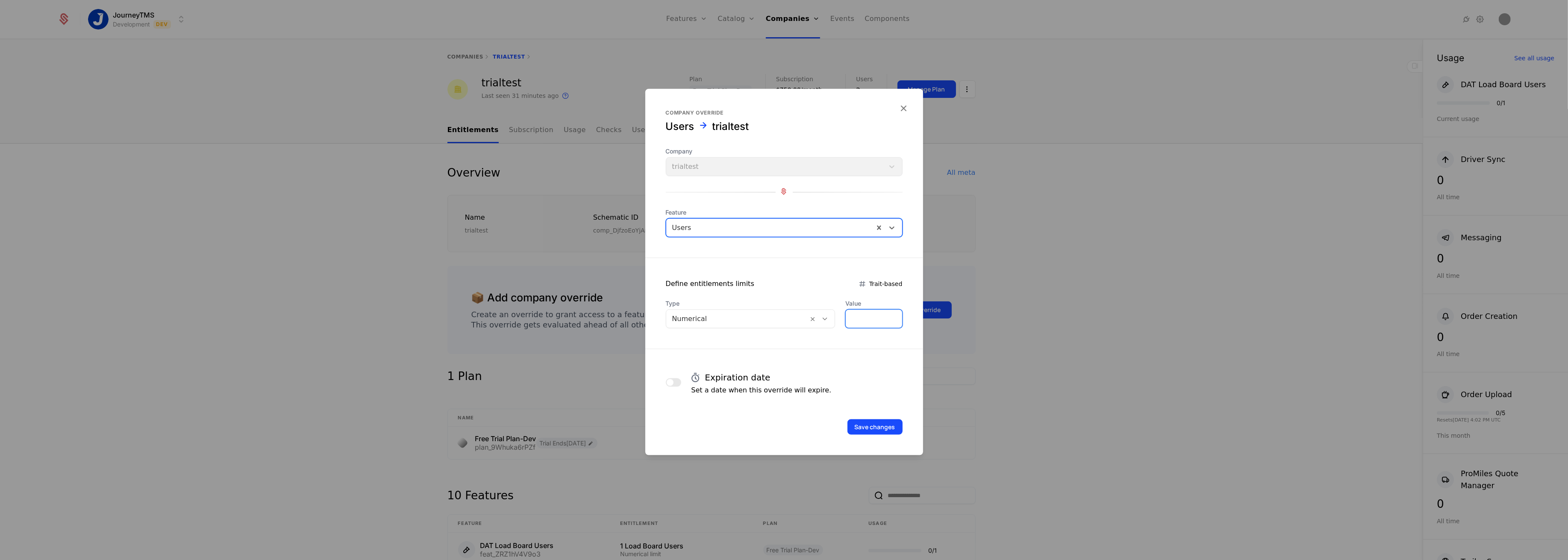
click at [867, 313] on input "*" at bounding box center [873, 318] width 56 height 18
type input "*"
click at [877, 419] on button "Save changes" at bounding box center [875, 427] width 55 height 15
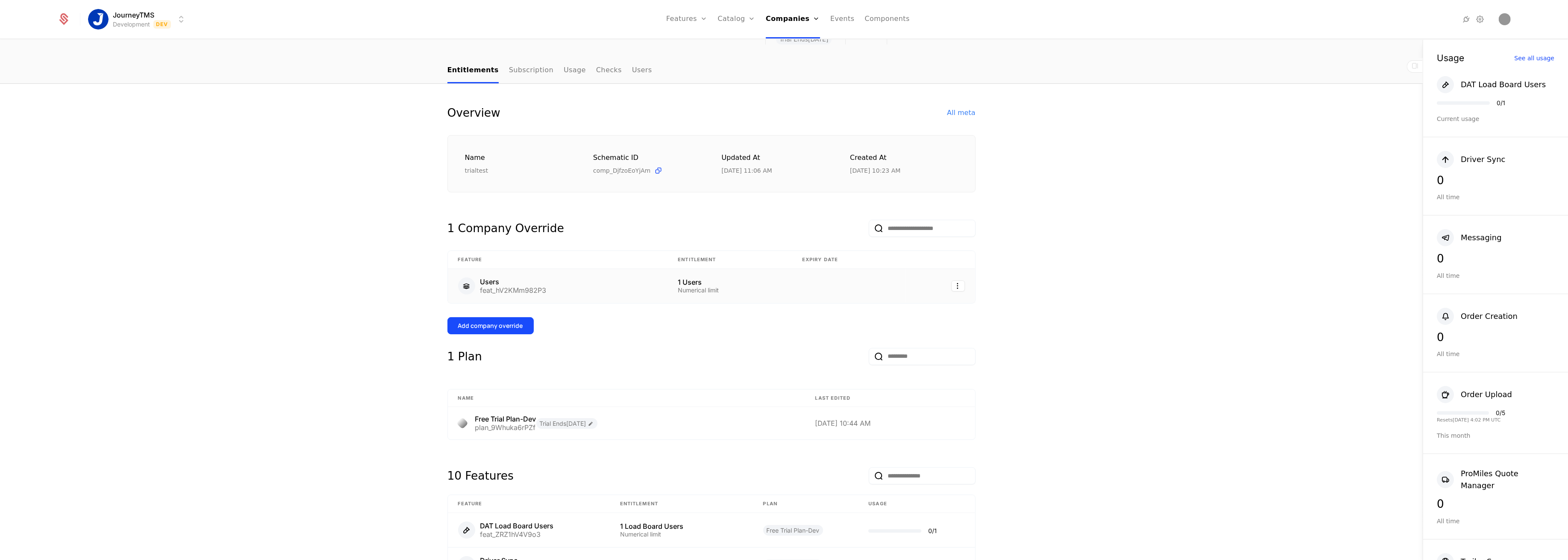
scroll to position [37, 0]
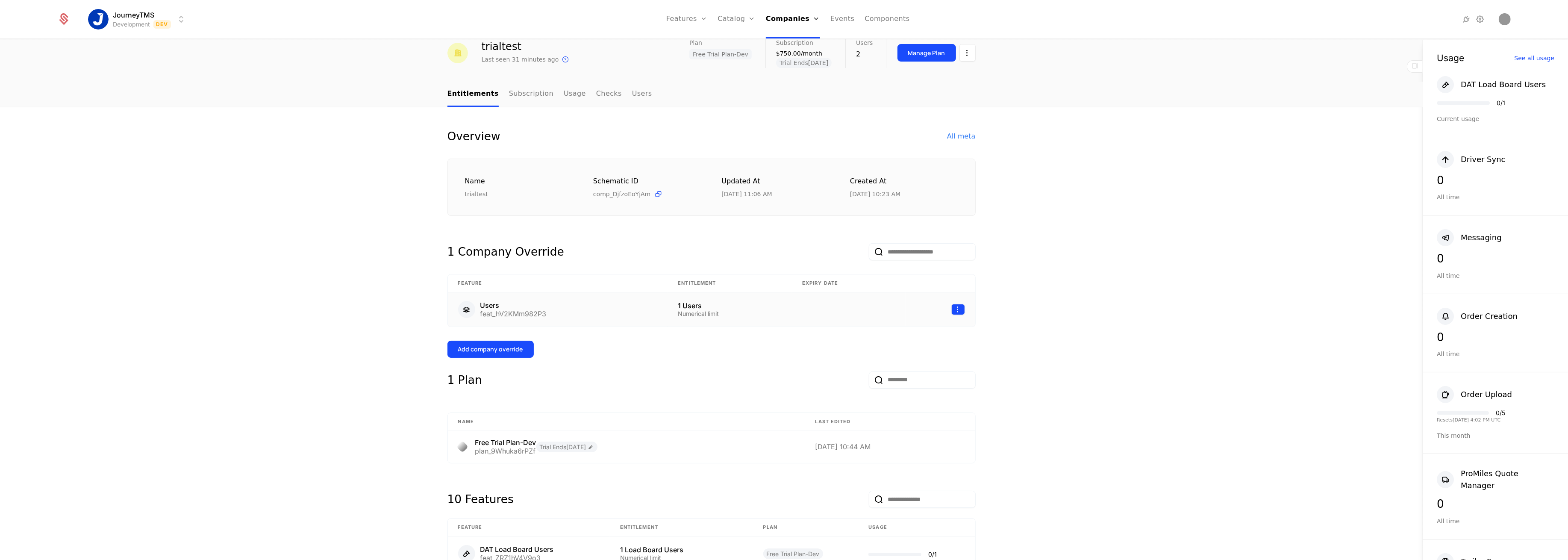
click at [957, 313] on html "JourneyTMS Development Dev Features Features Flags Catalog Plans Add Ons Credit…" at bounding box center [784, 280] width 1568 height 560
click at [892, 345] on div "Edit" at bounding box center [893, 349] width 15 height 12
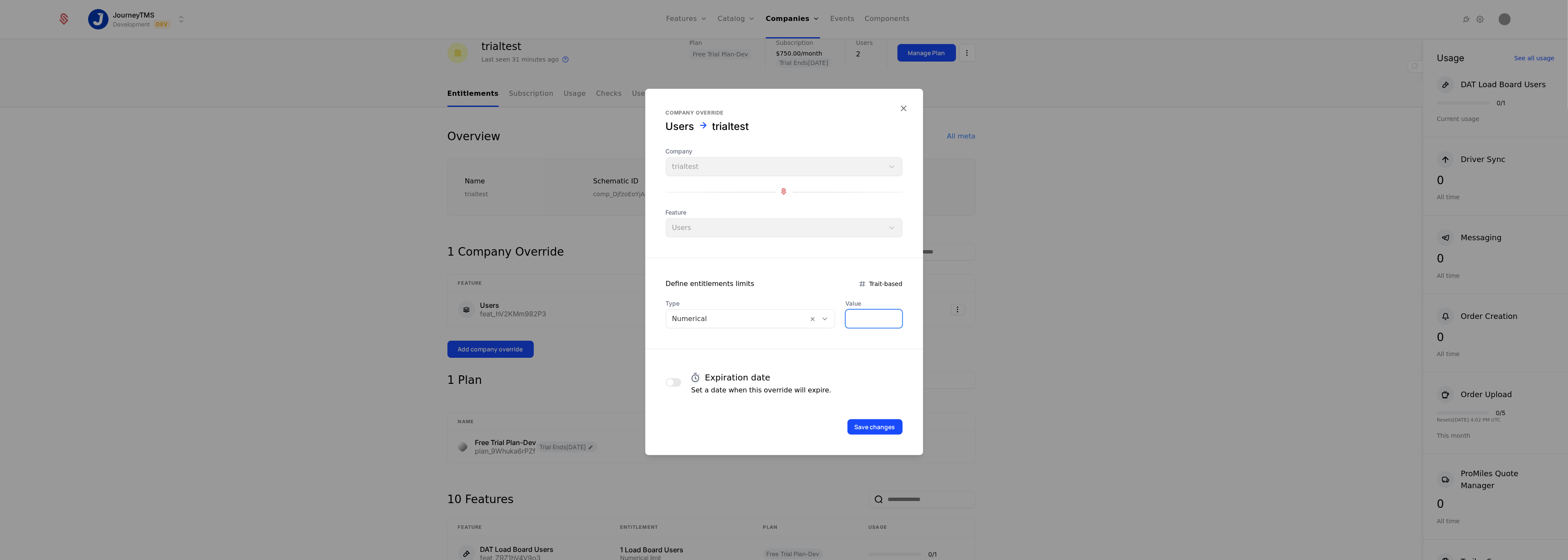
click at [863, 318] on input "*" at bounding box center [873, 318] width 56 height 18
click at [863, 318] on input "*" at bounding box center [873, 318] width 56 height 18
type input "*"
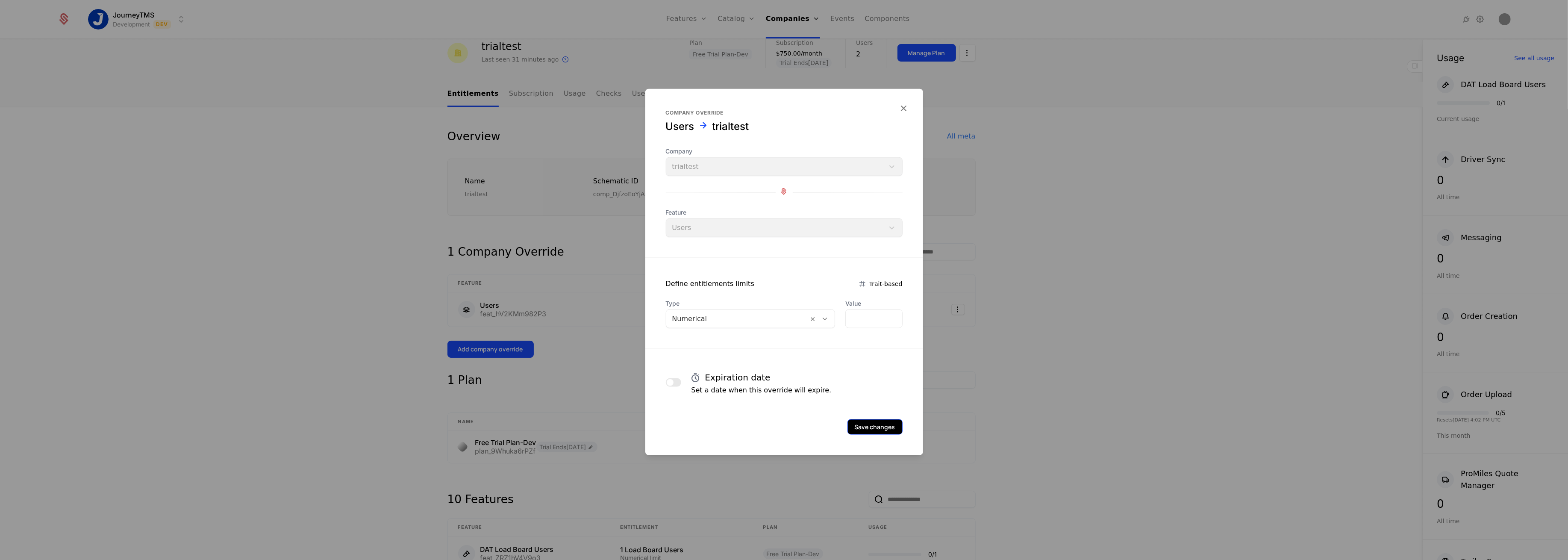
click at [872, 427] on button "Save changes" at bounding box center [875, 427] width 55 height 15
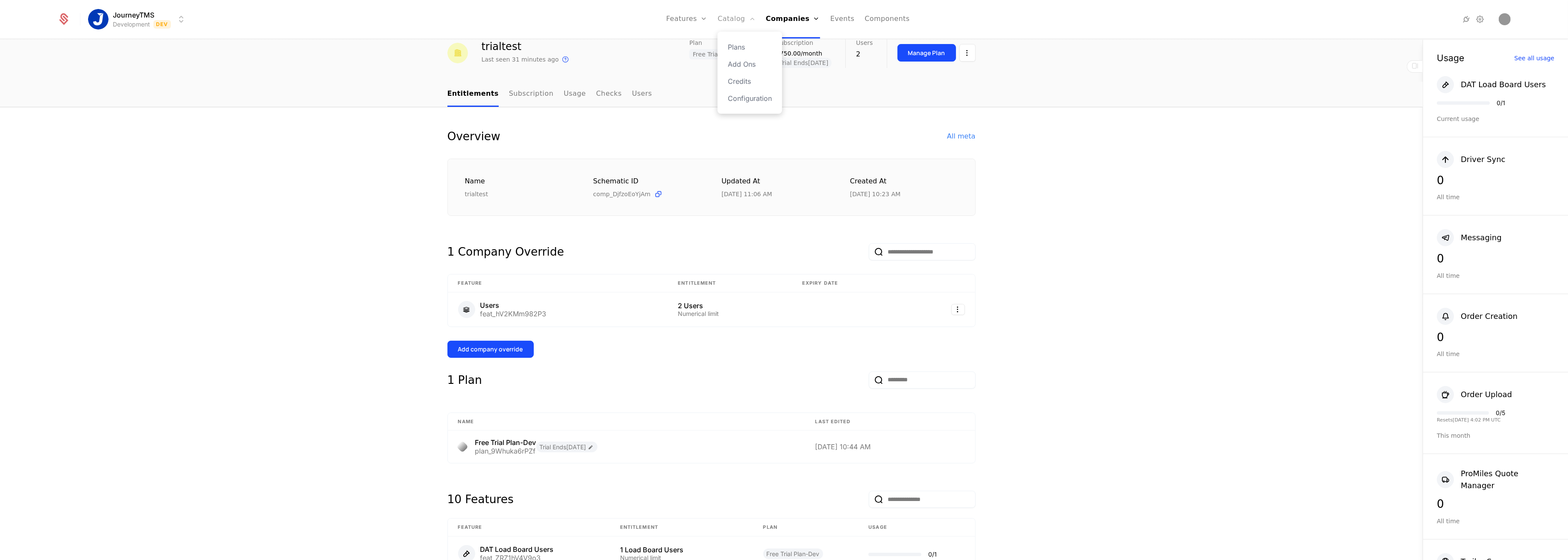
click at [751, 19] on link "Catalog" at bounding box center [737, 19] width 38 height 38
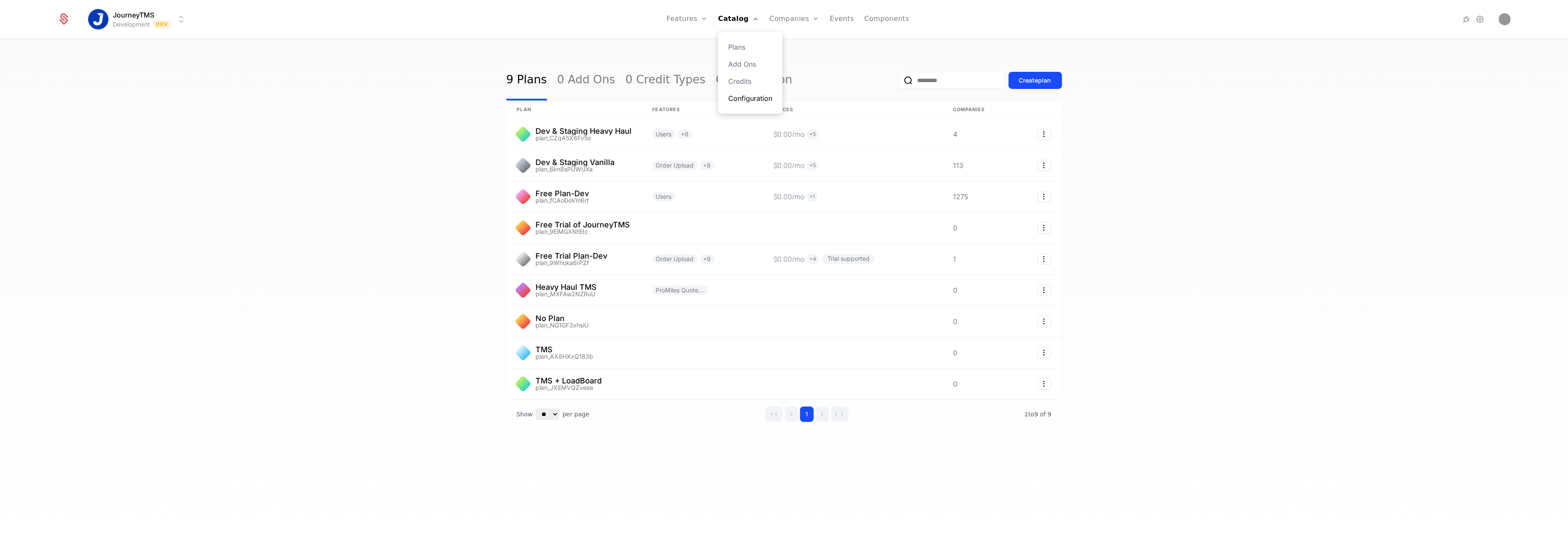
click at [751, 100] on link "Configuration" at bounding box center [750, 98] width 44 height 10
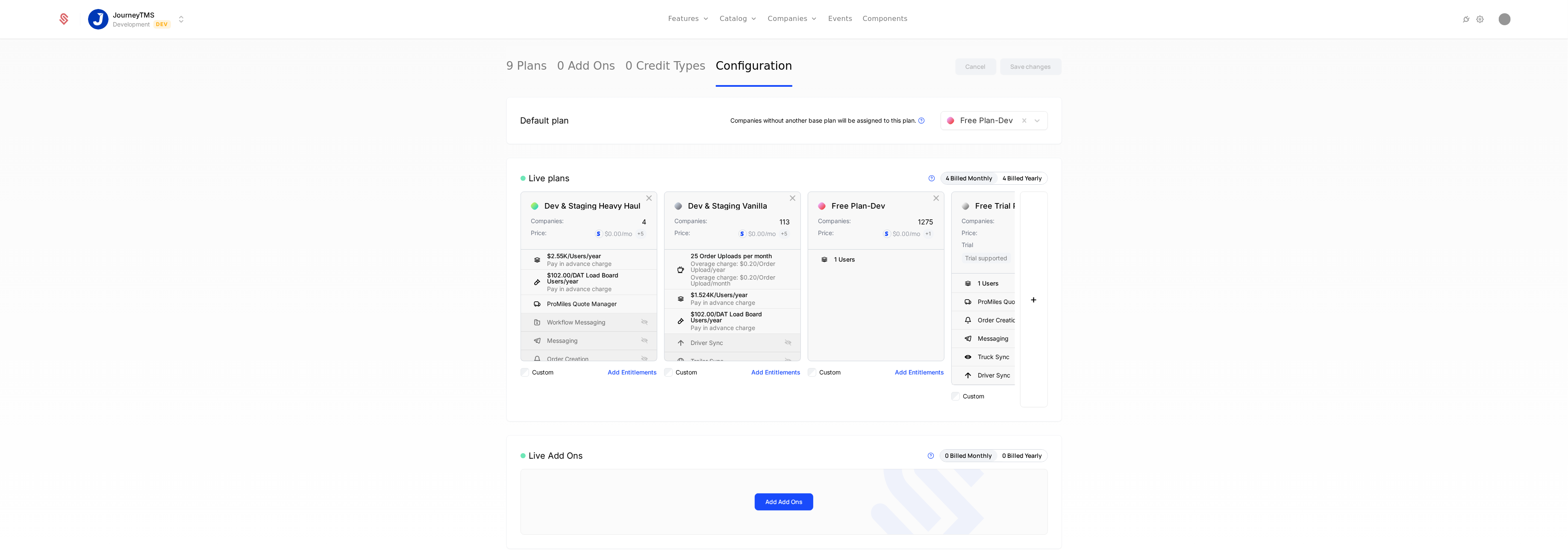
click at [228, 358] on div "9 Plans 0 Add Ons 0 Credit Types Configuration Cancel Save changes Default plan…" at bounding box center [784, 302] width 1568 height 525
click at [220, 284] on div "9 Plans 0 Add Ons 0 Credit Types Configuration Cancel Save changes Default plan…" at bounding box center [784, 302] width 1568 height 525
click at [477, 114] on div "9 Plans 0 Add Ons 0 Credit Types Configuration Cancel Save changes Default plan…" at bounding box center [784, 302] width 1568 height 525
drag, startPoint x: 1279, startPoint y: 125, endPoint x: 1293, endPoint y: 77, distance: 50.0
click at [1265, 130] on div "9 Plans 0 Add Ons 0 Credit Types Configuration Cancel Save changes Default plan…" at bounding box center [784, 302] width 1568 height 525
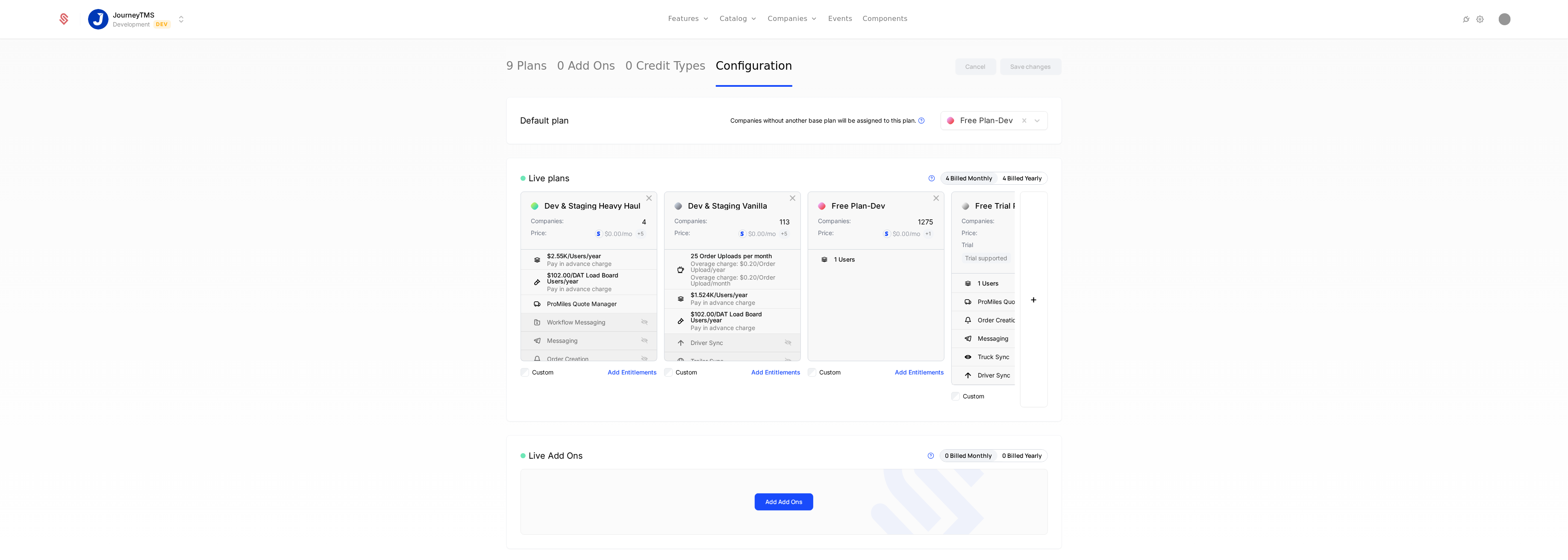
click at [281, 296] on div "9 Plans 0 Add Ons 0 Credit Types Configuration Cancel Save changes Default plan…" at bounding box center [784, 302] width 1568 height 525
click at [353, 464] on div "9 Plans 0 Add Ons 0 Credit Types Configuration Cancel Save changes Default plan…" at bounding box center [784, 302] width 1568 height 525
click at [348, 267] on div "9 Plans 0 Add Ons 0 Credit Types Configuration Cancel Save changes Default plan…" at bounding box center [784, 302] width 1568 height 525
click at [391, 422] on div "9 Plans 0 Add Ons 0 Credit Types Configuration Cancel Save changes Default plan…" at bounding box center [784, 302] width 1568 height 525
click at [1118, 148] on div "9 Plans 0 Add Ons 0 Credit Types Configuration Cancel Save changes Default plan…" at bounding box center [784, 302] width 1568 height 525
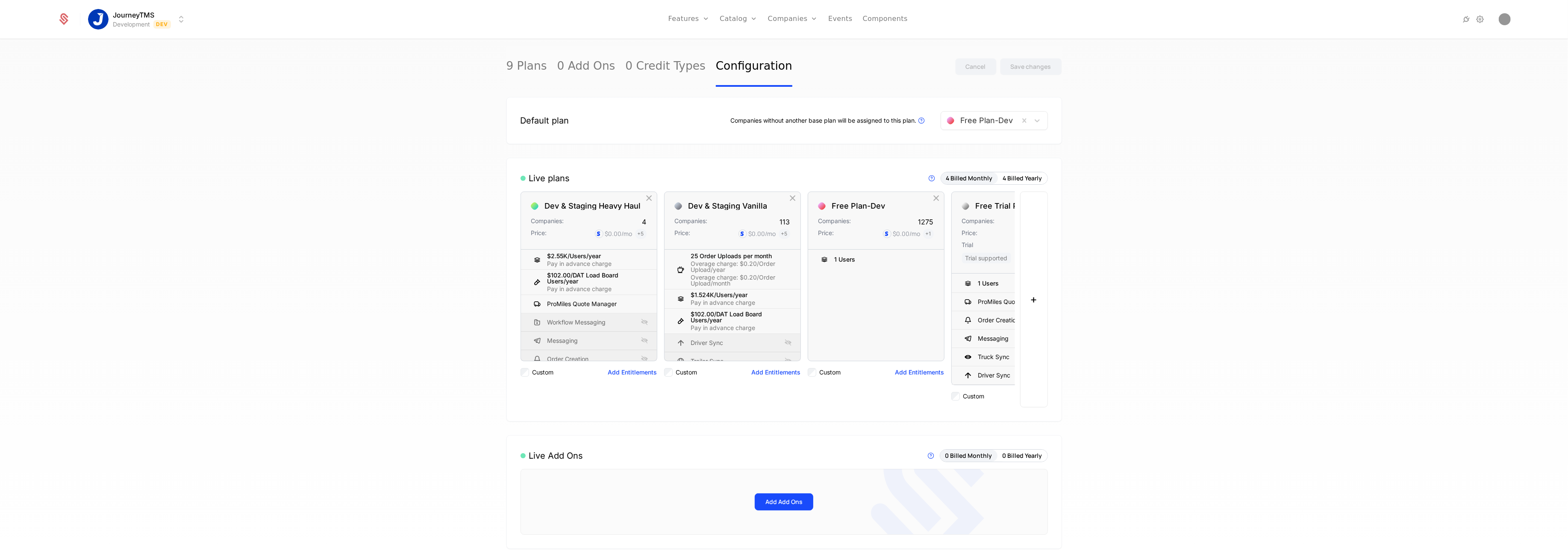
click at [343, 196] on div "9 Plans 0 Add Ons 0 Credit Types Configuration Cancel Save changes Default plan…" at bounding box center [784, 302] width 1568 height 525
click at [354, 249] on div "9 Plans 0 Add Ons 0 Credit Types Configuration Cancel Save changes Default plan…" at bounding box center [784, 302] width 1568 height 525
